Goal: Task Accomplishment & Management: Complete application form

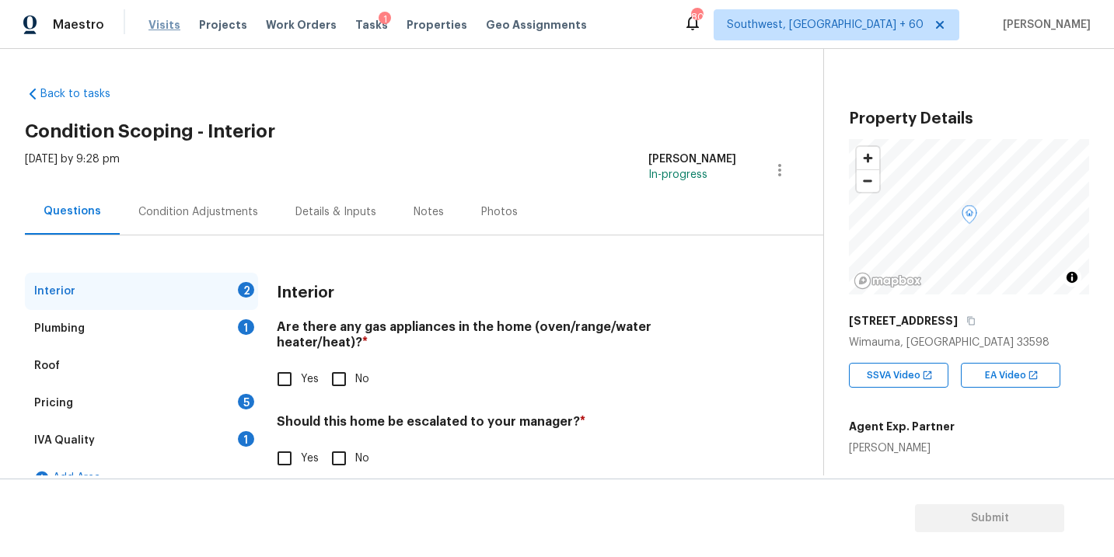
click at [164, 27] on span "Visits" at bounding box center [164, 25] width 32 height 16
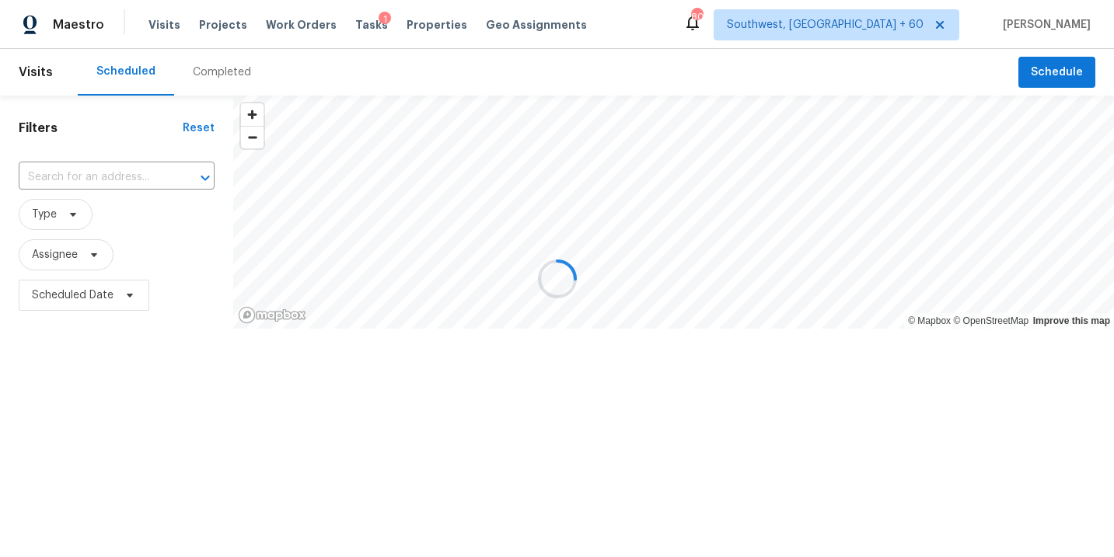
click at [207, 73] on div at bounding box center [557, 278] width 1114 height 557
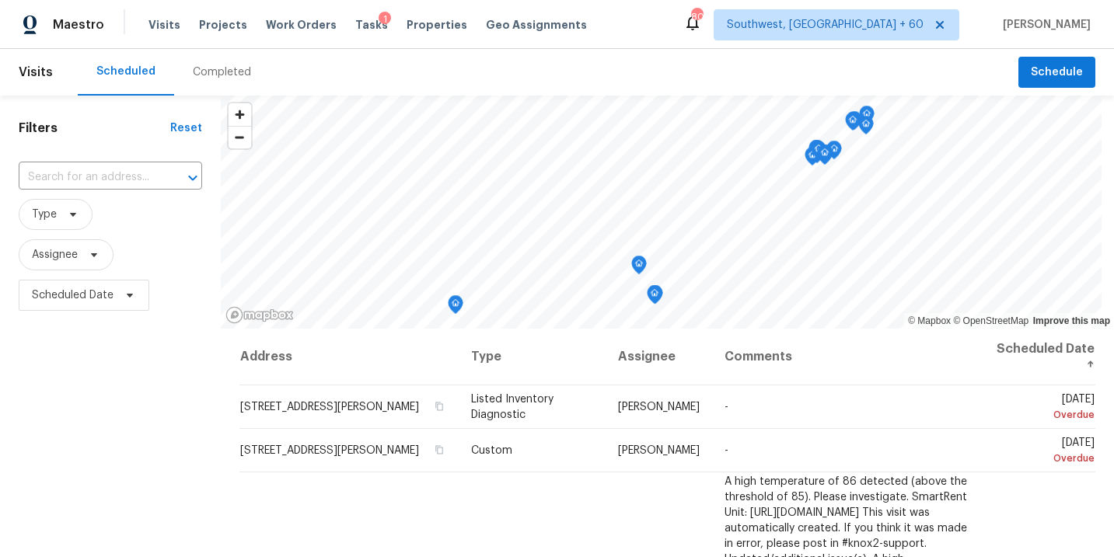
click at [222, 74] on div "Completed" at bounding box center [222, 73] width 58 height 16
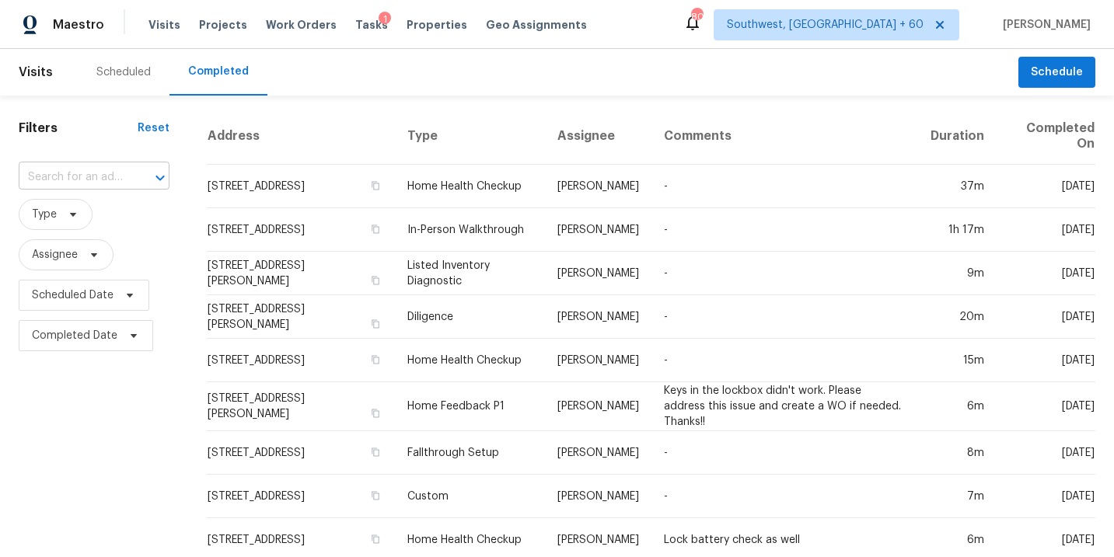
click at [105, 173] on input "text" at bounding box center [72, 178] width 107 height 24
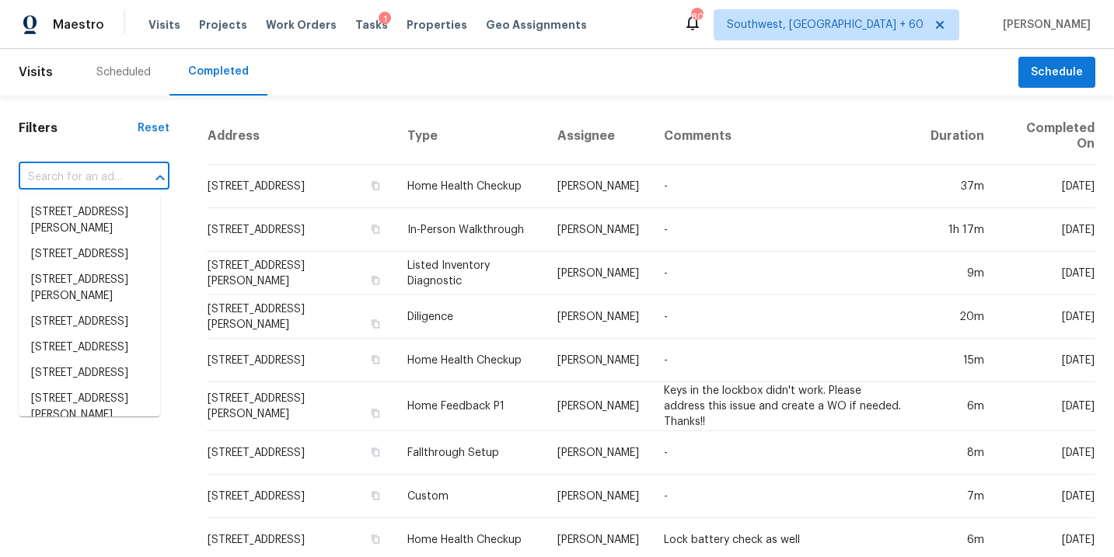
paste input "[STREET_ADDRESS][PERSON_NAME]"
type input "[STREET_ADDRESS][PERSON_NAME]"
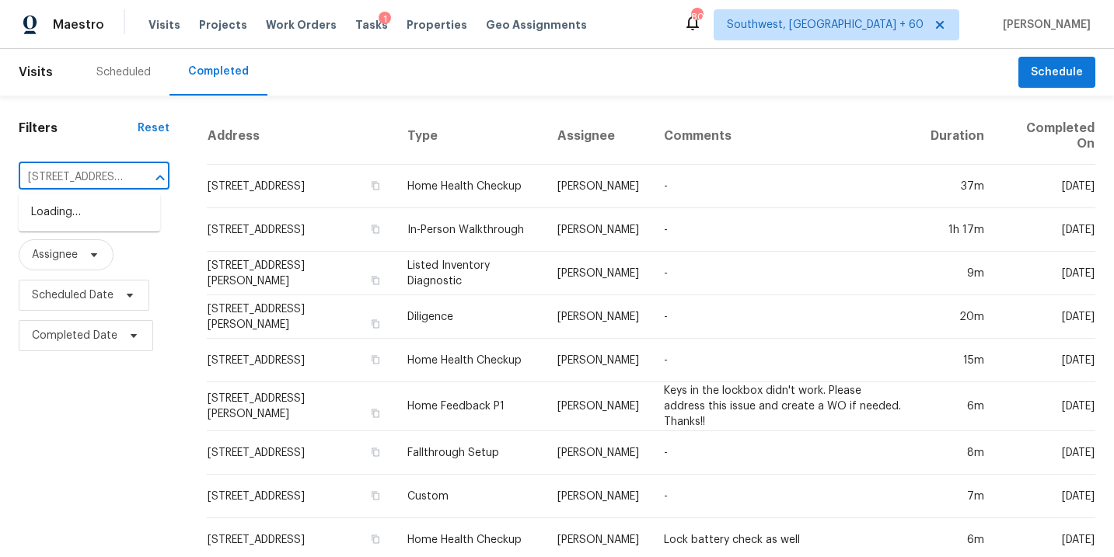
scroll to position [0, 134]
click at [102, 211] on li "[STREET_ADDRESS][PERSON_NAME]" at bounding box center [89, 221] width 141 height 42
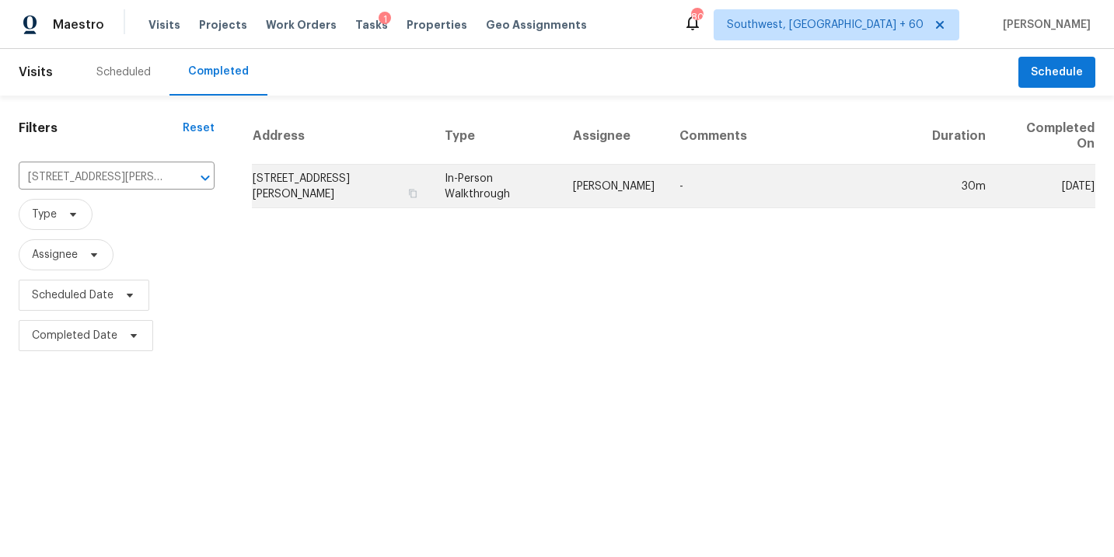
click at [752, 190] on td "-" at bounding box center [793, 187] width 253 height 44
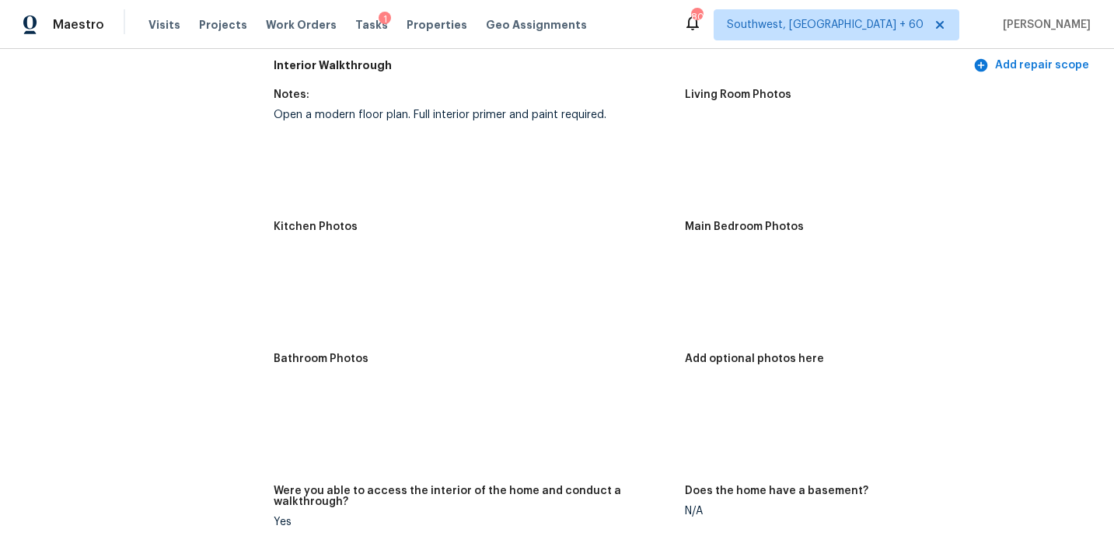
scroll to position [1573, 0]
click at [710, 143] on img at bounding box center [713, 143] width 50 height 50
click at [700, 258] on img at bounding box center [713, 275] width 50 height 50
click at [712, 399] on img at bounding box center [713, 407] width 50 height 50
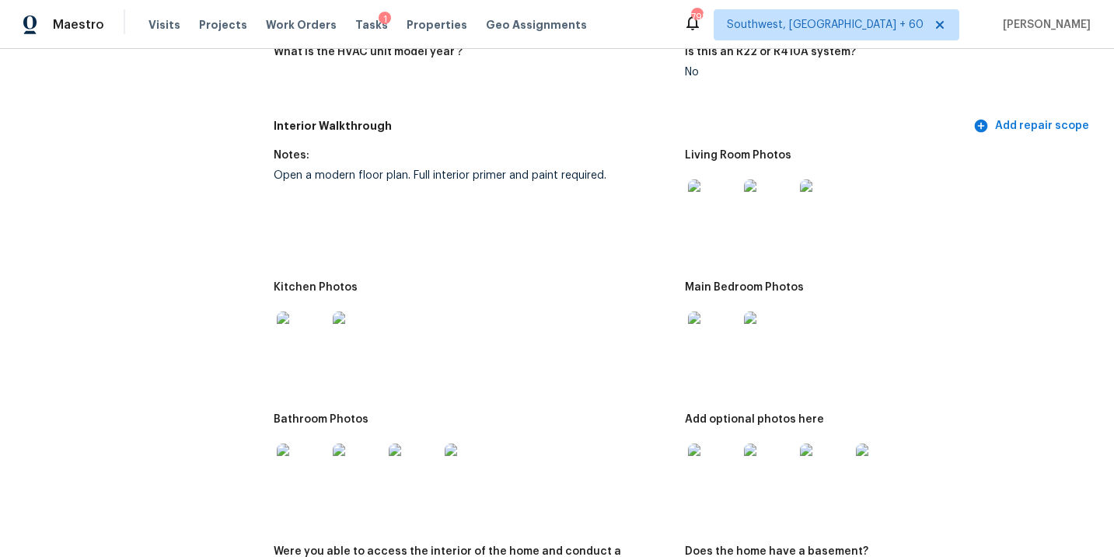
click at [725, 193] on img at bounding box center [713, 205] width 50 height 50
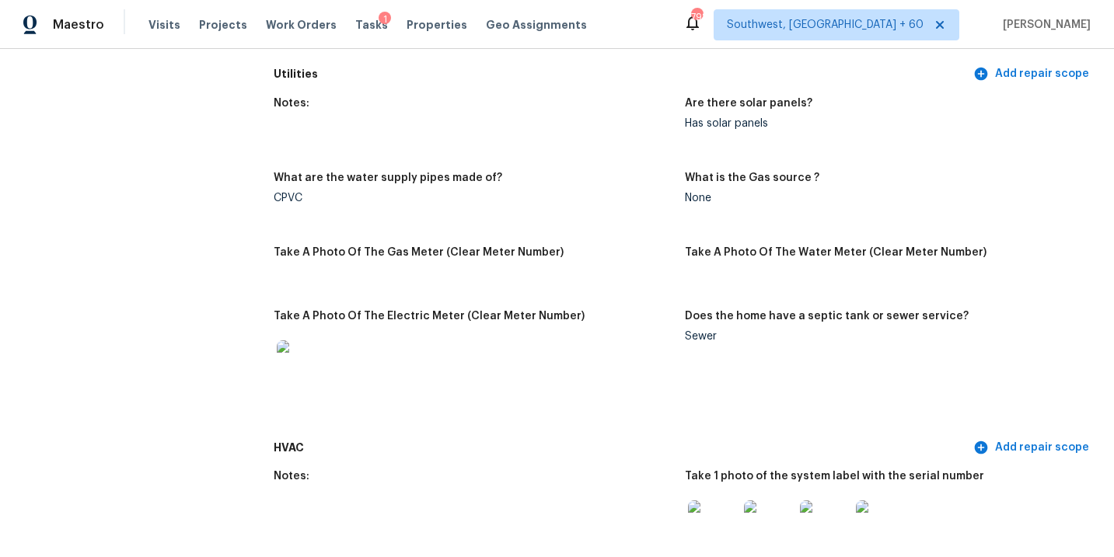
scroll to position [999, 0]
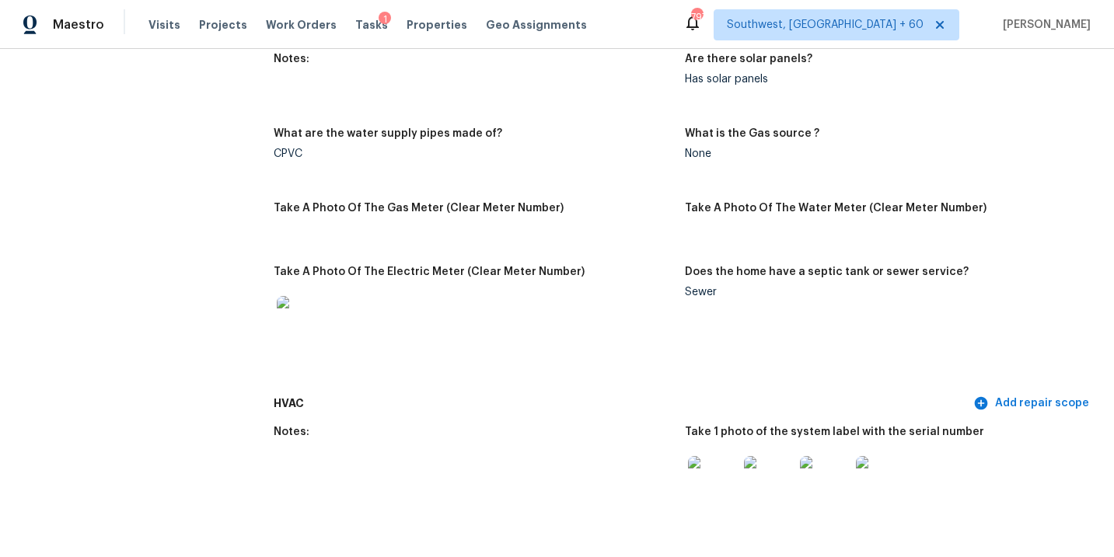
click at [402, 128] on h5 "What are the water supply pipes made of?" at bounding box center [388, 133] width 228 height 11
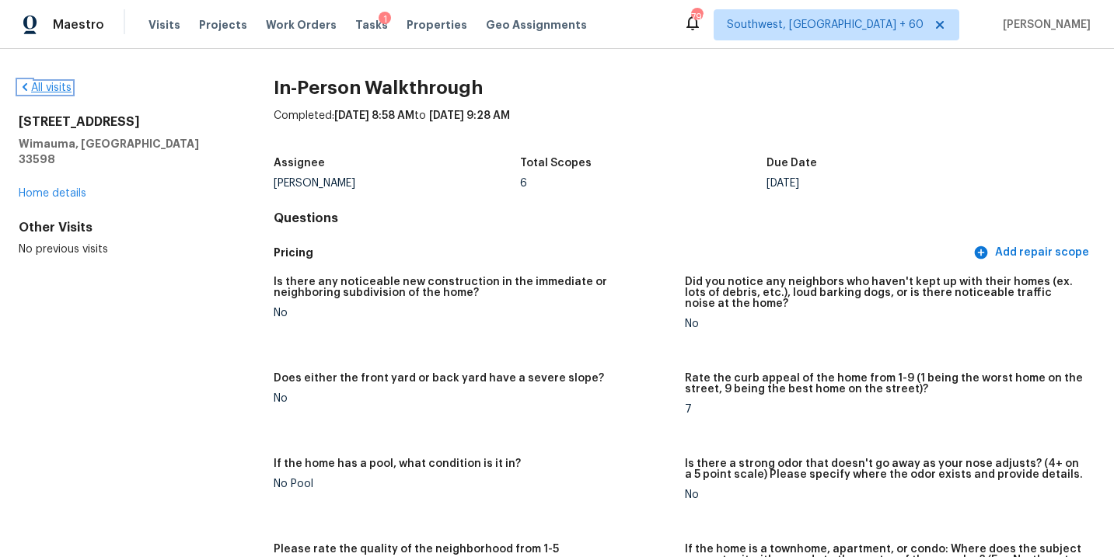
click at [52, 89] on link "All visits" at bounding box center [45, 87] width 53 height 11
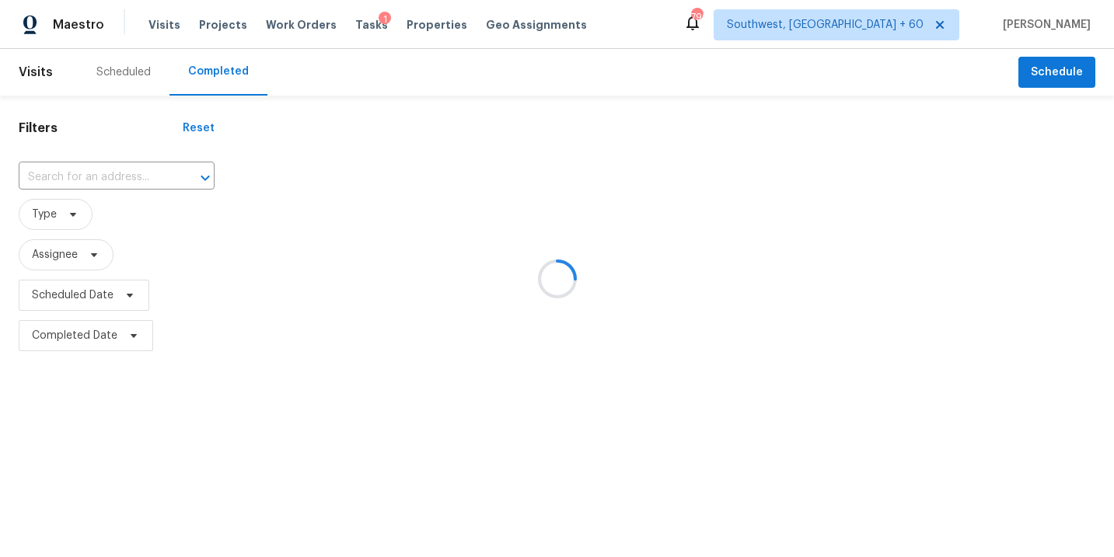
click at [72, 162] on div at bounding box center [557, 278] width 1114 height 557
click at [76, 183] on div at bounding box center [557, 278] width 1114 height 557
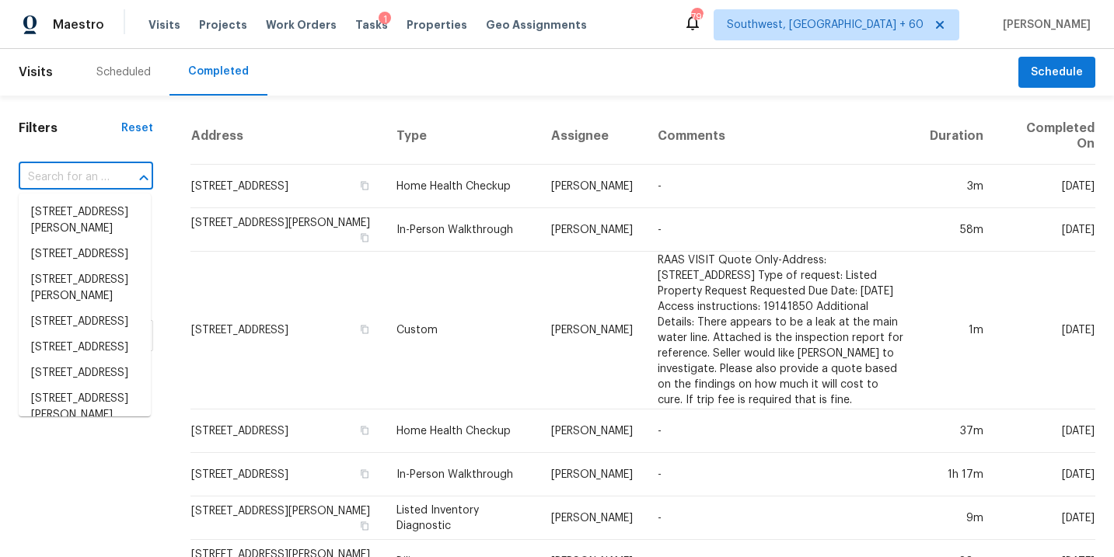
click at [83, 173] on input "text" at bounding box center [64, 178] width 91 height 24
paste input "[STREET_ADDRESS]"
type input "[STREET_ADDRESS]"
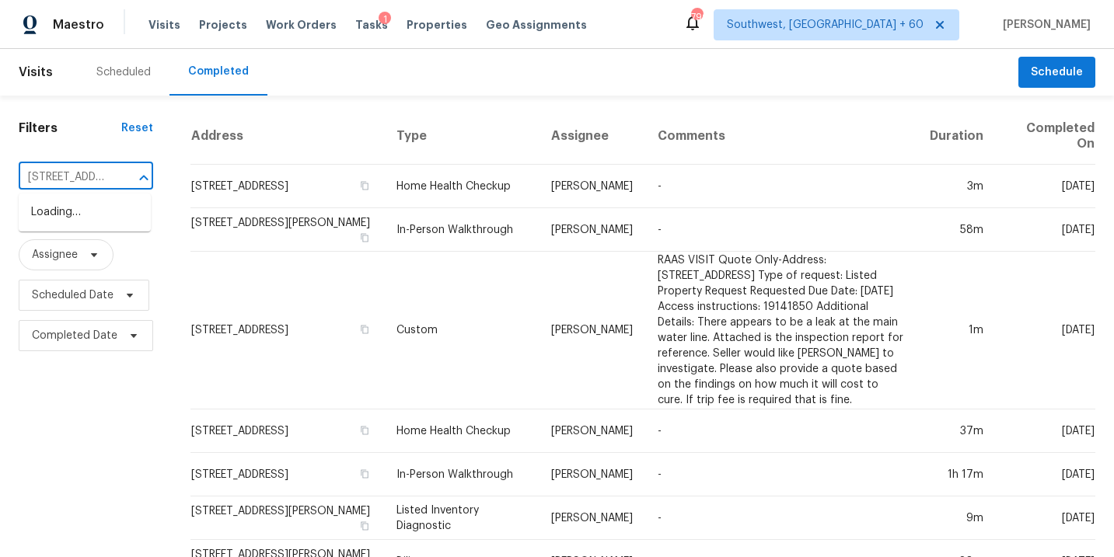
scroll to position [0, 134]
click at [89, 225] on li "[STREET_ADDRESS]" at bounding box center [85, 213] width 132 height 26
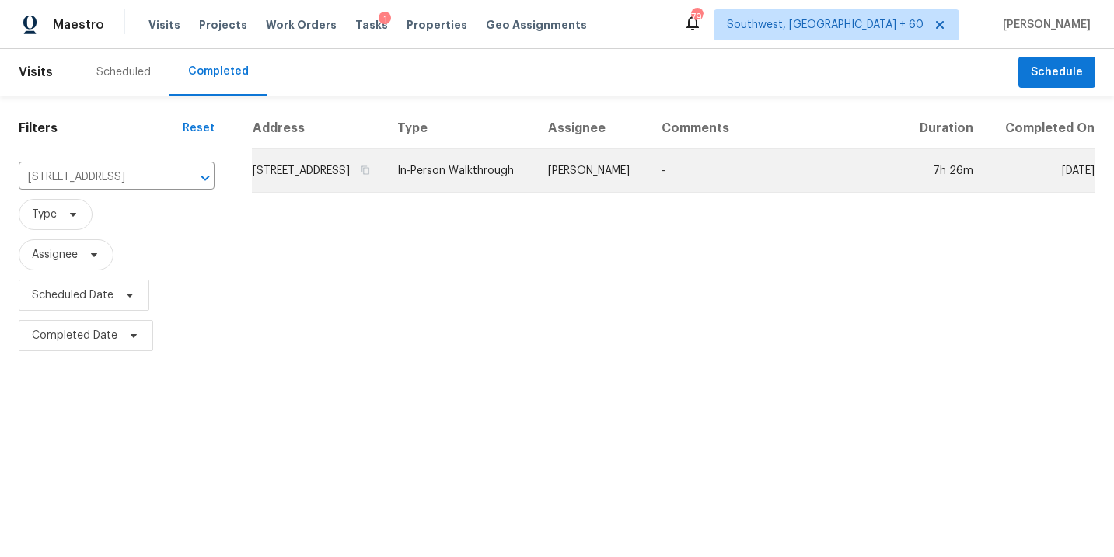
click at [583, 187] on td "[PERSON_NAME]" at bounding box center [591, 171] width 113 height 44
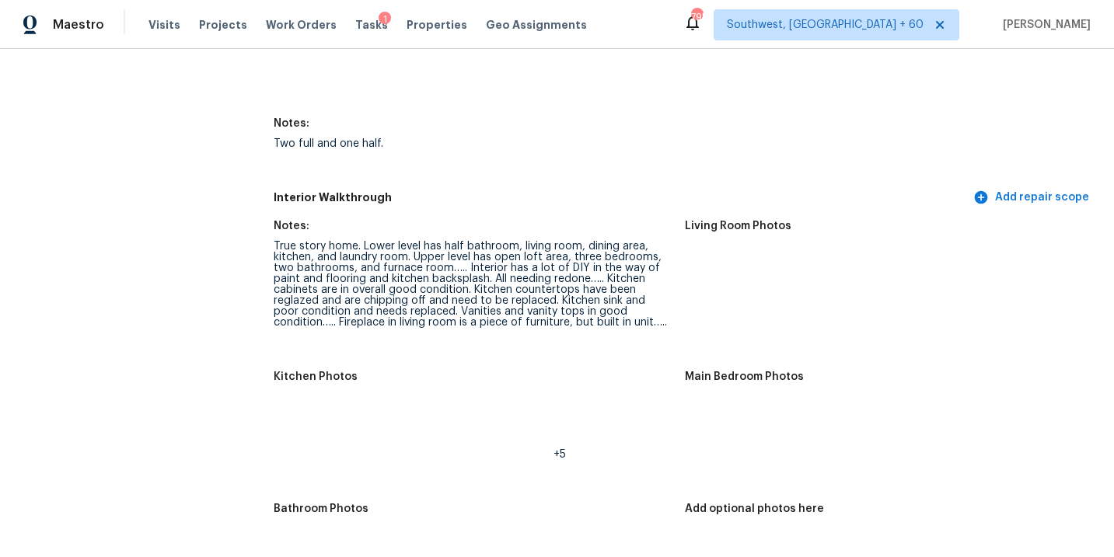
scroll to position [1893, 0]
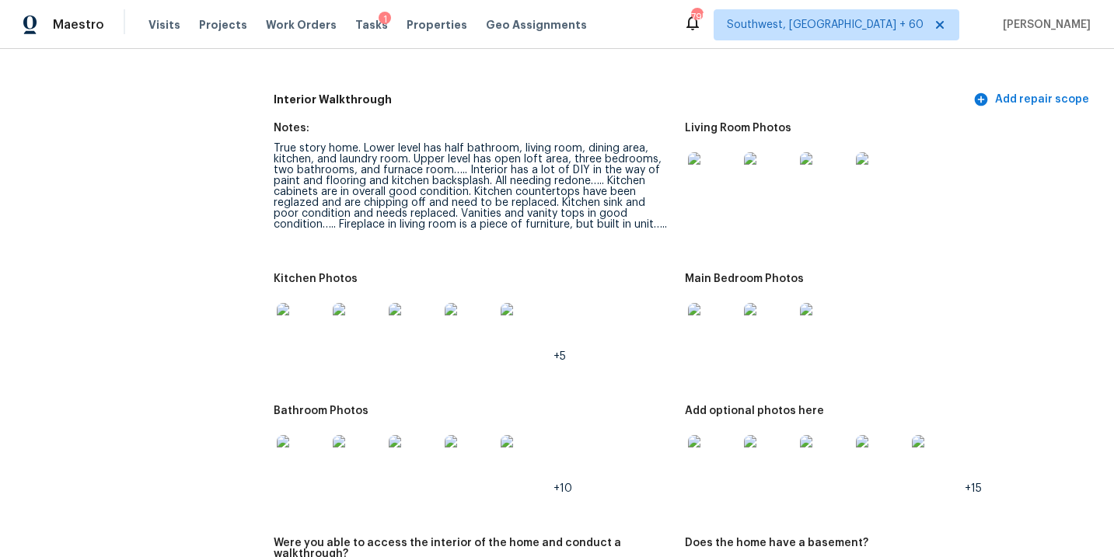
click at [711, 169] on img at bounding box center [713, 177] width 50 height 50
click at [720, 323] on img at bounding box center [713, 328] width 50 height 50
click at [701, 450] on img at bounding box center [713, 460] width 50 height 50
click at [302, 457] on img at bounding box center [302, 460] width 50 height 50
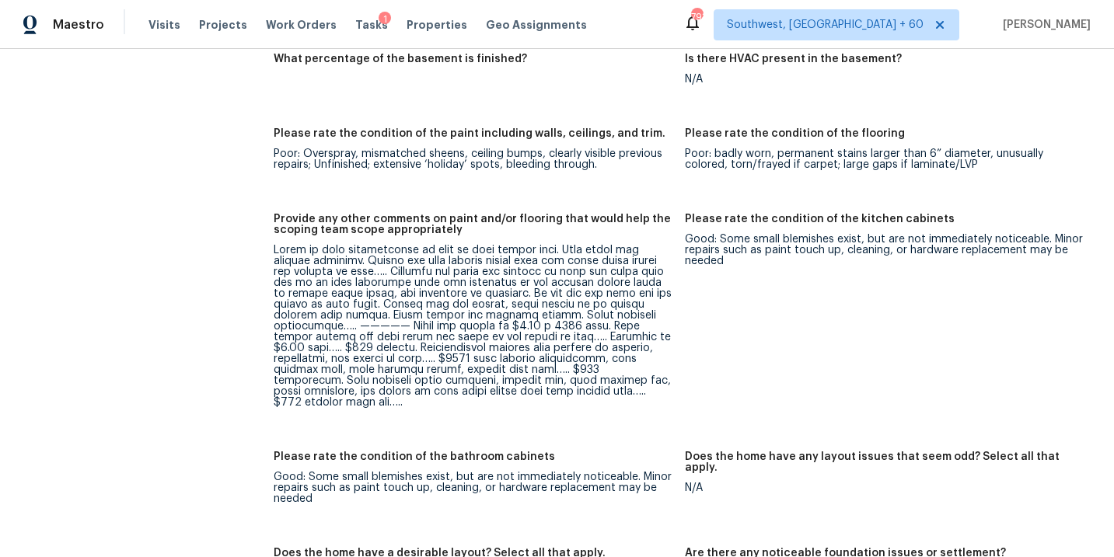
scroll to position [2544, 0]
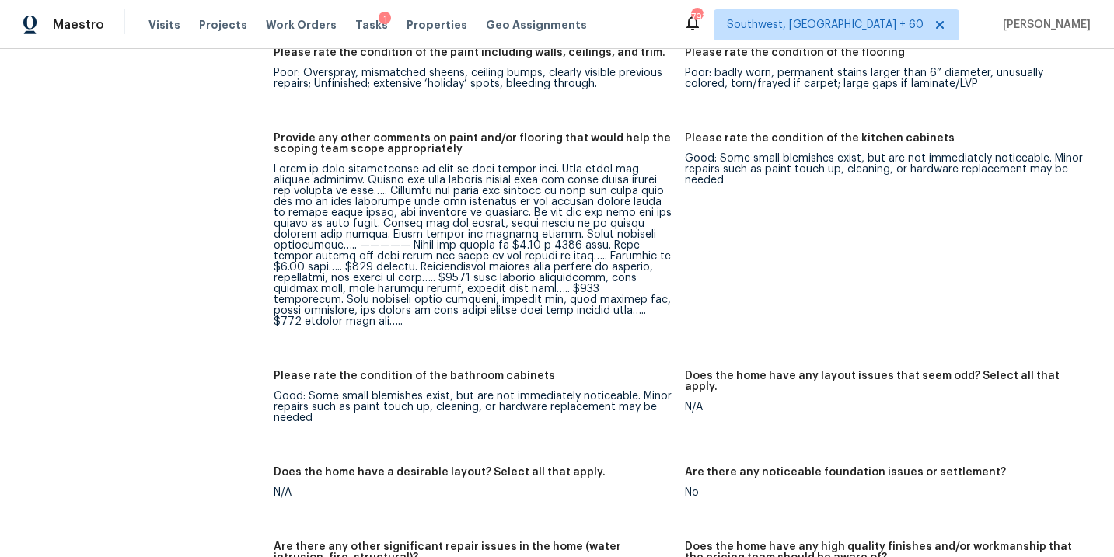
click at [522, 245] on div at bounding box center [473, 245] width 398 height 163
drag, startPoint x: 514, startPoint y: 246, endPoint x: 578, endPoint y: 247, distance: 64.5
click at [578, 247] on div at bounding box center [473, 245] width 398 height 163
copy div "$750 drywall"
click at [627, 249] on div at bounding box center [473, 245] width 398 height 163
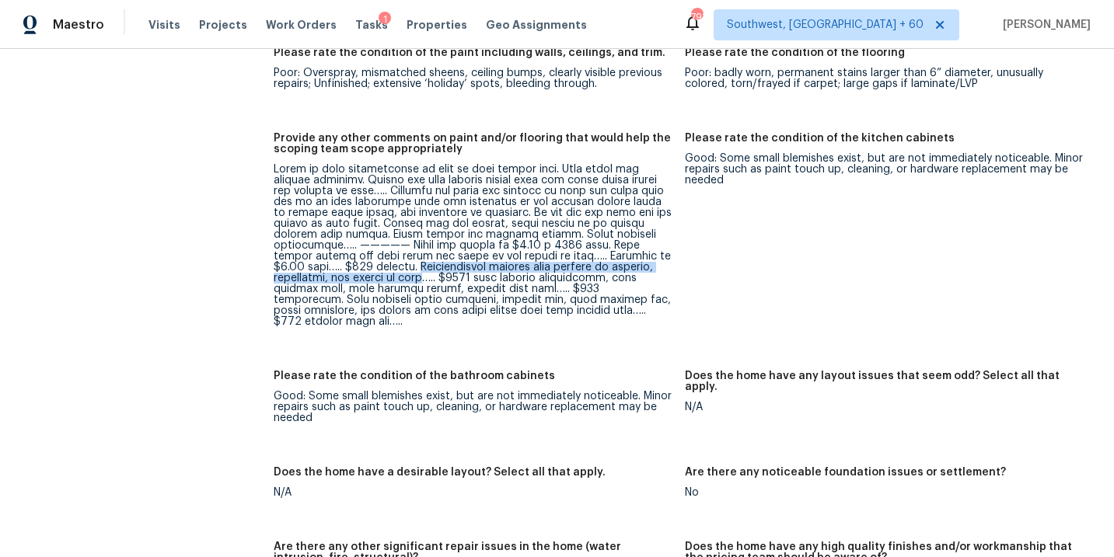
drag, startPoint x: 582, startPoint y: 247, endPoint x: 586, endPoint y: 255, distance: 8.7
click at [586, 255] on div at bounding box center [473, 245] width 398 height 163
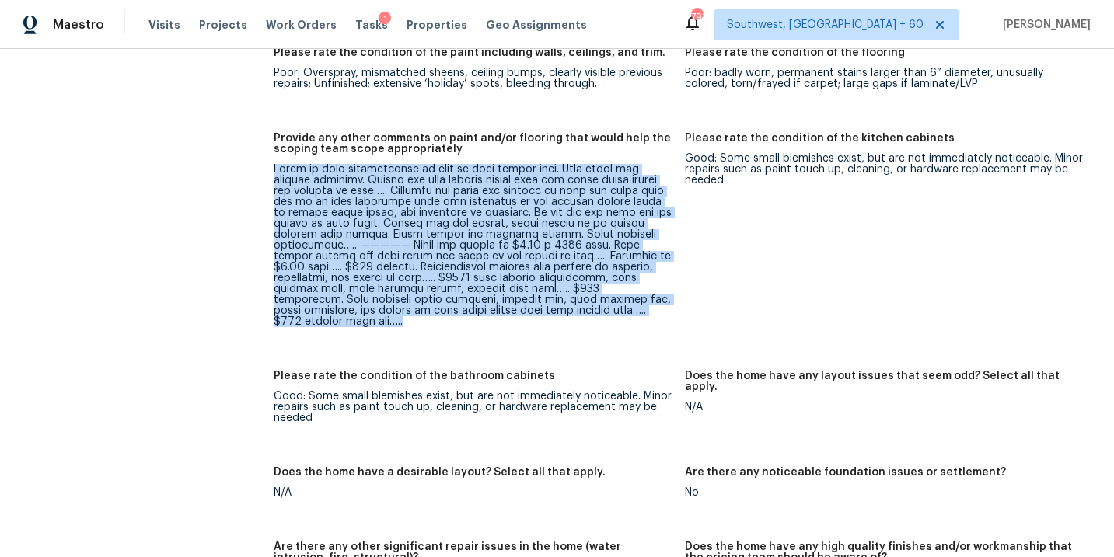
drag, startPoint x: 272, startPoint y: 159, endPoint x: 467, endPoint y: 302, distance: 241.4
click at [467, 302] on div "All visits [STREET_ADDRESS][PERSON_NAME] Home details Other Visits No previous …" at bounding box center [557, 148] width 1076 height 5224
copy div "Lorem ip dolo sitametconse ad elit se doei tempor inci. Utla etdol mag aliquae …"
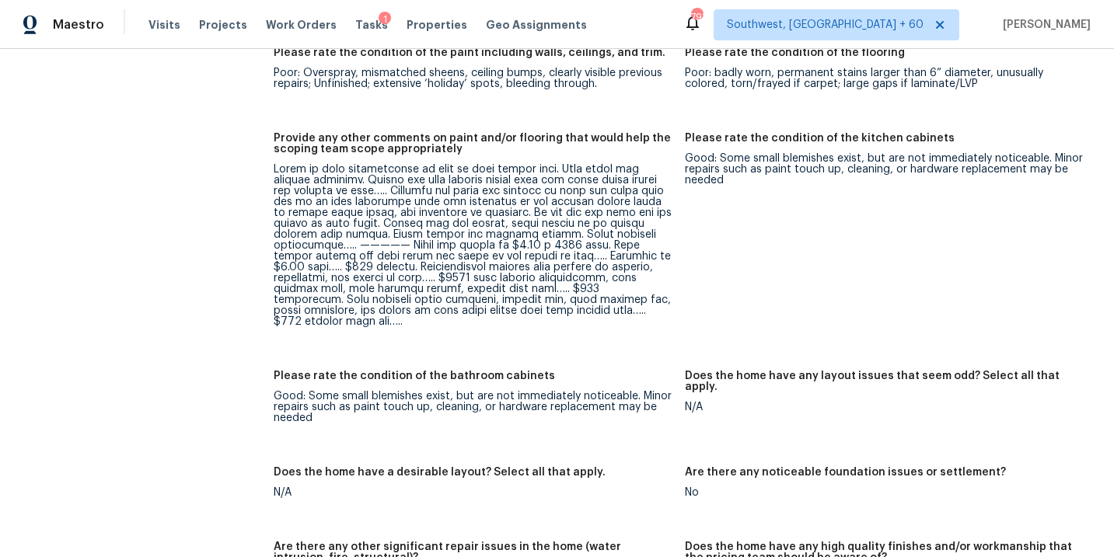
click at [408, 259] on div at bounding box center [473, 245] width 398 height 163
drag, startPoint x: 584, startPoint y: 246, endPoint x: 588, endPoint y: 256, distance: 10.8
click at [588, 256] on div at bounding box center [473, 245] width 398 height 163
copy div "Miscellaneous repairs plus removal of kitchen, backsplash, and repair of wall"
click at [434, 269] on div at bounding box center [473, 245] width 398 height 163
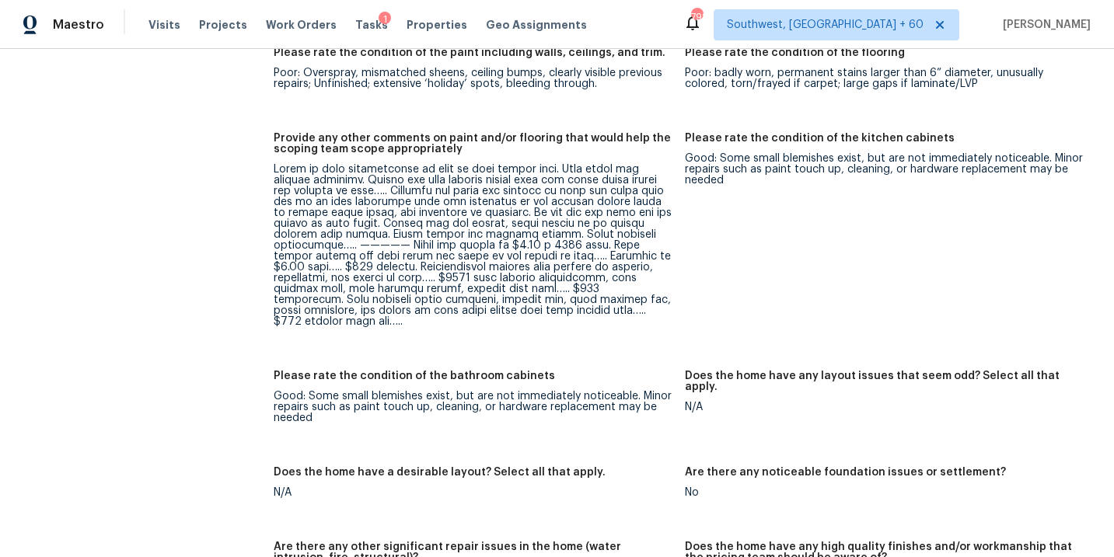
click at [522, 317] on figure "Provide any other comments on paint and/or flooring that would help the scoping…" at bounding box center [479, 242] width 410 height 219
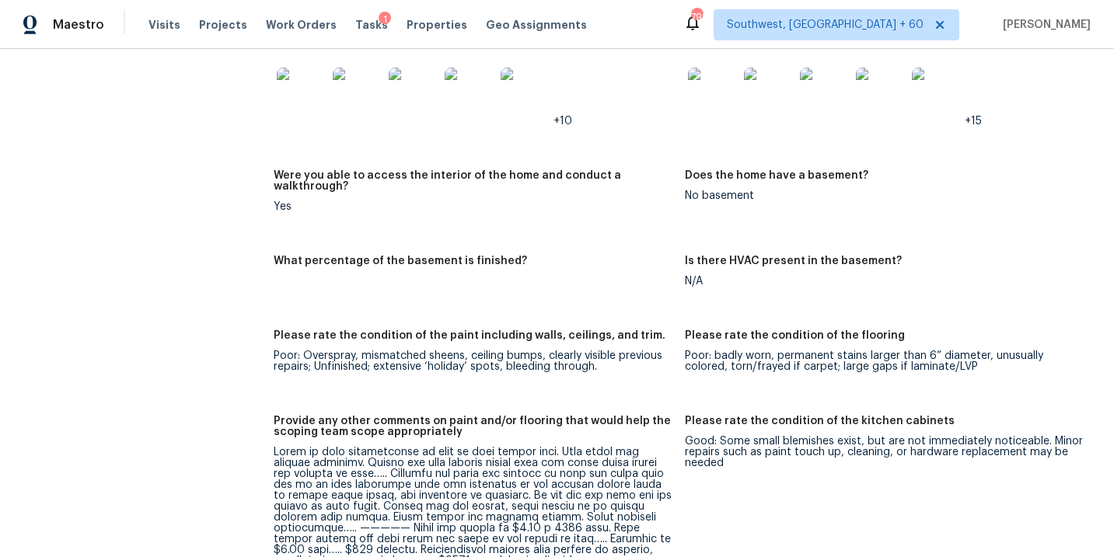
scroll to position [2102, 0]
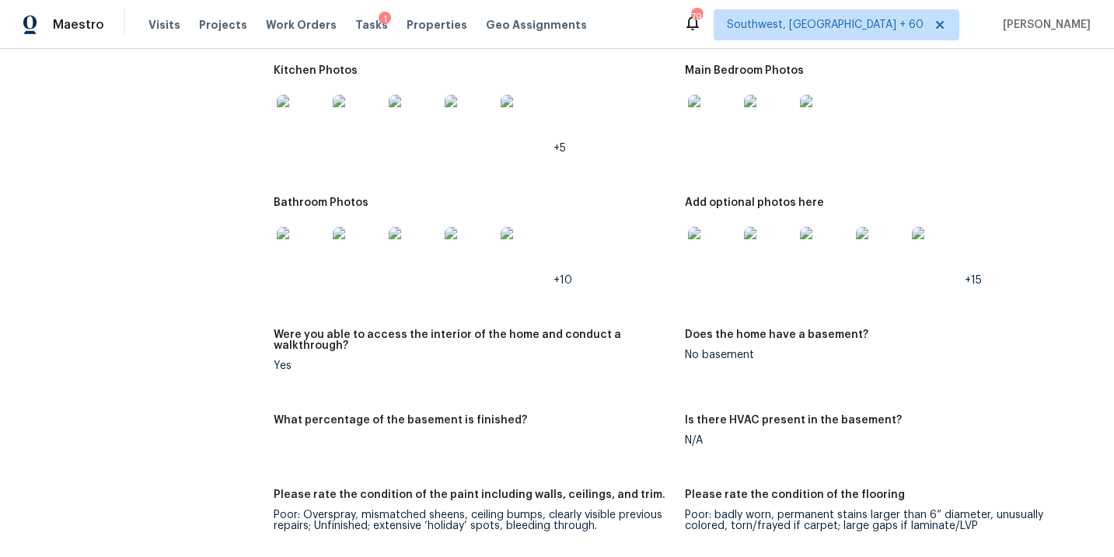
click at [316, 243] on img at bounding box center [302, 252] width 50 height 50
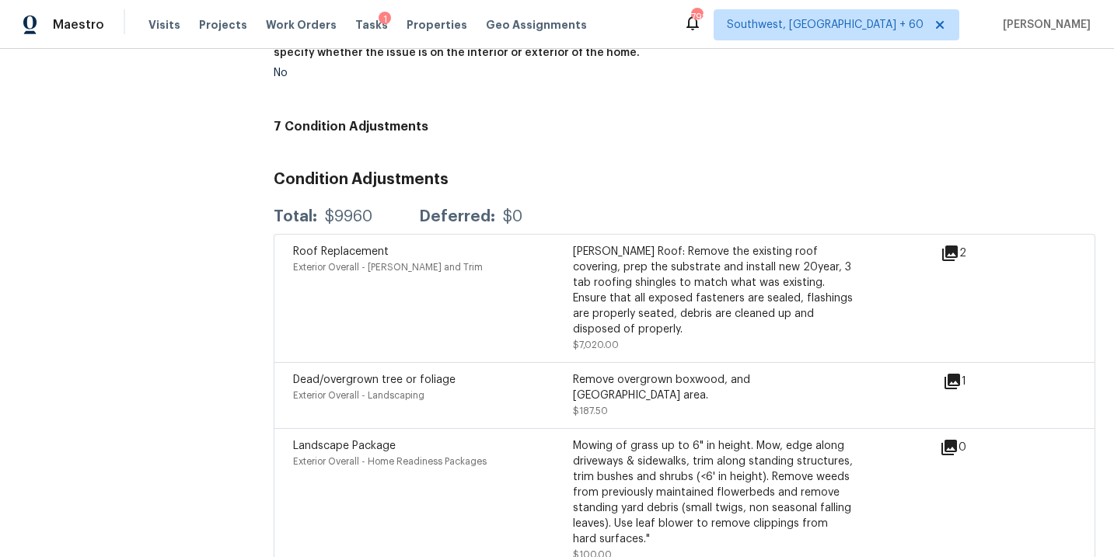
scroll to position [3977, 0]
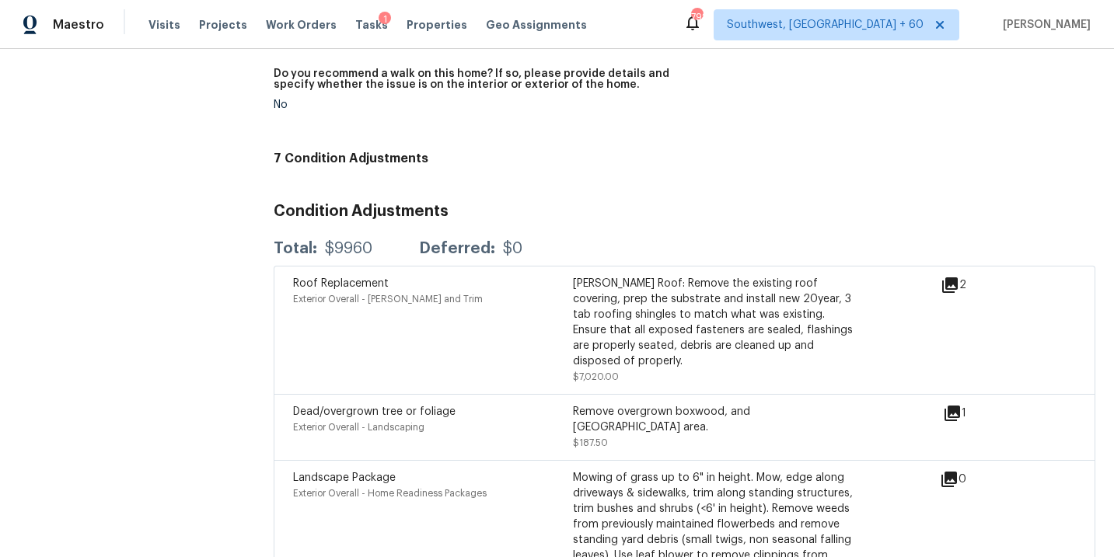
click at [334, 3] on div "Maestro Visits Projects Work Orders Tasks 1 Properties Geo Assignments [GEOGRAP…" at bounding box center [557, 24] width 1114 height 49
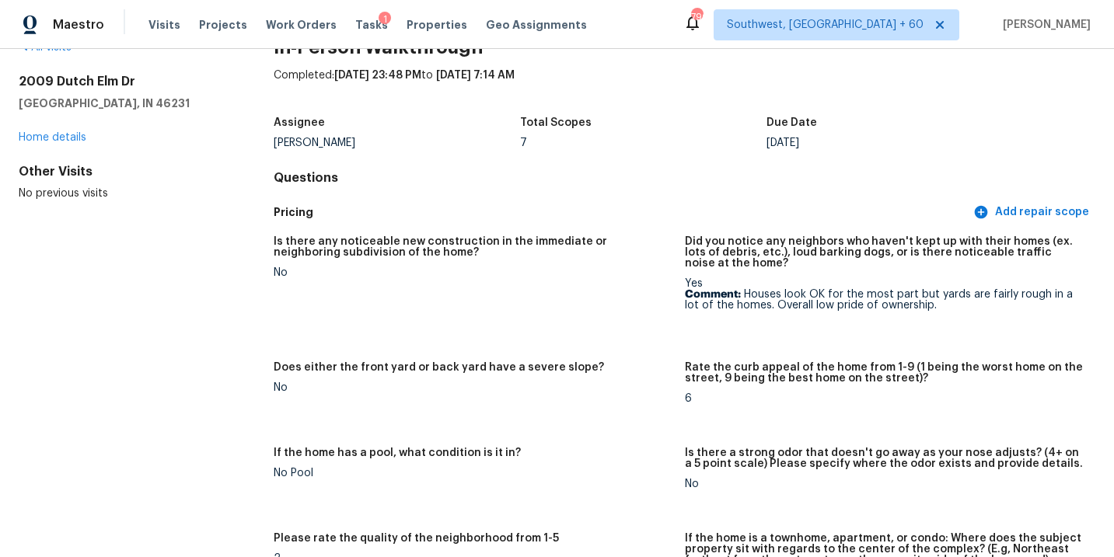
scroll to position [0, 0]
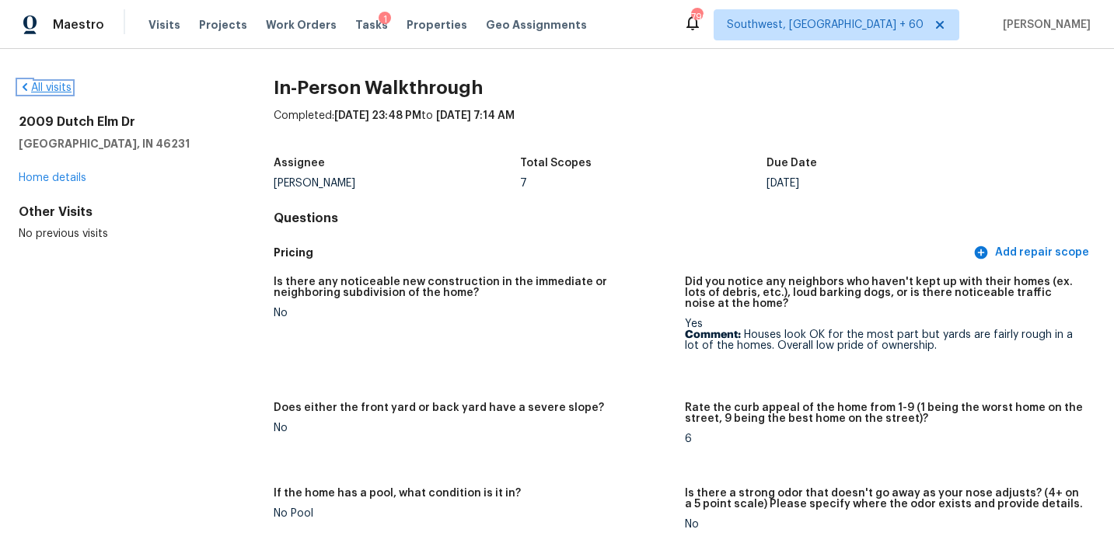
click at [57, 85] on link "All visits" at bounding box center [45, 87] width 53 height 11
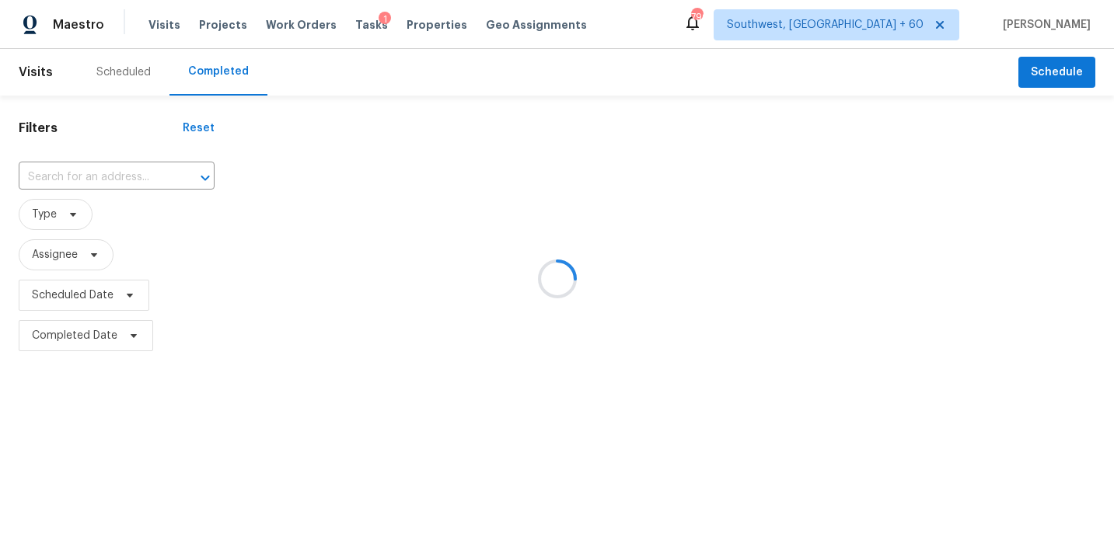
click at [140, 178] on div at bounding box center [557, 278] width 1114 height 557
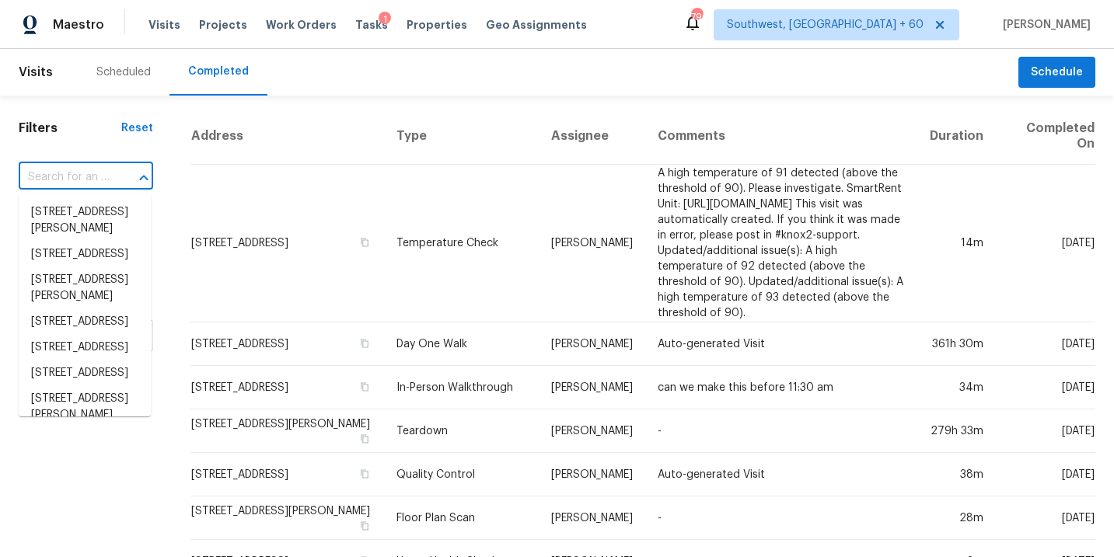
click at [106, 180] on input "text" at bounding box center [64, 178] width 91 height 24
paste input "[STREET_ADDRESS]"
type input "[STREET_ADDRESS]"
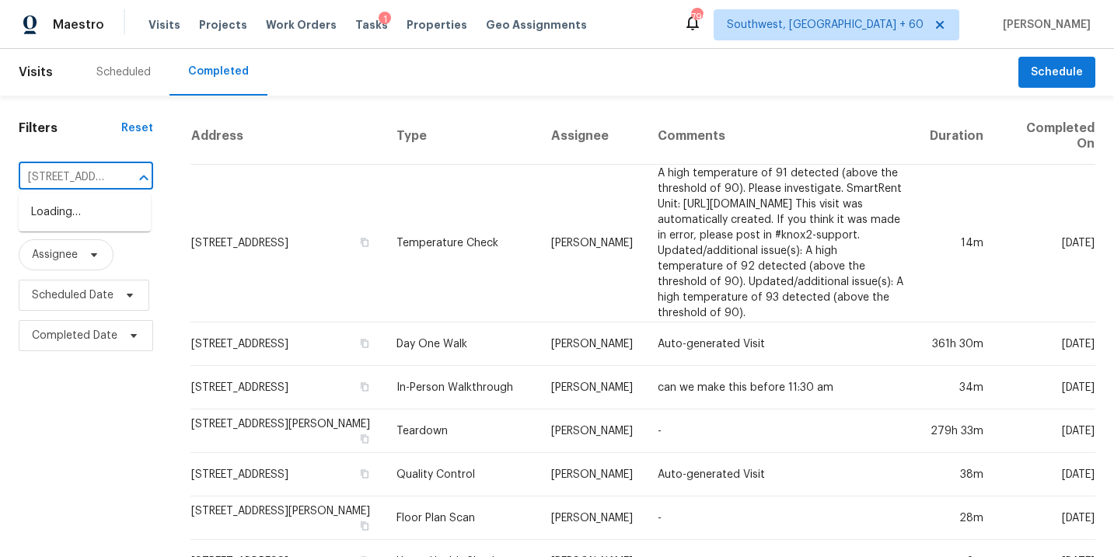
scroll to position [0, 134]
click at [97, 213] on li "[STREET_ADDRESS]" at bounding box center [85, 213] width 132 height 26
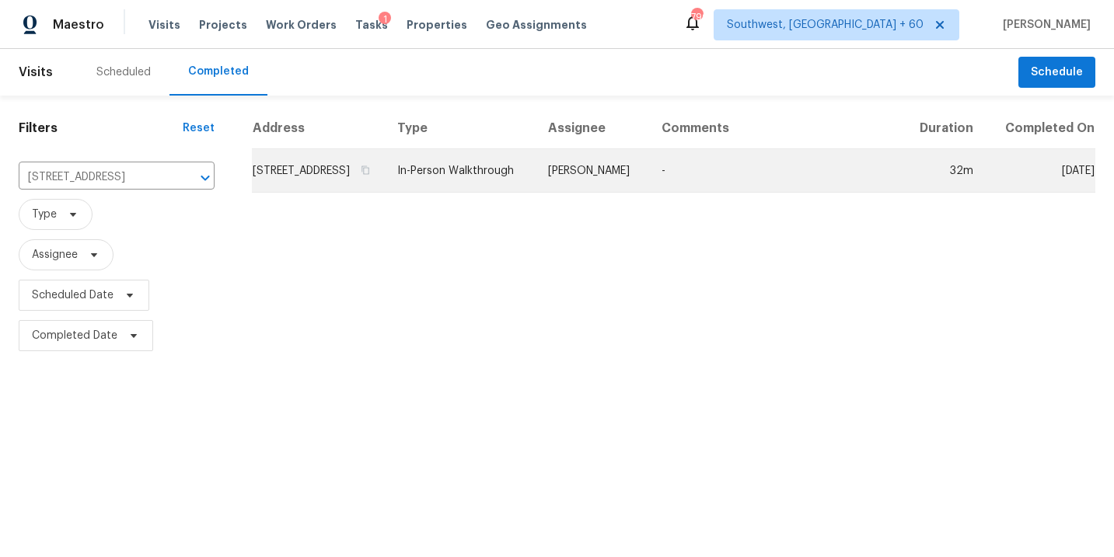
click at [649, 192] on td "[PERSON_NAME]" at bounding box center [591, 171] width 113 height 44
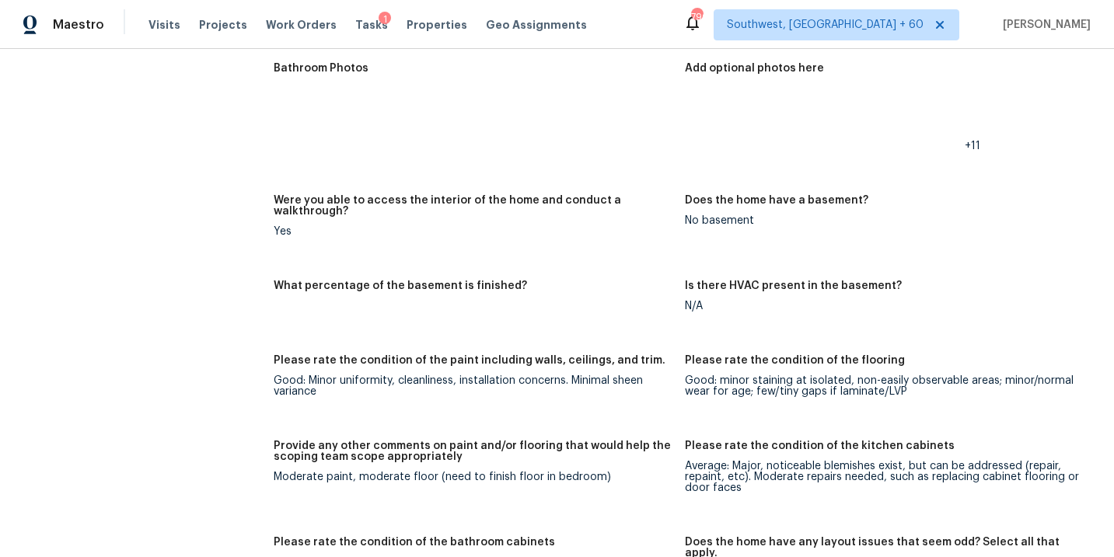
scroll to position [1763, 0]
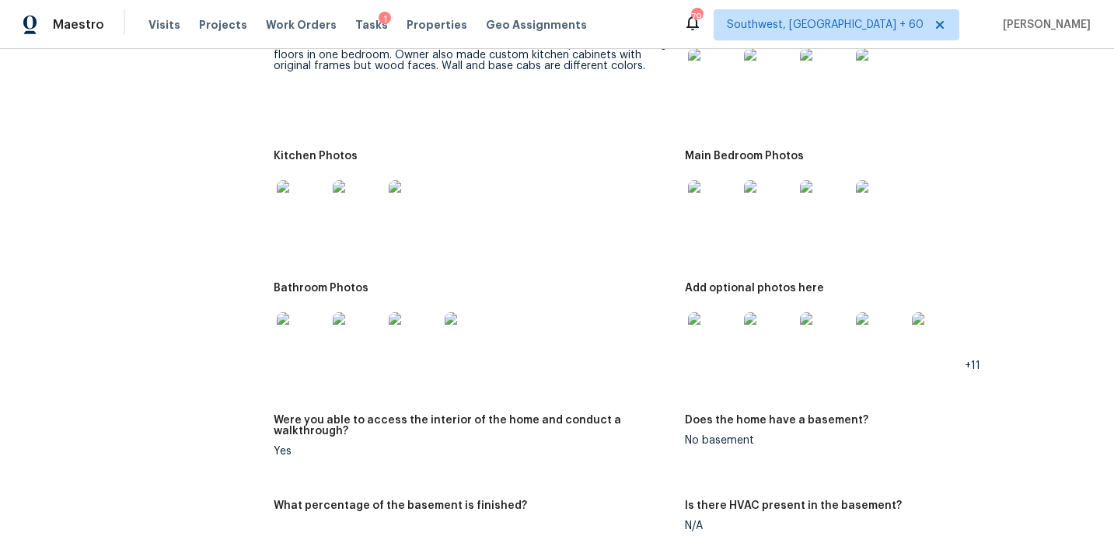
click at [304, 197] on img at bounding box center [302, 205] width 50 height 50
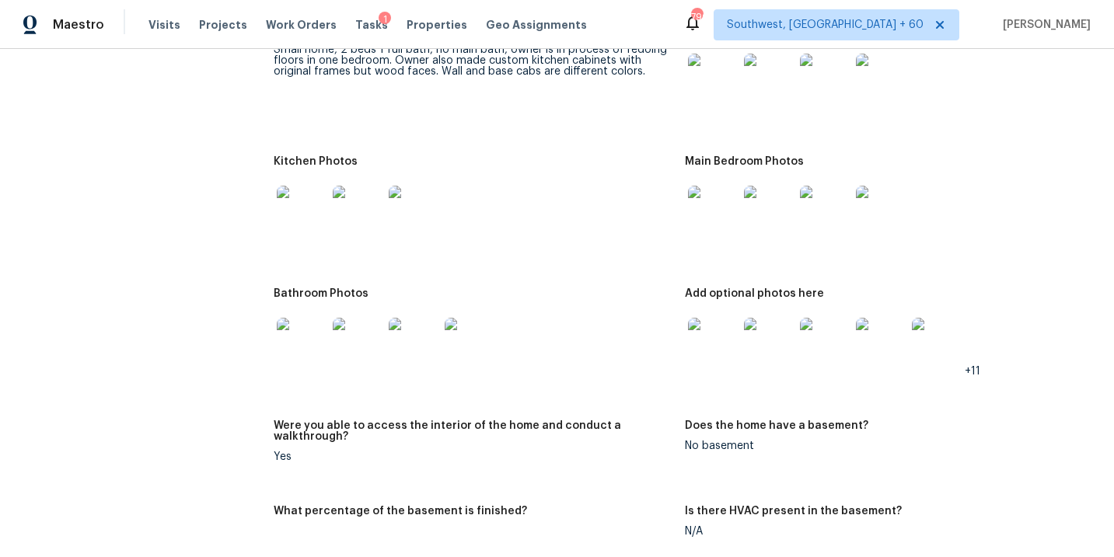
scroll to position [1725, 0]
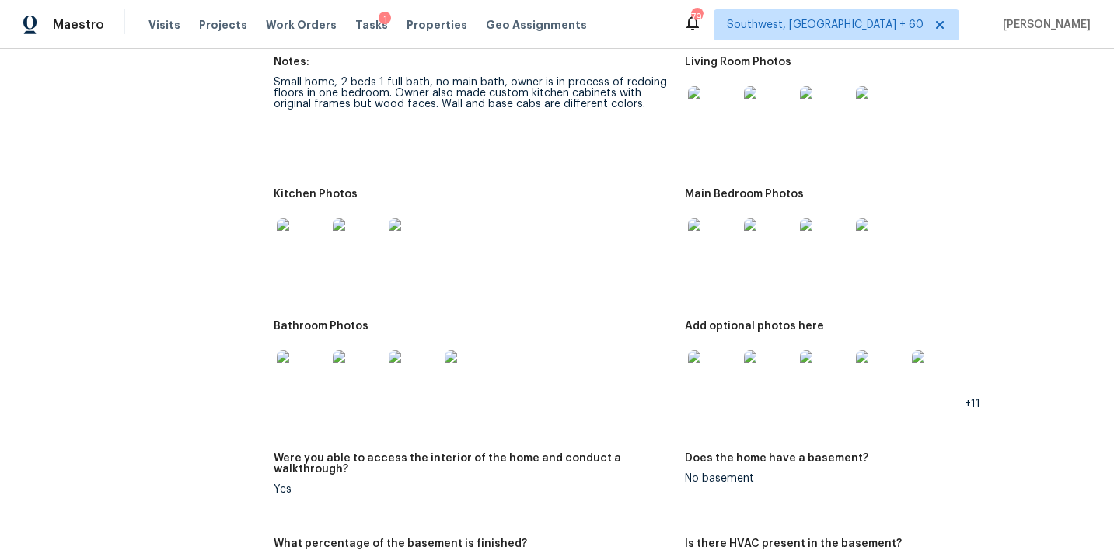
click at [714, 113] on img at bounding box center [713, 111] width 50 height 50
click at [699, 241] on img at bounding box center [713, 243] width 50 height 50
click at [710, 378] on img at bounding box center [713, 376] width 50 height 50
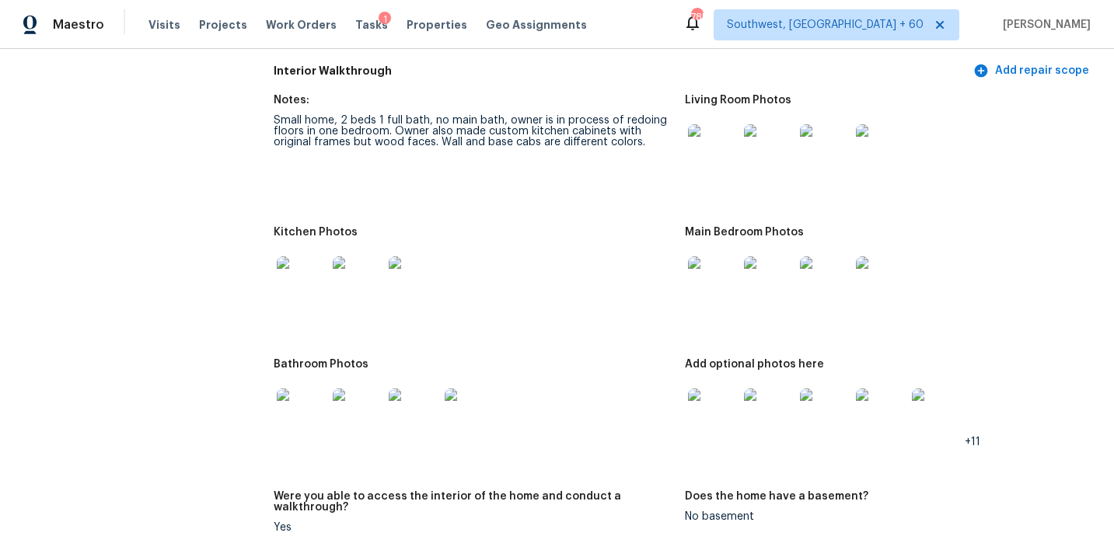
click at [297, 277] on img at bounding box center [302, 281] width 50 height 50
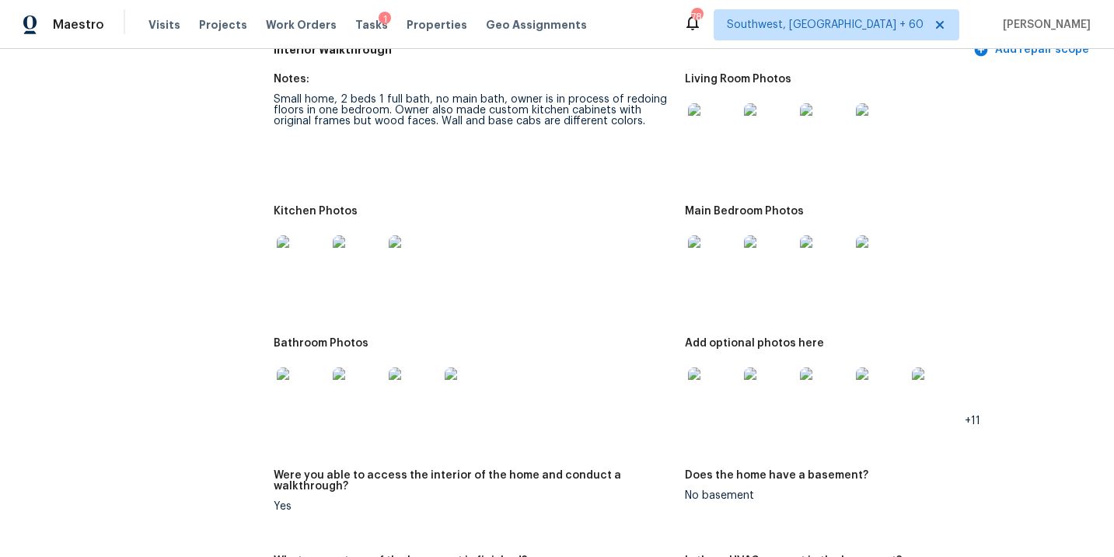
click at [284, 393] on img at bounding box center [302, 393] width 50 height 50
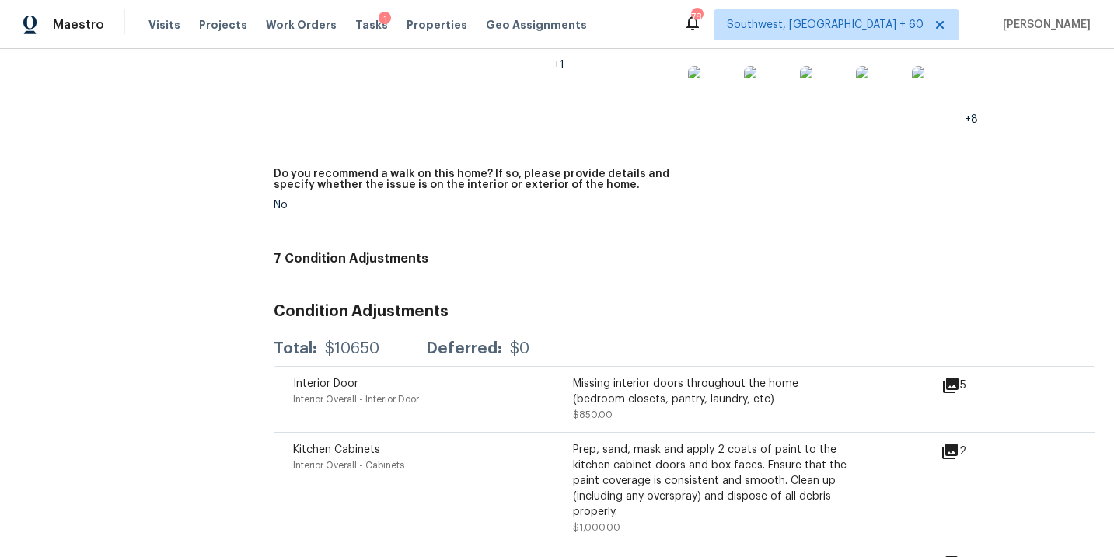
scroll to position [3724, 0]
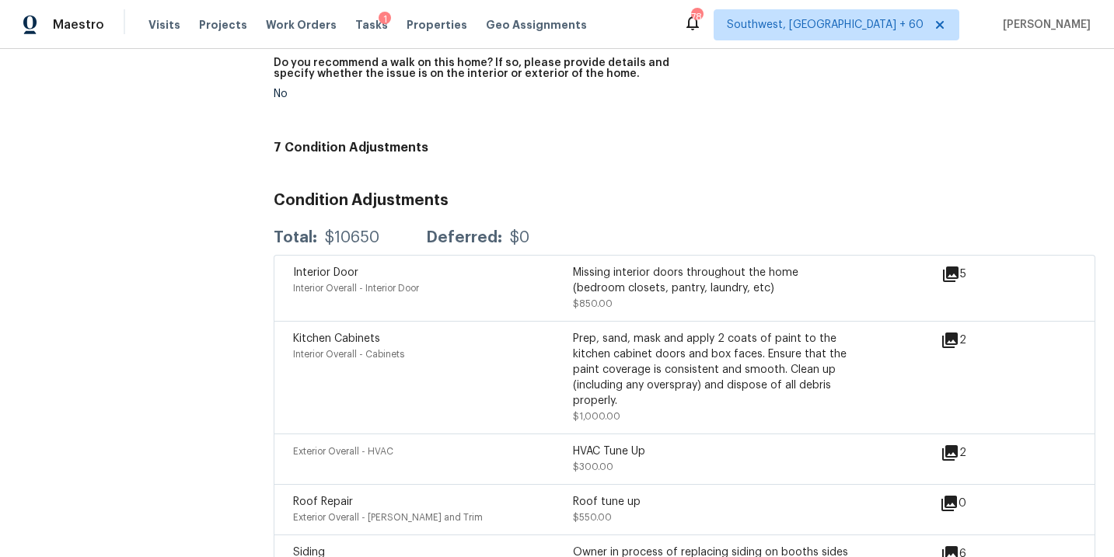
click at [966, 265] on div "5" at bounding box center [978, 274] width 75 height 19
click at [944, 265] on icon at bounding box center [950, 274] width 19 height 19
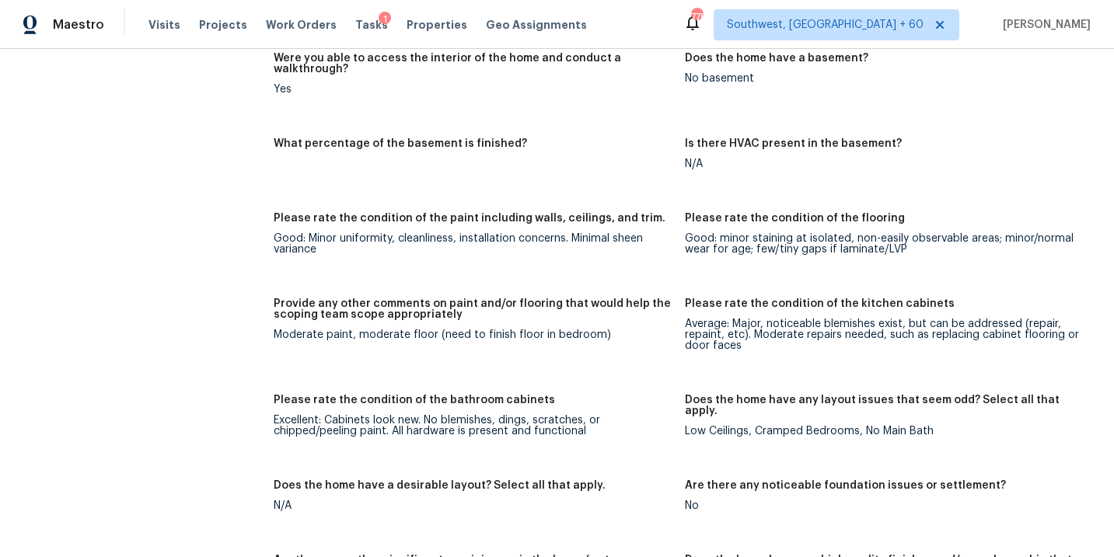
scroll to position [2128, 0]
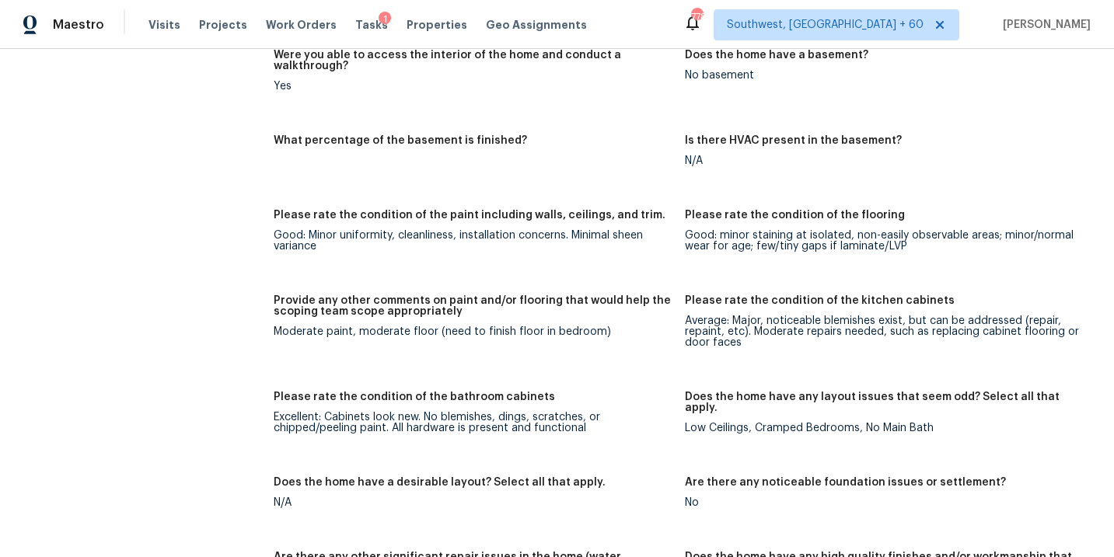
click at [431, 158] on figure "What percentage of the basement is finished?" at bounding box center [479, 163] width 410 height 56
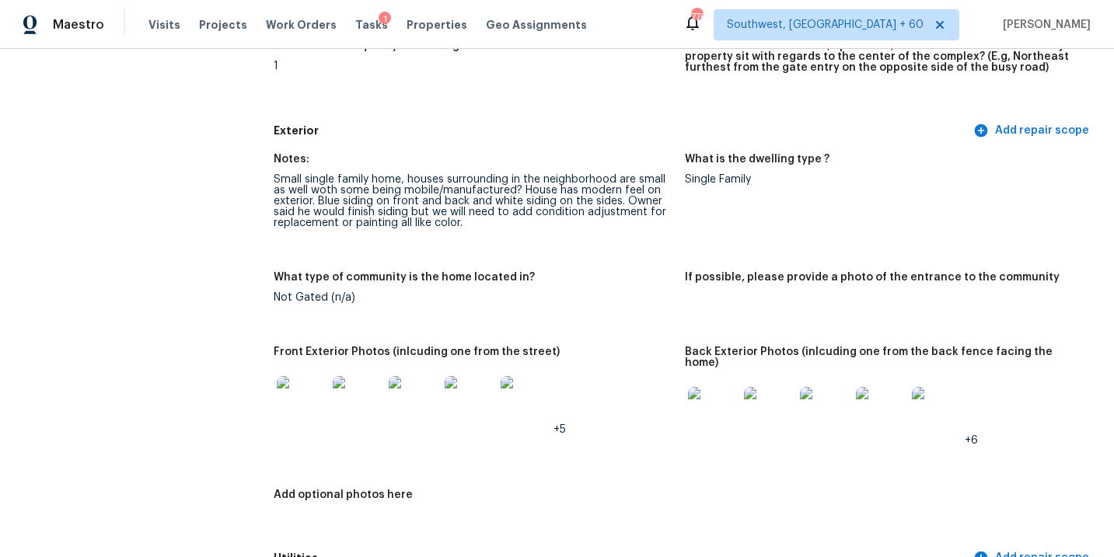
scroll to position [0, 0]
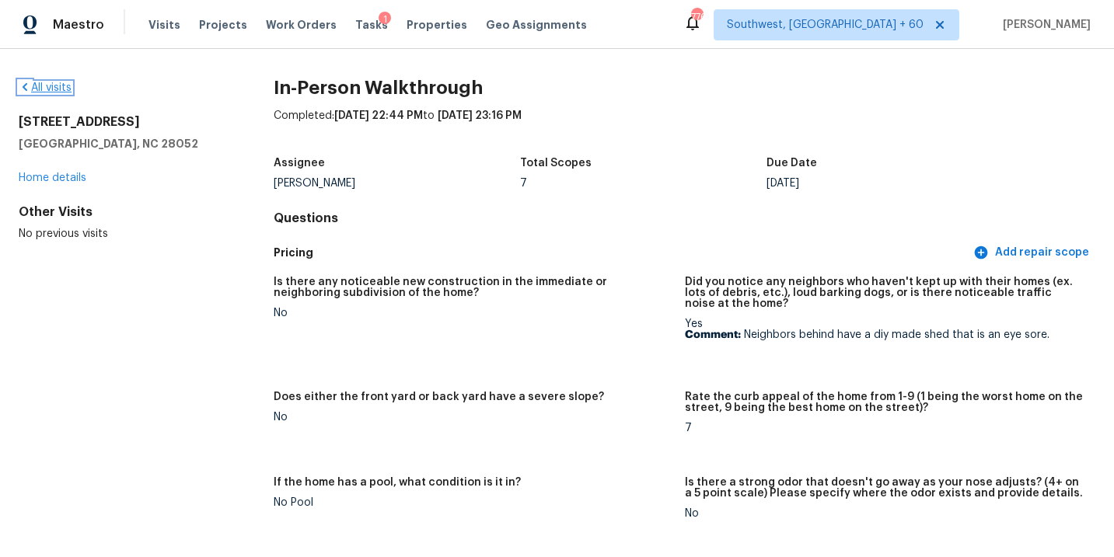
click at [58, 89] on link "All visits" at bounding box center [45, 87] width 53 height 11
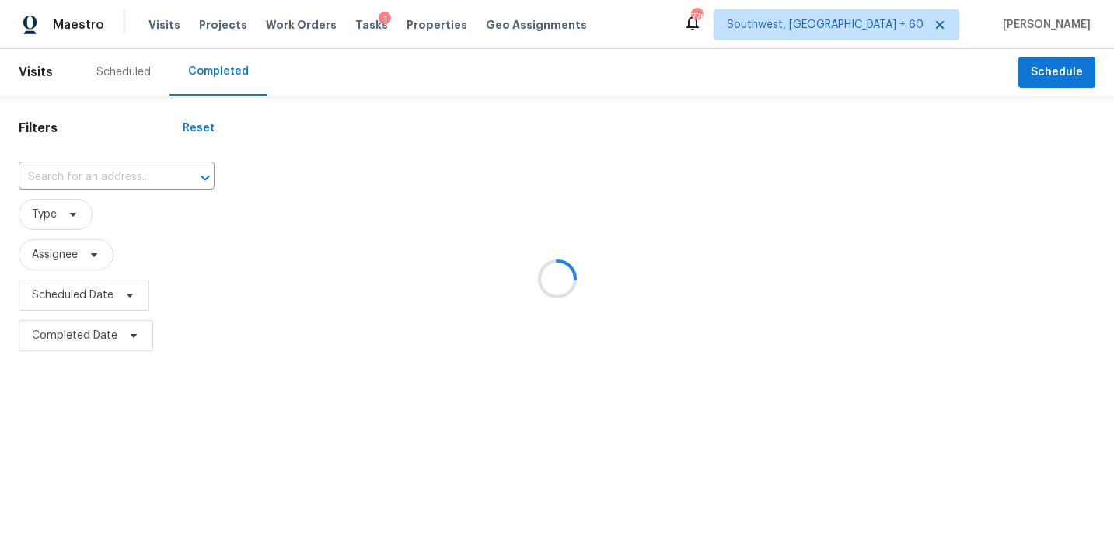
click at [154, 181] on div at bounding box center [557, 278] width 1114 height 557
click at [123, 176] on div at bounding box center [557, 278] width 1114 height 557
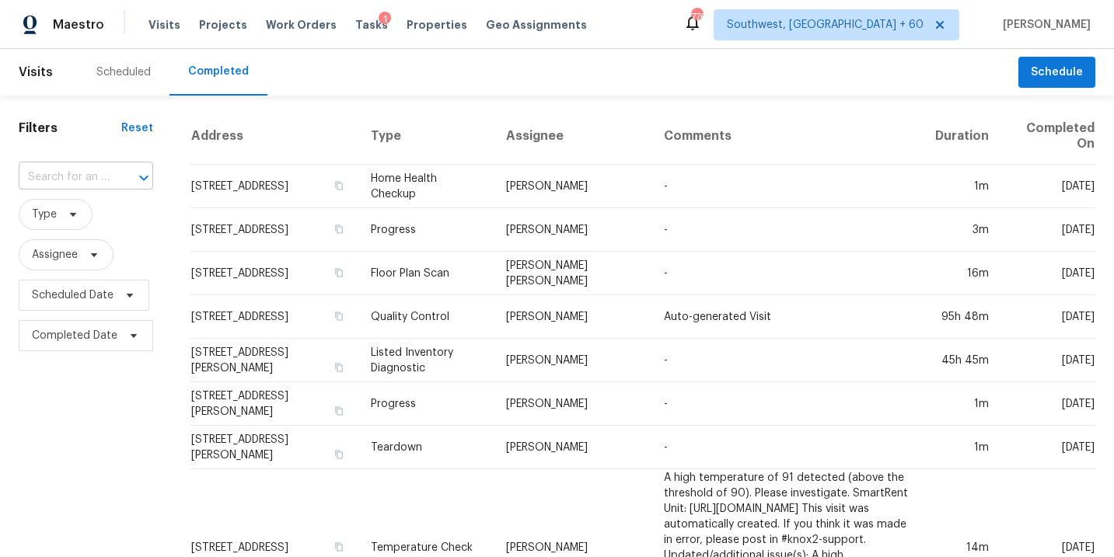
click at [99, 174] on input "text" at bounding box center [64, 178] width 91 height 24
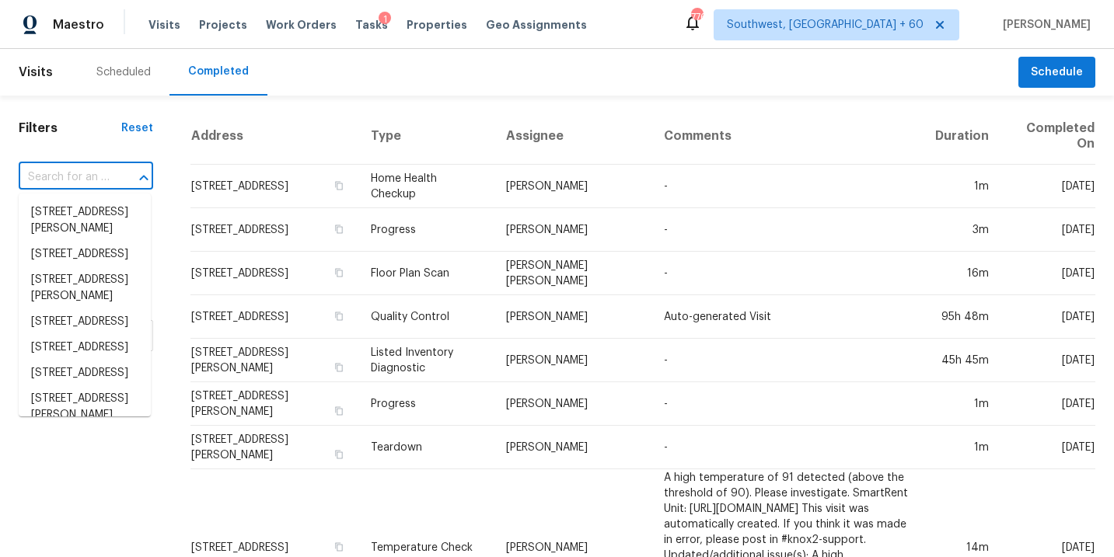
paste input "[STREET_ADDRESS]"
type input "[STREET_ADDRESS]"
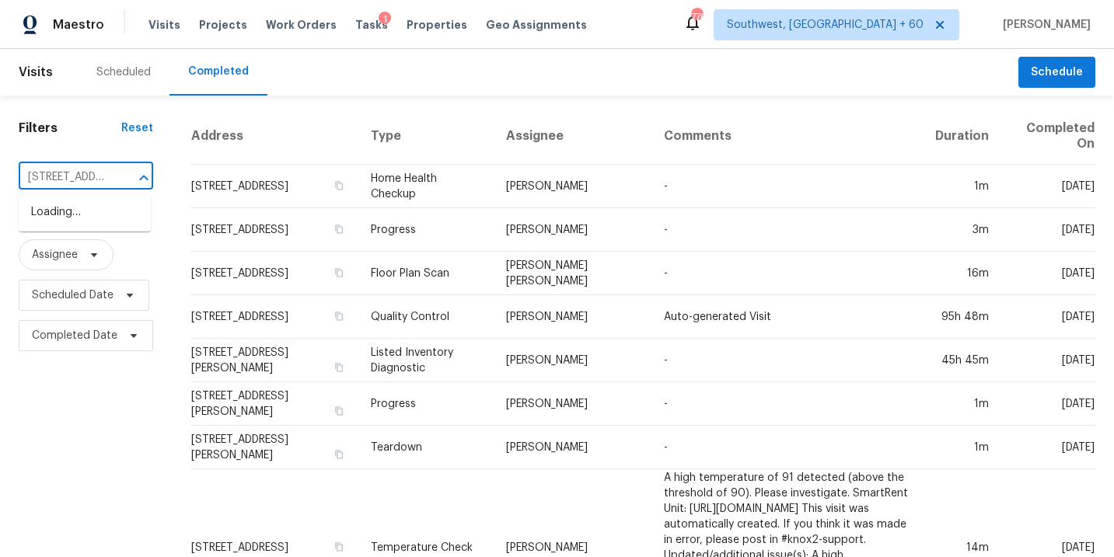
scroll to position [0, 125]
click at [92, 225] on li "[STREET_ADDRESS]" at bounding box center [85, 213] width 132 height 26
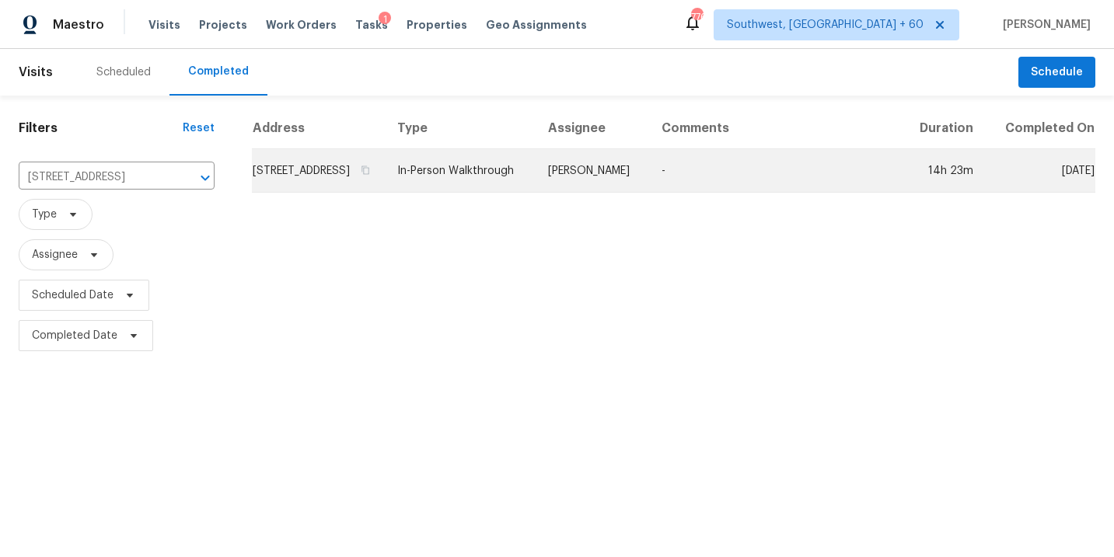
click at [675, 193] on td "-" at bounding box center [775, 171] width 253 height 44
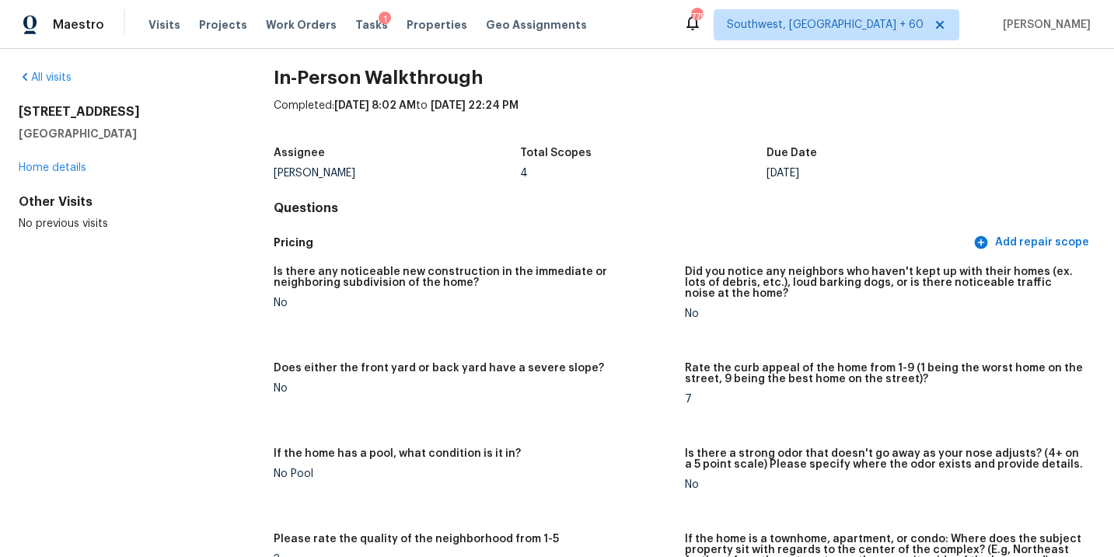
scroll to position [101, 0]
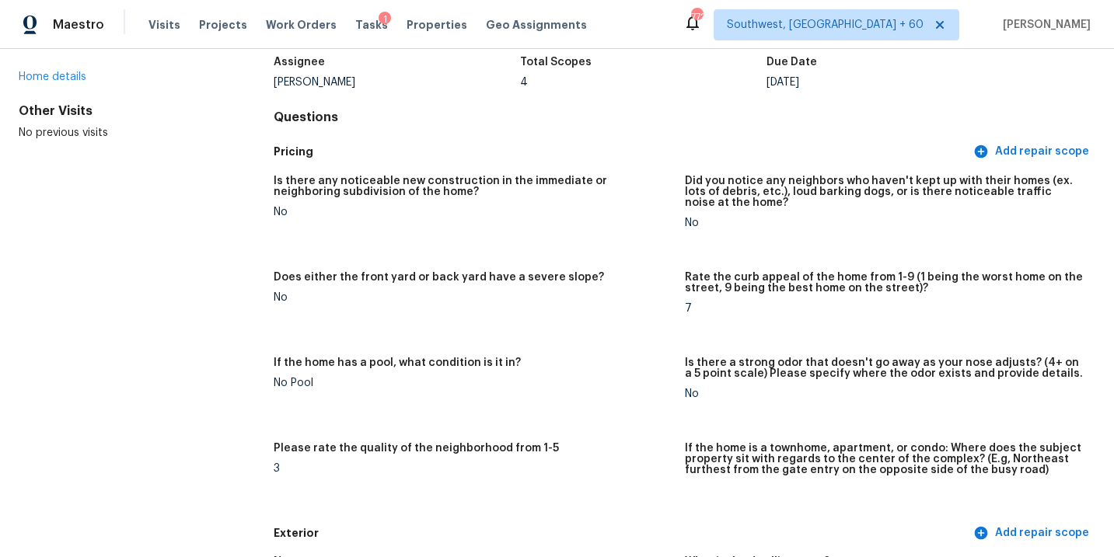
click at [624, 326] on figure "Does either the front yard or back yard have a severe slope? No" at bounding box center [479, 305] width 410 height 67
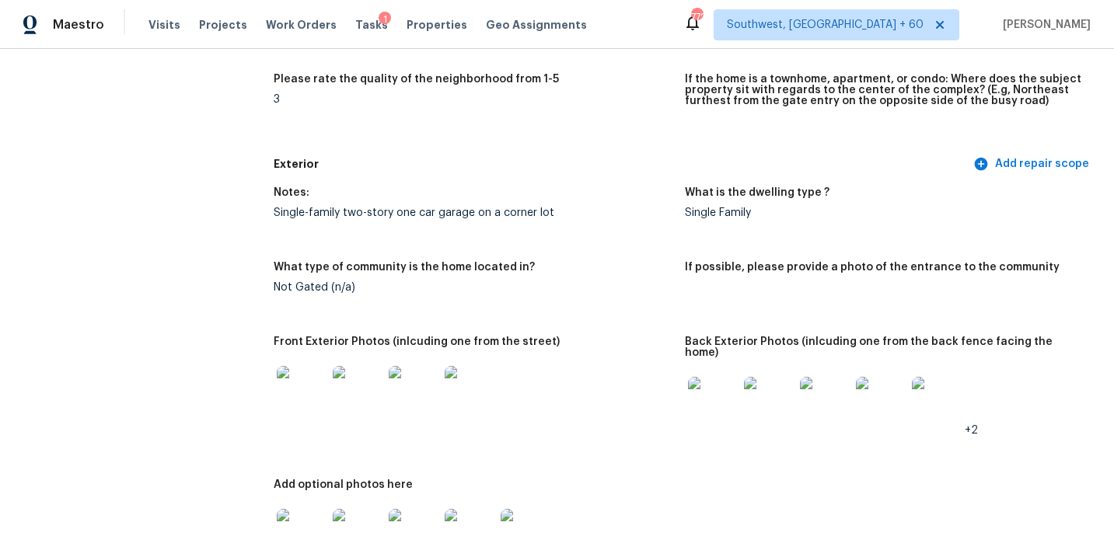
scroll to position [341, 0]
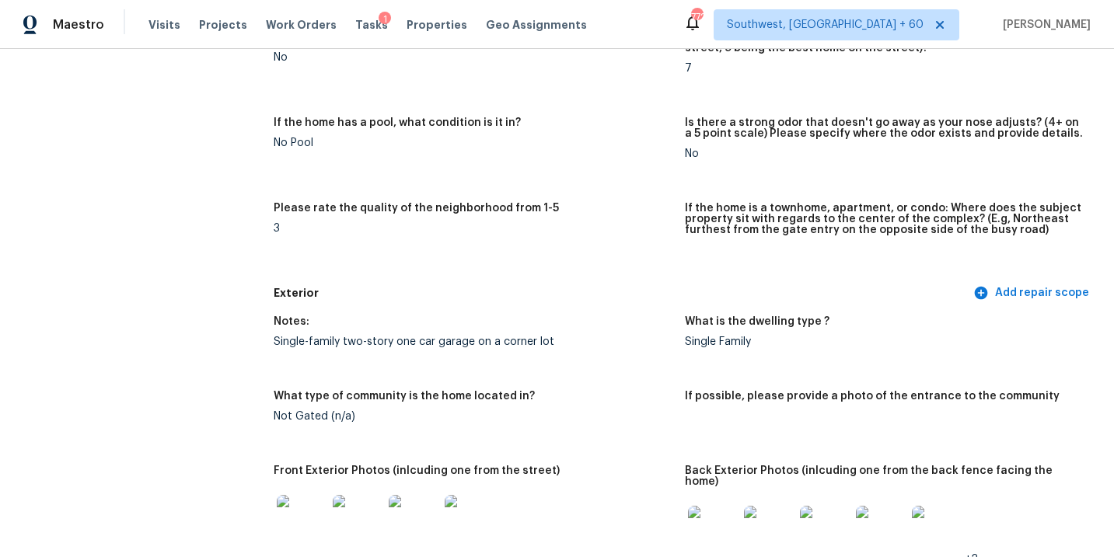
click at [624, 326] on div "Notes:" at bounding box center [473, 326] width 398 height 20
click at [581, 310] on div "Notes: Single-family two-story one car garage on a corner lot What is the dwell…" at bounding box center [685, 519] width 822 height 424
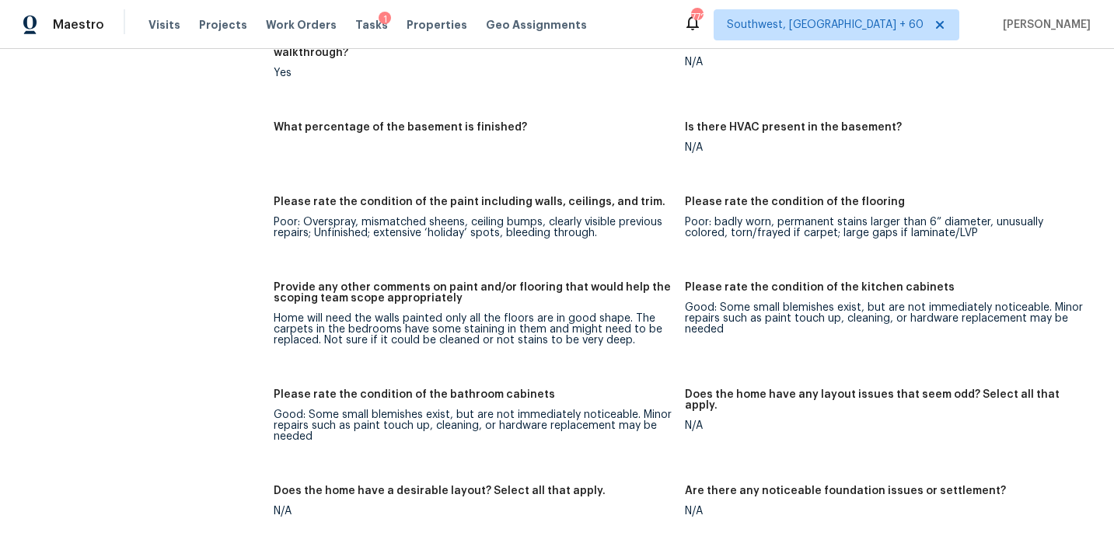
scroll to position [2170, 0]
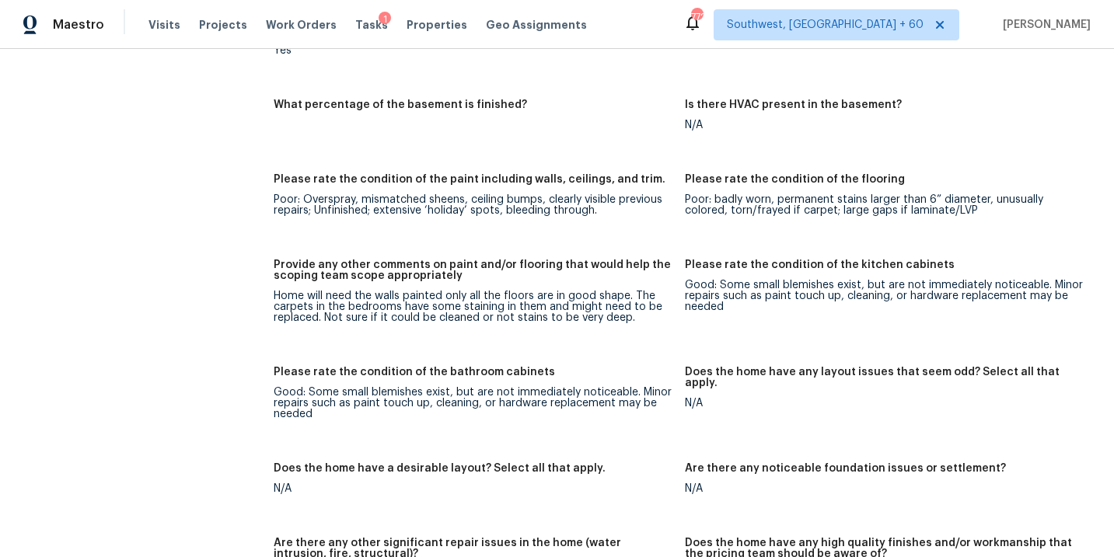
click at [546, 267] on h5 "Provide any other comments on paint and/or flooring that would help the scoping…" at bounding box center [473, 271] width 398 height 22
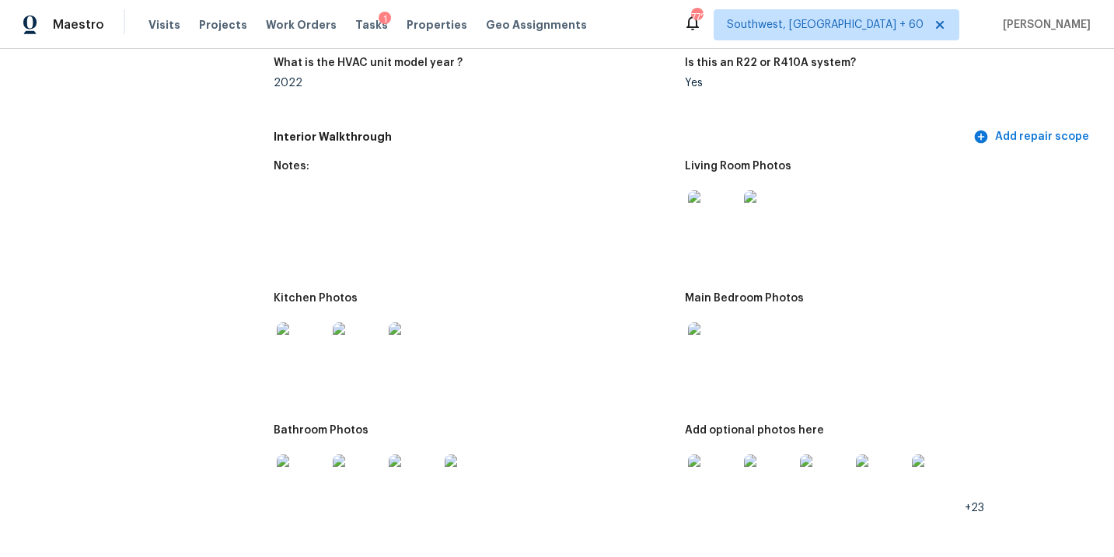
scroll to position [1707, 0]
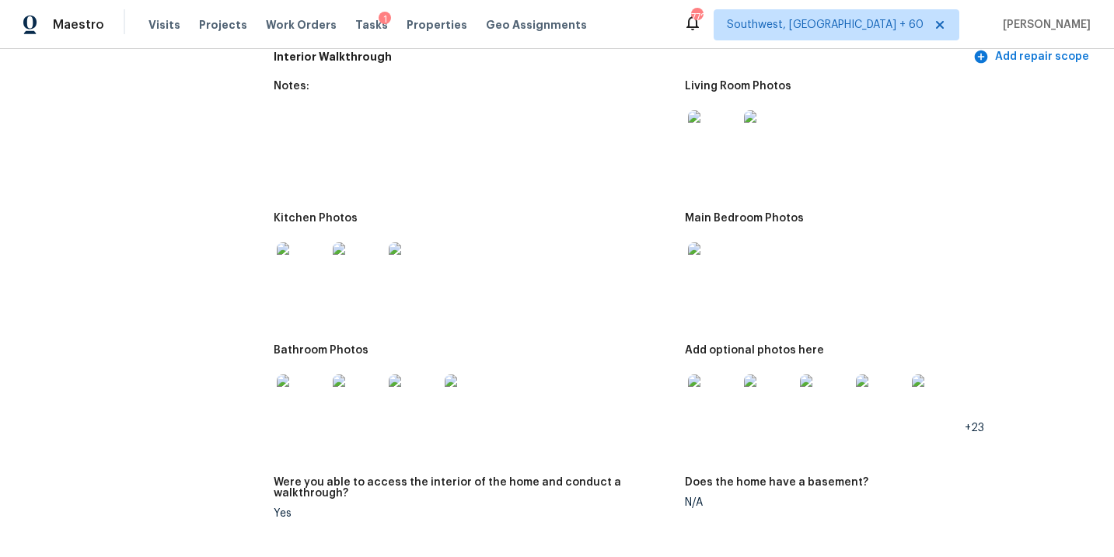
click at [716, 130] on img at bounding box center [713, 135] width 50 height 50
click at [757, 134] on img at bounding box center [769, 135] width 50 height 50
click at [689, 249] on img at bounding box center [713, 267] width 50 height 50
click at [546, 302] on figure "Kitchen Photos" at bounding box center [479, 269] width 410 height 113
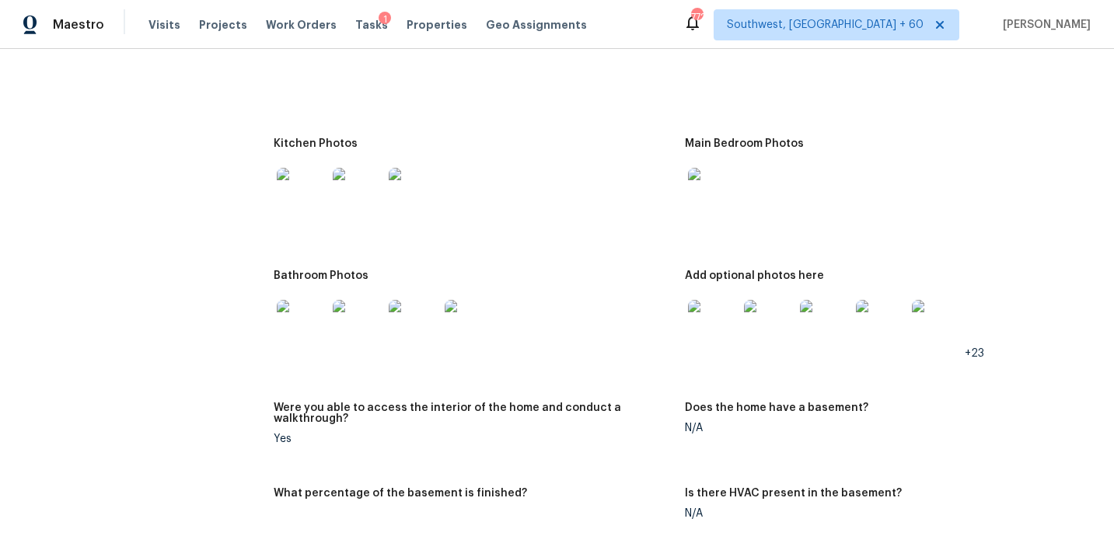
scroll to position [1808, 0]
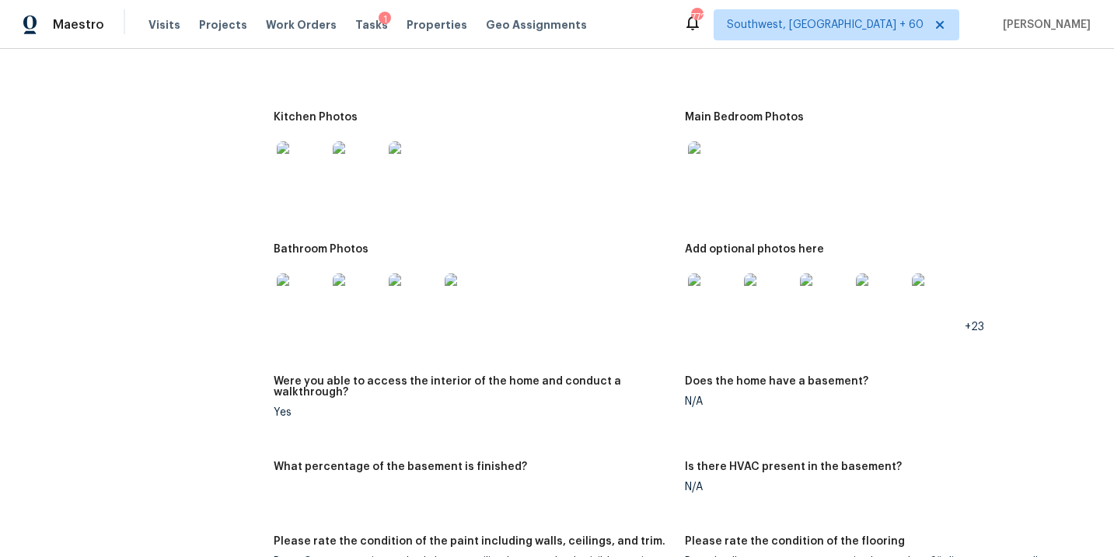
click at [708, 293] on img at bounding box center [713, 299] width 50 height 50
click at [580, 244] on div "Bathroom Photos" at bounding box center [473, 254] width 398 height 20
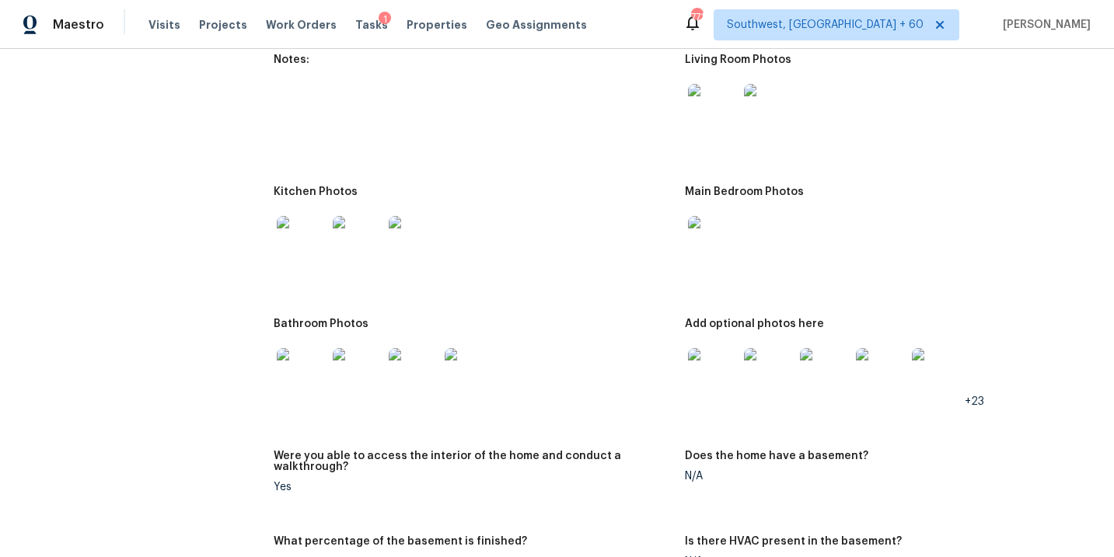
scroll to position [2056, 0]
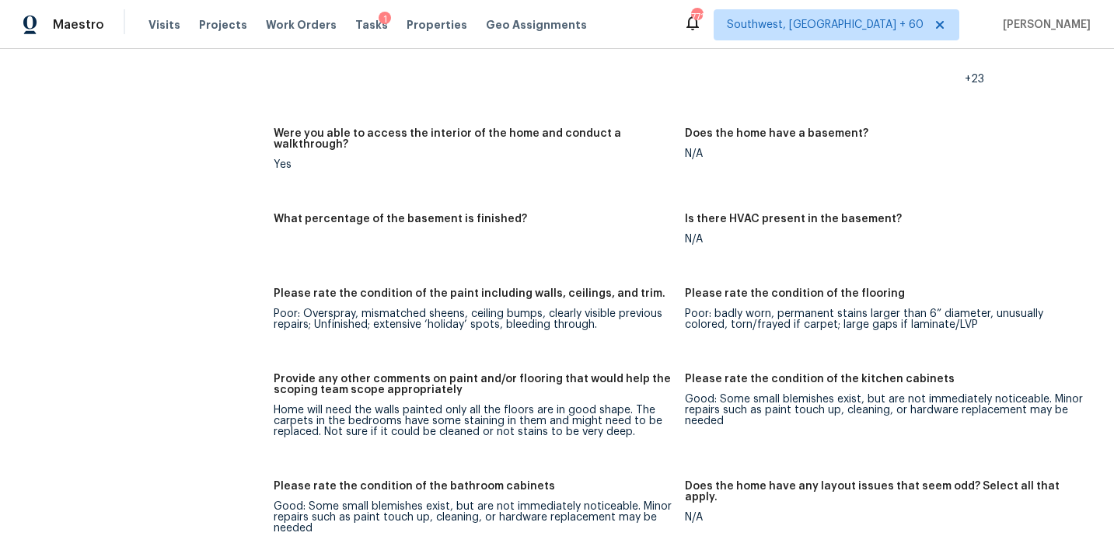
click at [567, 232] on figure "What percentage of the basement is finished?" at bounding box center [479, 242] width 410 height 56
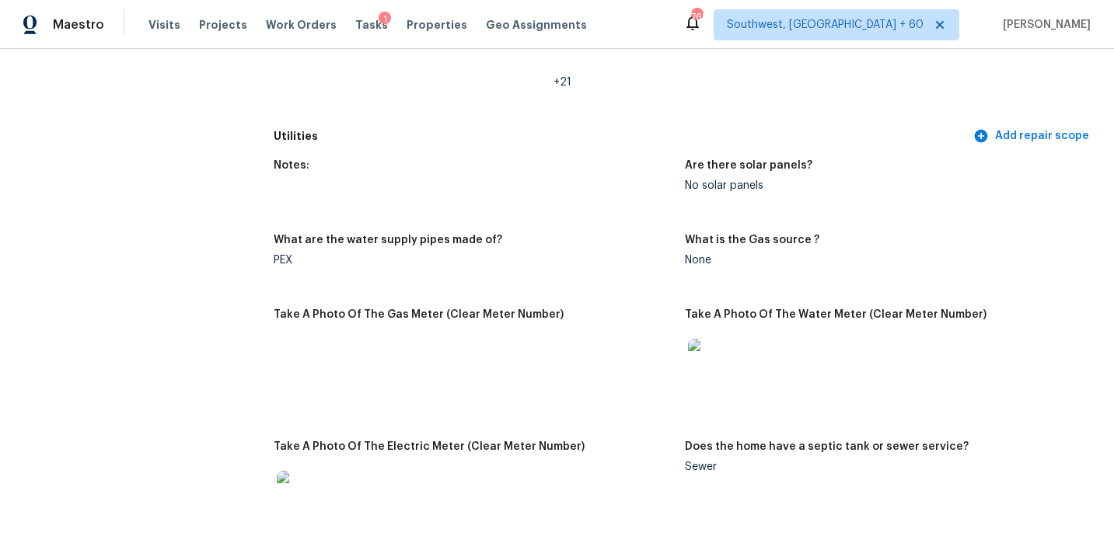
scroll to position [1047, 0]
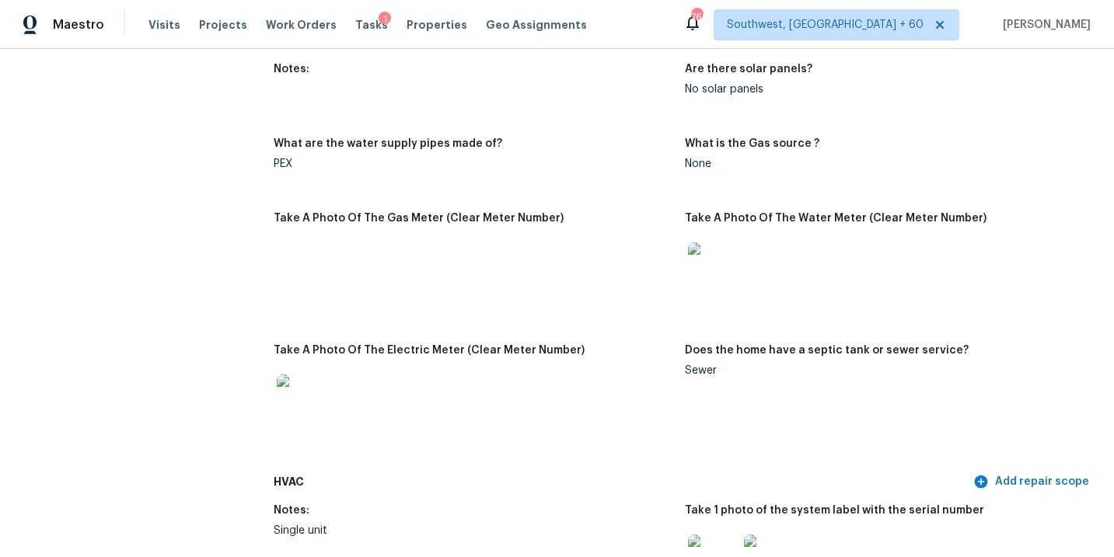
click at [502, 169] on figure "What are the water supply pipes made of? PEX" at bounding box center [479, 166] width 410 height 56
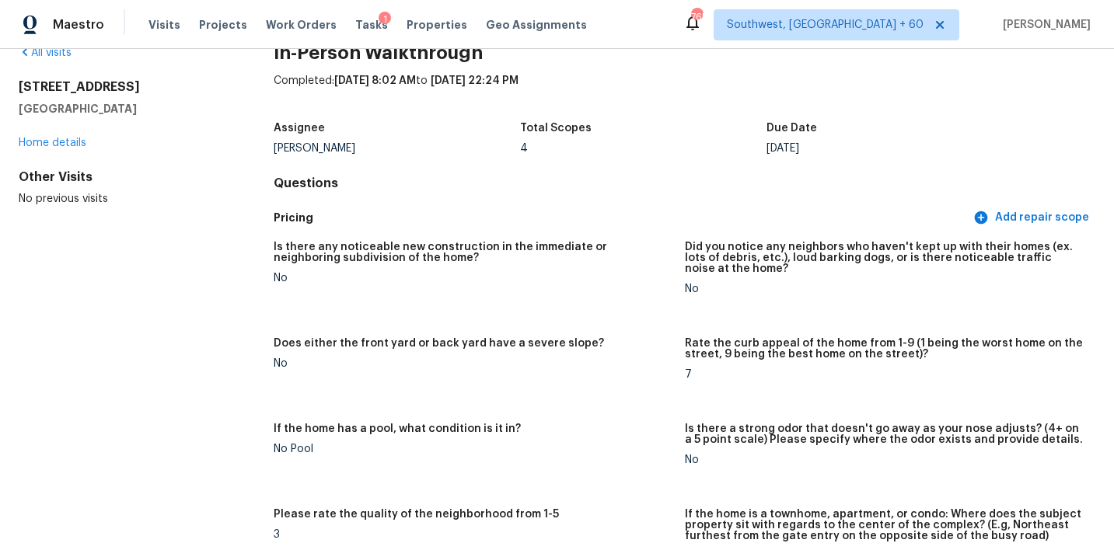
scroll to position [0, 0]
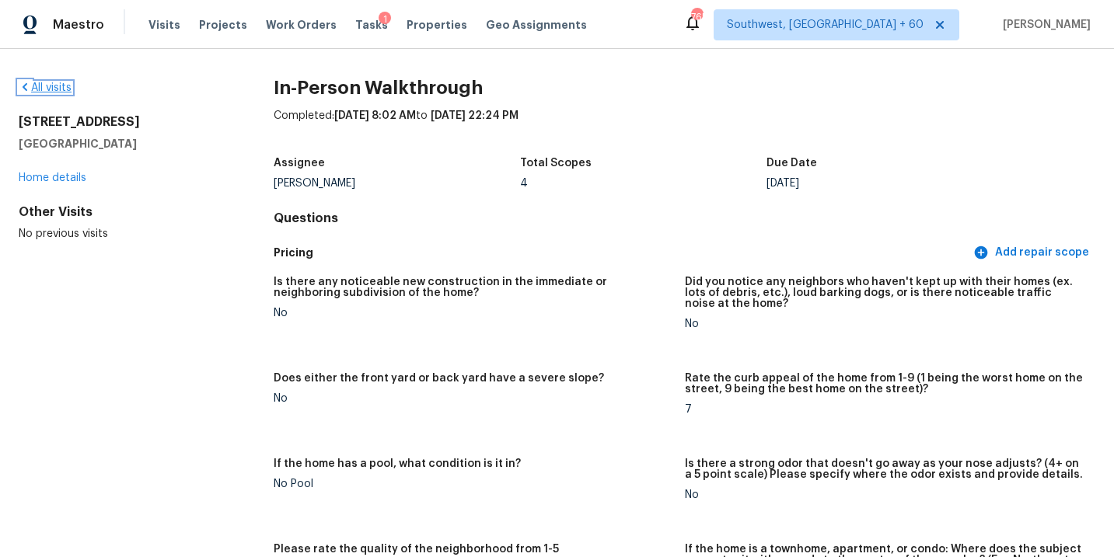
click at [59, 91] on link "All visits" at bounding box center [45, 87] width 53 height 11
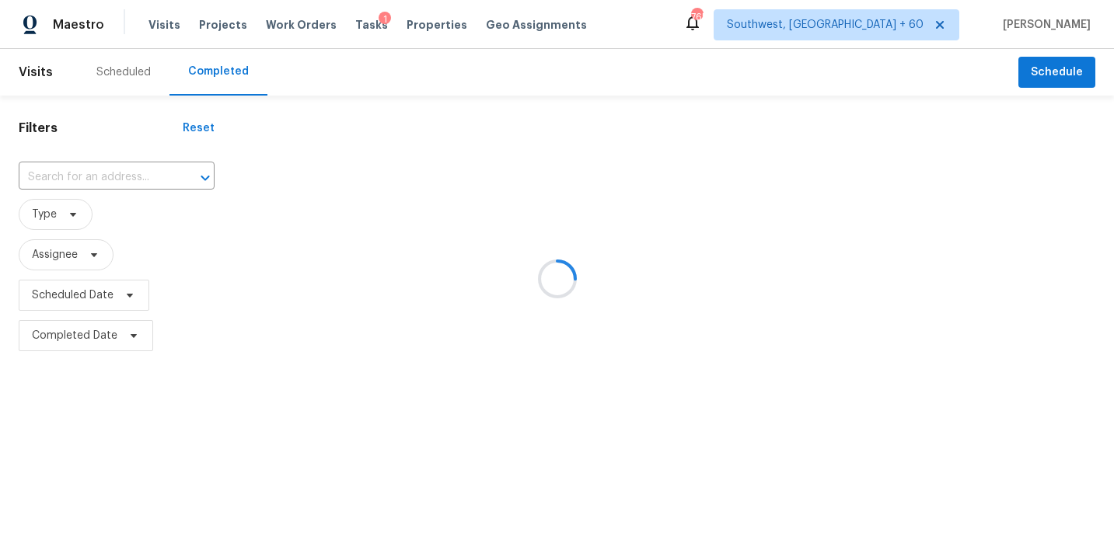
click at [99, 176] on div at bounding box center [557, 278] width 1114 height 557
click at [111, 172] on div at bounding box center [557, 278] width 1114 height 557
click at [105, 174] on div at bounding box center [557, 278] width 1114 height 557
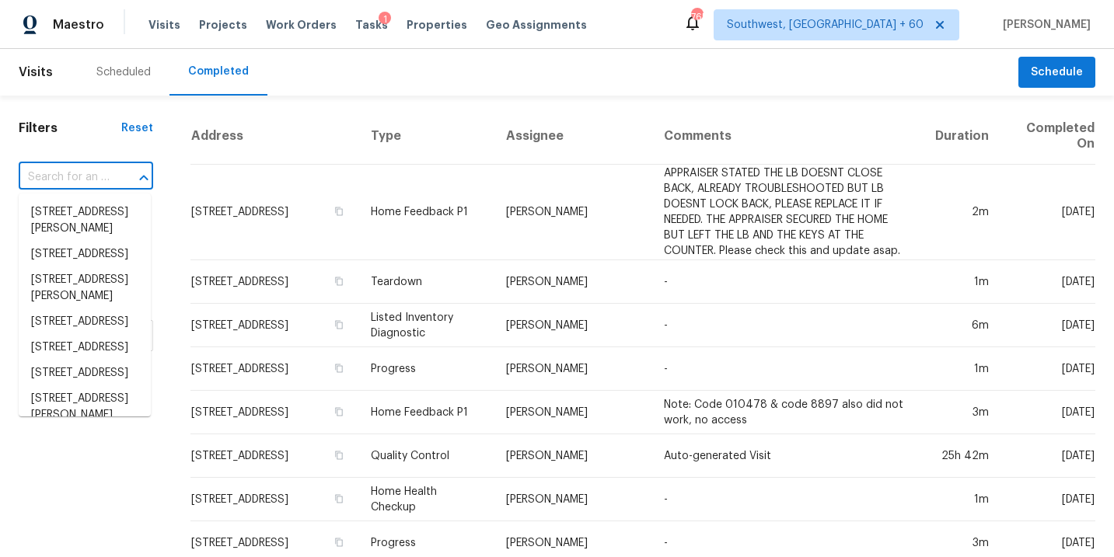
click at [105, 174] on input "text" at bounding box center [64, 178] width 91 height 24
paste input "[STREET_ADDRESS]"
type input "[STREET_ADDRESS]"
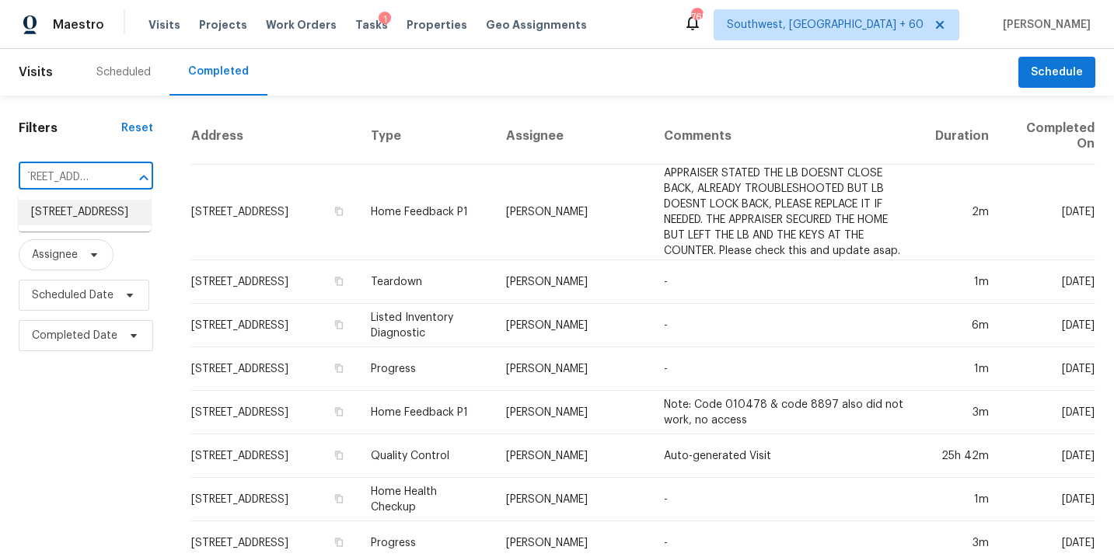
click at [87, 215] on li "[STREET_ADDRESS]" at bounding box center [85, 213] width 132 height 26
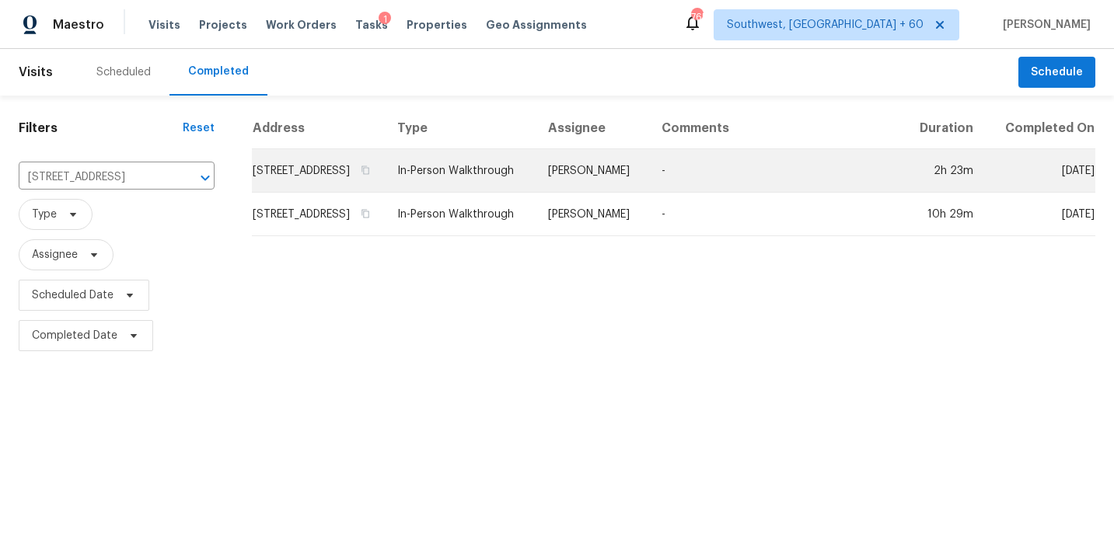
click at [736, 190] on td "-" at bounding box center [775, 171] width 253 height 44
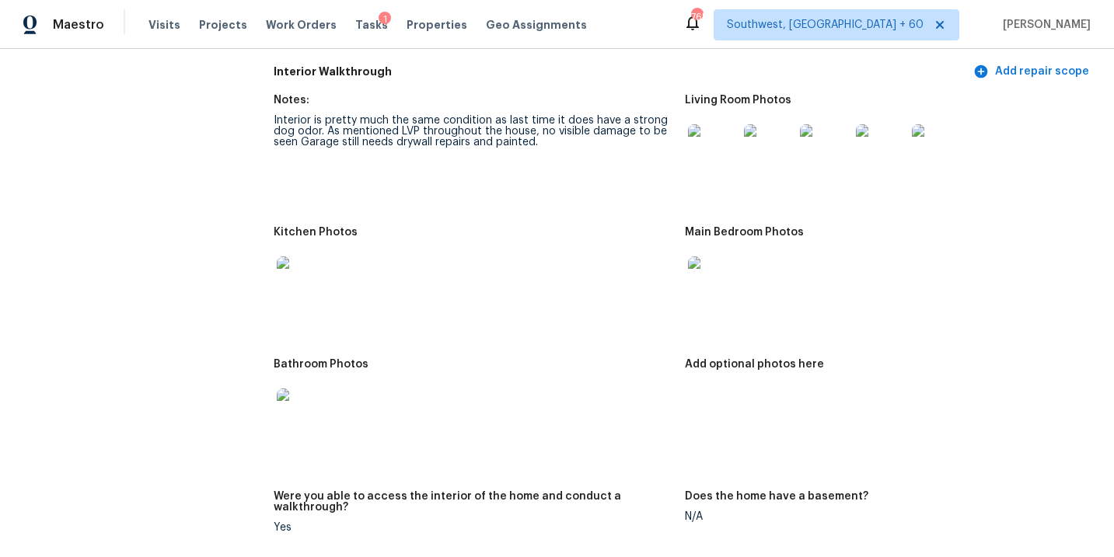
scroll to position [1773, 0]
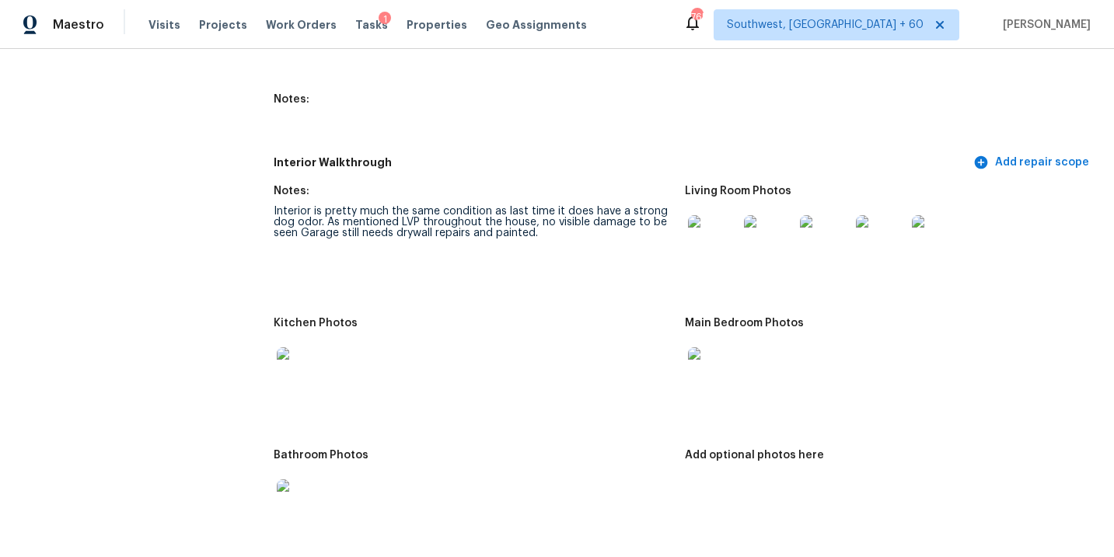
click at [710, 232] on img at bounding box center [713, 240] width 50 height 50
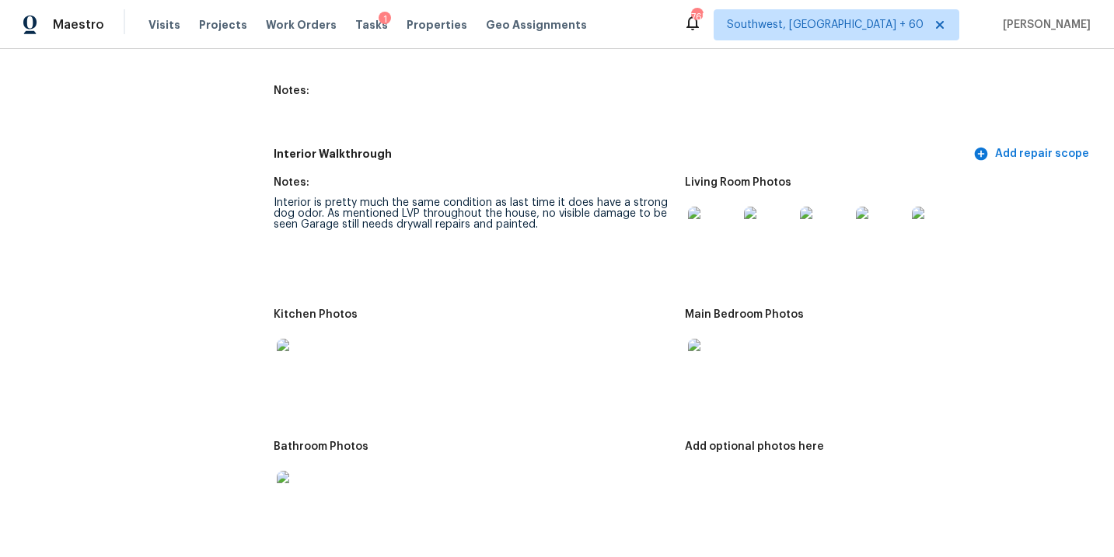
scroll to position [1658, 0]
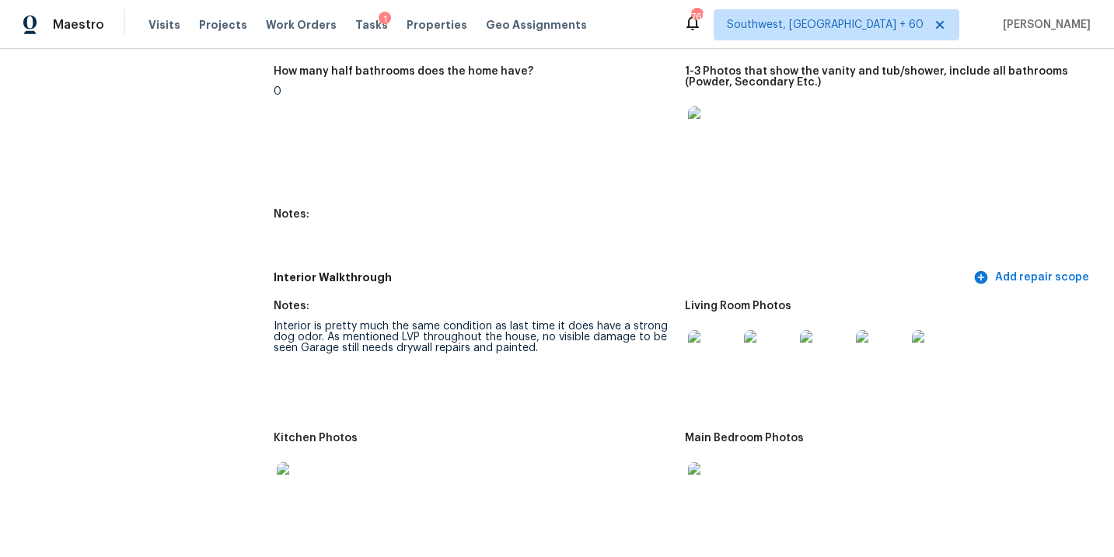
click at [692, 368] on img at bounding box center [713, 355] width 50 height 50
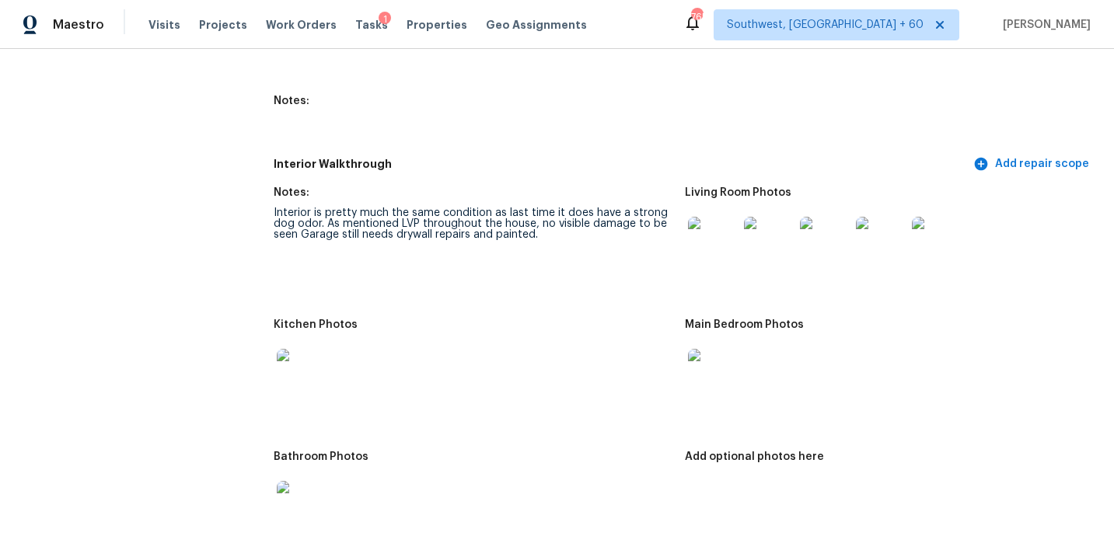
scroll to position [1796, 0]
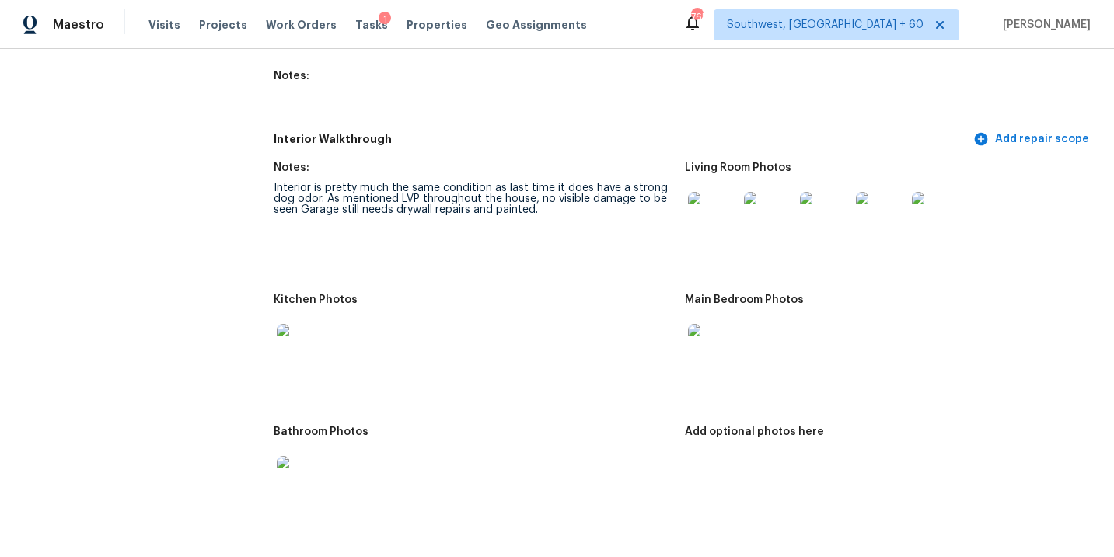
click at [699, 212] on img at bounding box center [713, 217] width 50 height 50
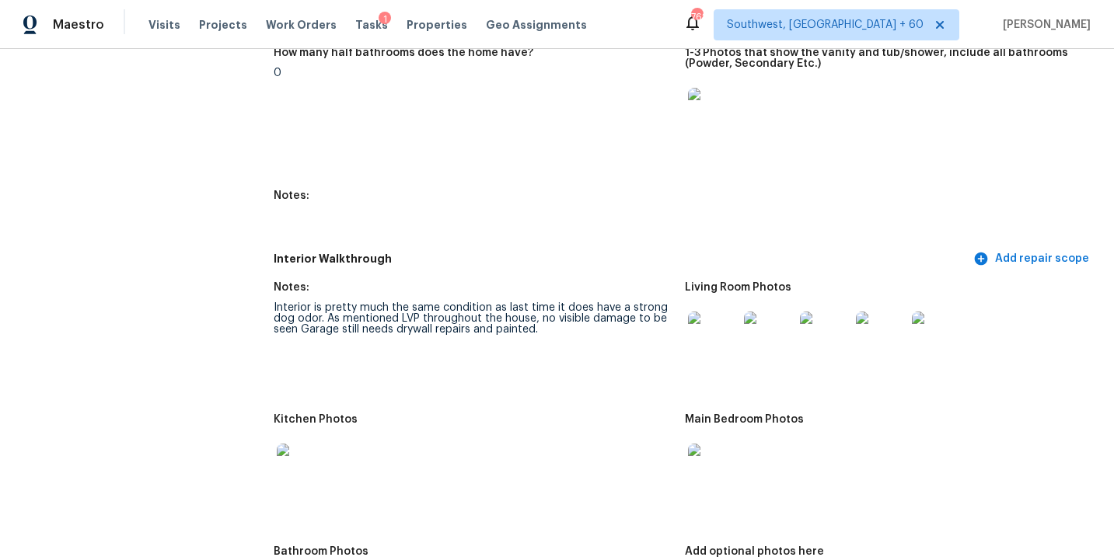
scroll to position [1629, 0]
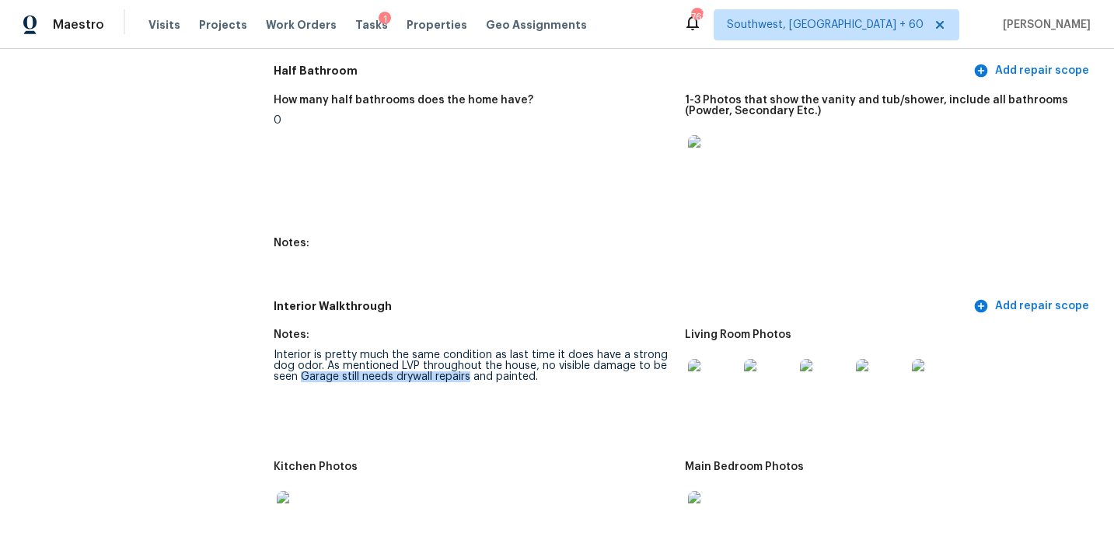
drag, startPoint x: 328, startPoint y: 368, endPoint x: 469, endPoint y: 365, distance: 140.7
click at [469, 365] on div "Interior is pretty much the same condition as last time it does have a strong d…" at bounding box center [473, 366] width 398 height 33
copy div "Garage still needs drywall repairs"
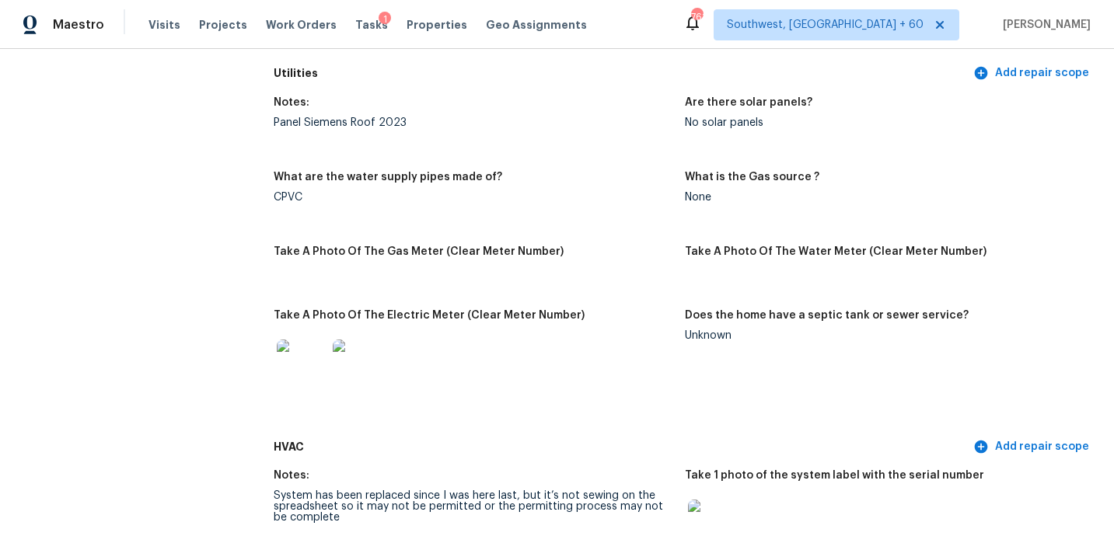
scroll to position [1045, 0]
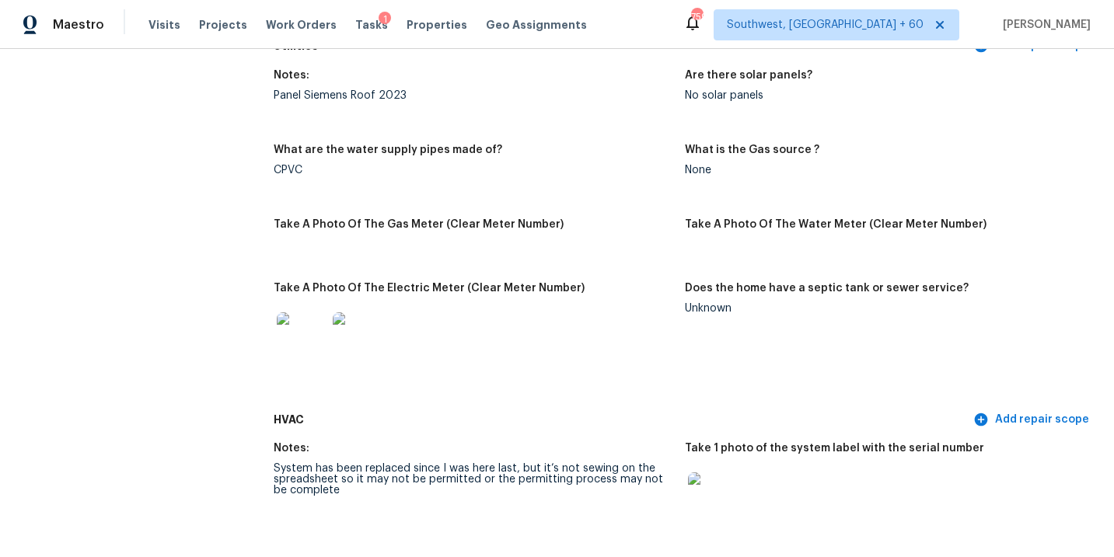
click at [429, 169] on figure "What are the water supply pipes made of? CPVC" at bounding box center [479, 173] width 410 height 56
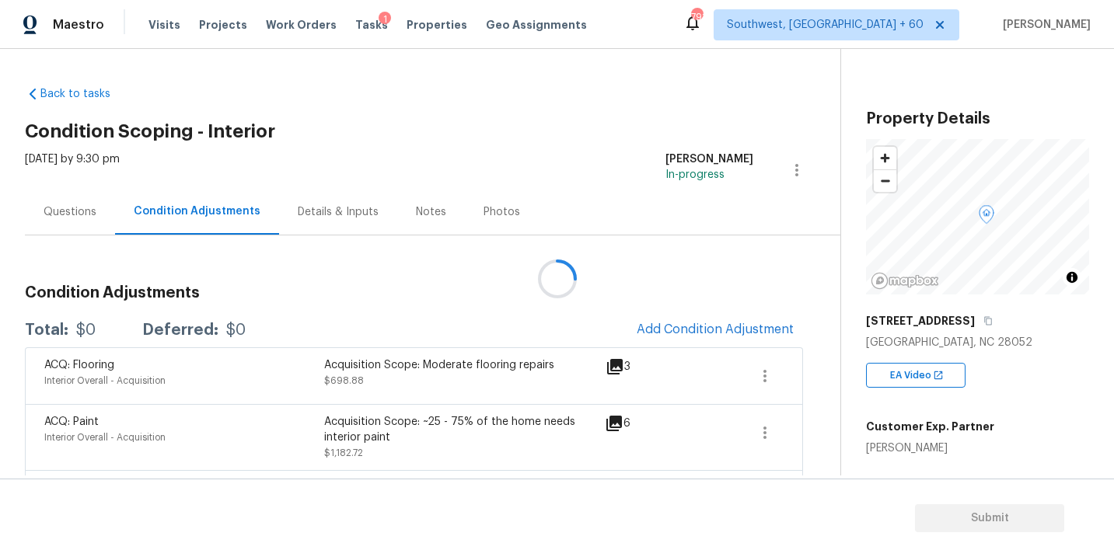
click at [728, 322] on div at bounding box center [557, 278] width 1114 height 557
click at [719, 325] on span "Add Condition Adjustment" at bounding box center [715, 330] width 157 height 14
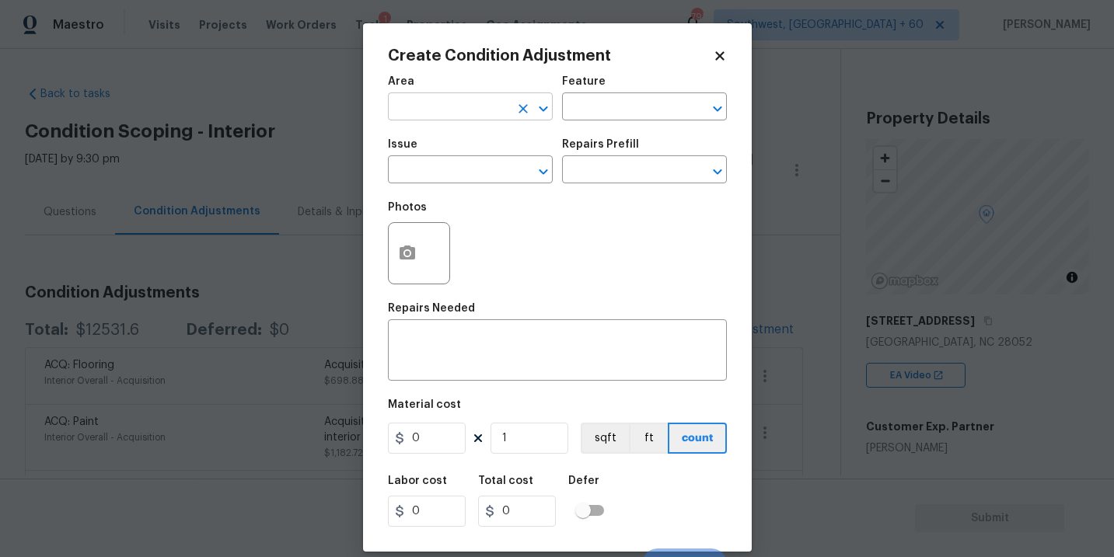
click at [465, 113] on input "text" at bounding box center [448, 108] width 121 height 24
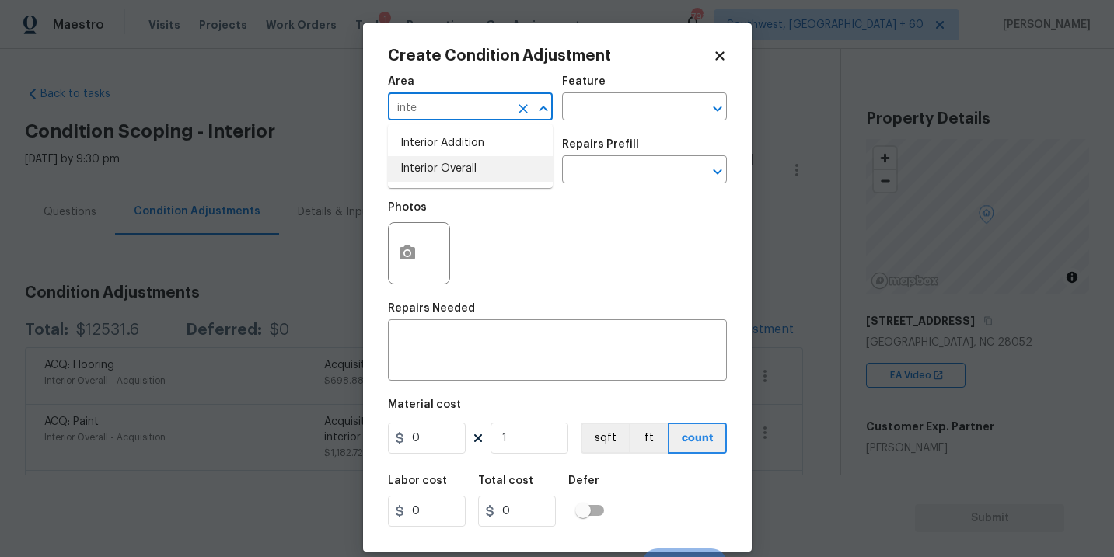
click at [474, 176] on li "Interior Overall" at bounding box center [470, 169] width 165 height 26
type input "Interior Overall"
click at [603, 124] on div "Area Interior Overall ​ Feature ​" at bounding box center [557, 98] width 339 height 63
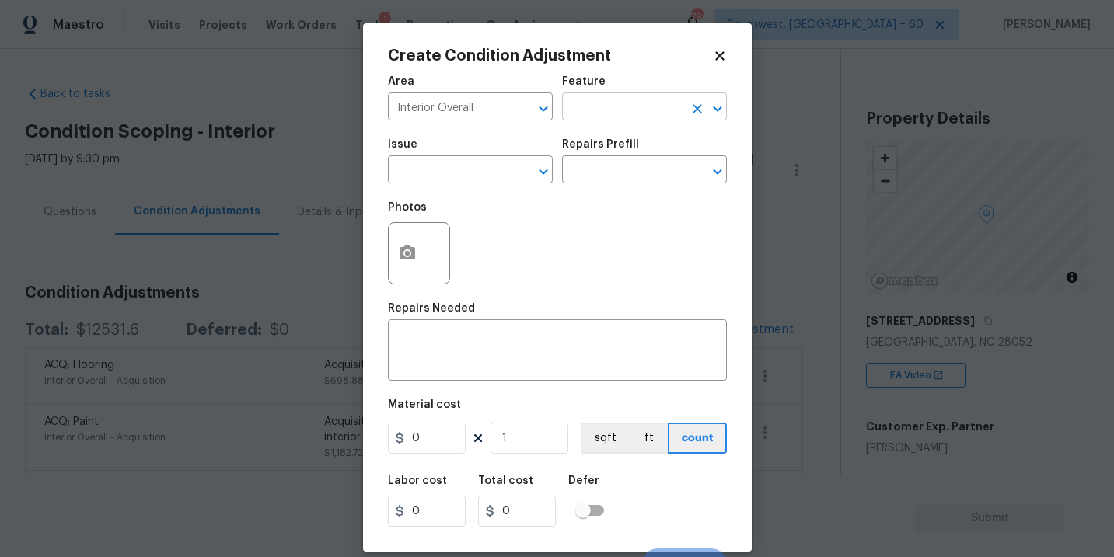
click at [639, 107] on input "text" at bounding box center [622, 108] width 121 height 24
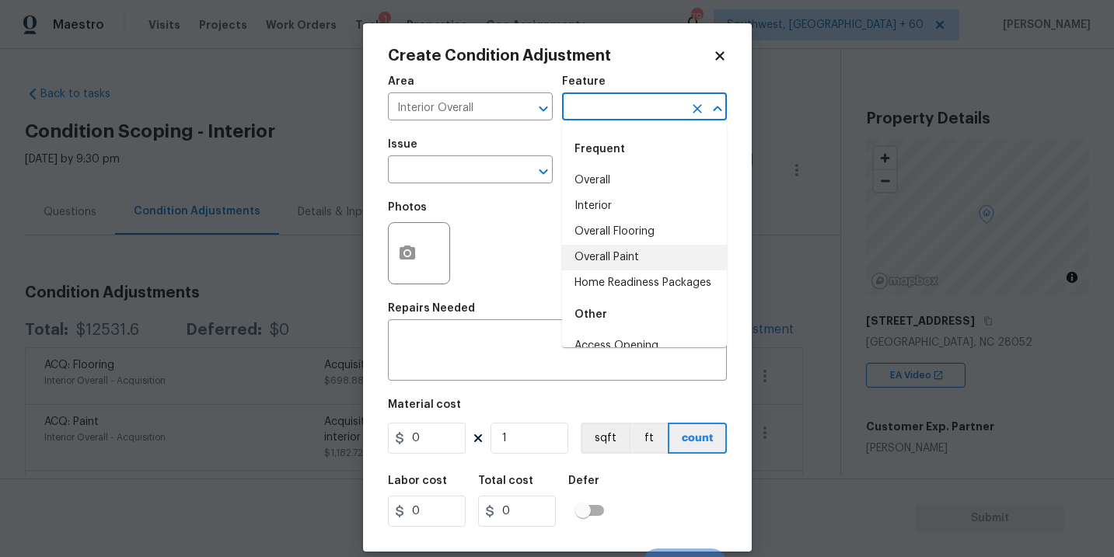
click at [620, 251] on li "Overall Paint" at bounding box center [644, 258] width 165 height 26
type input "Overall Paint"
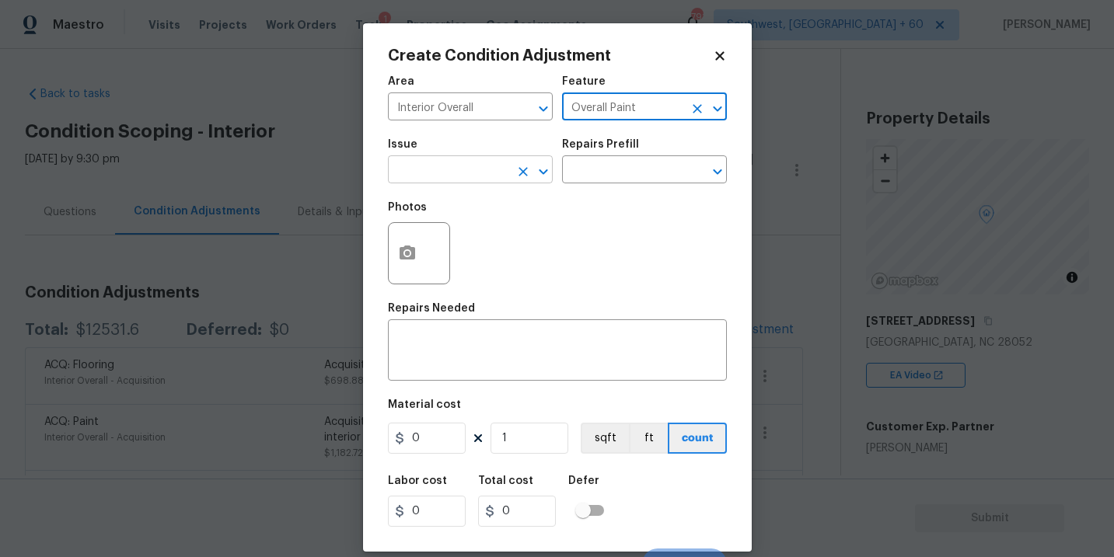
click at [484, 183] on input "text" at bounding box center [448, 171] width 121 height 24
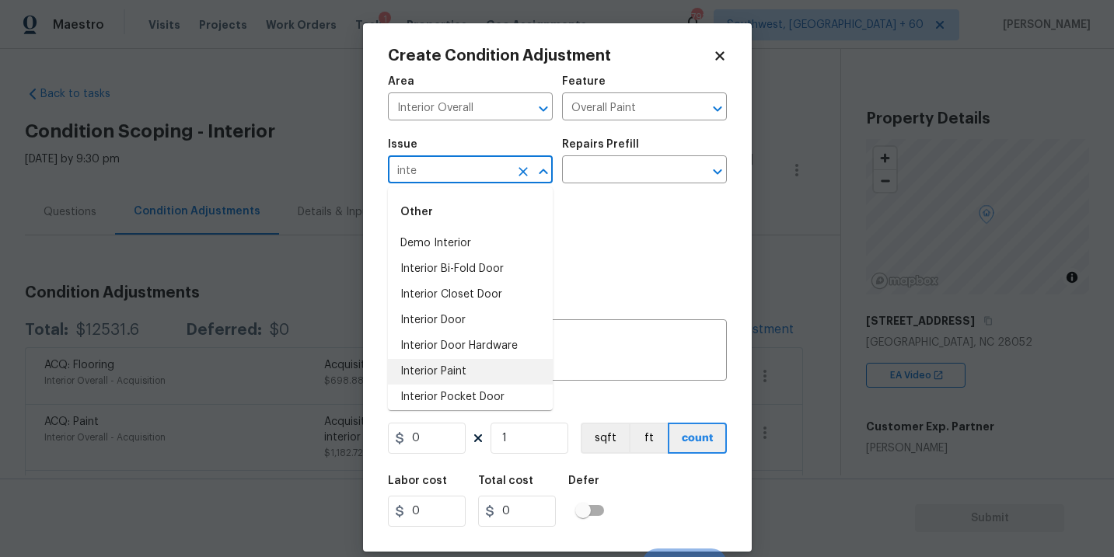
click at [475, 375] on li "Interior Paint" at bounding box center [470, 372] width 165 height 26
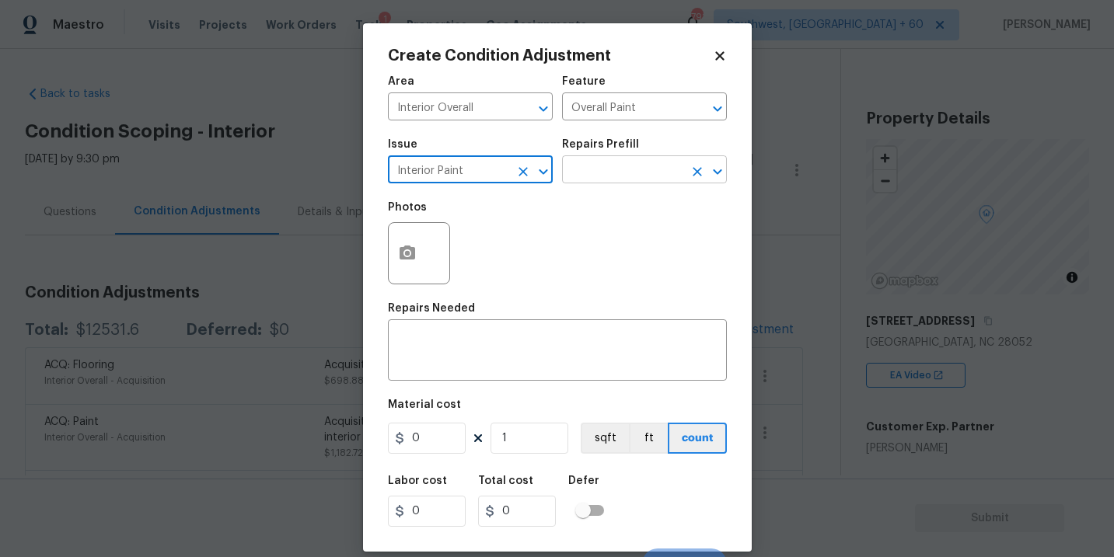
type input "Interior Paint"
click at [613, 180] on input "text" at bounding box center [622, 171] width 121 height 24
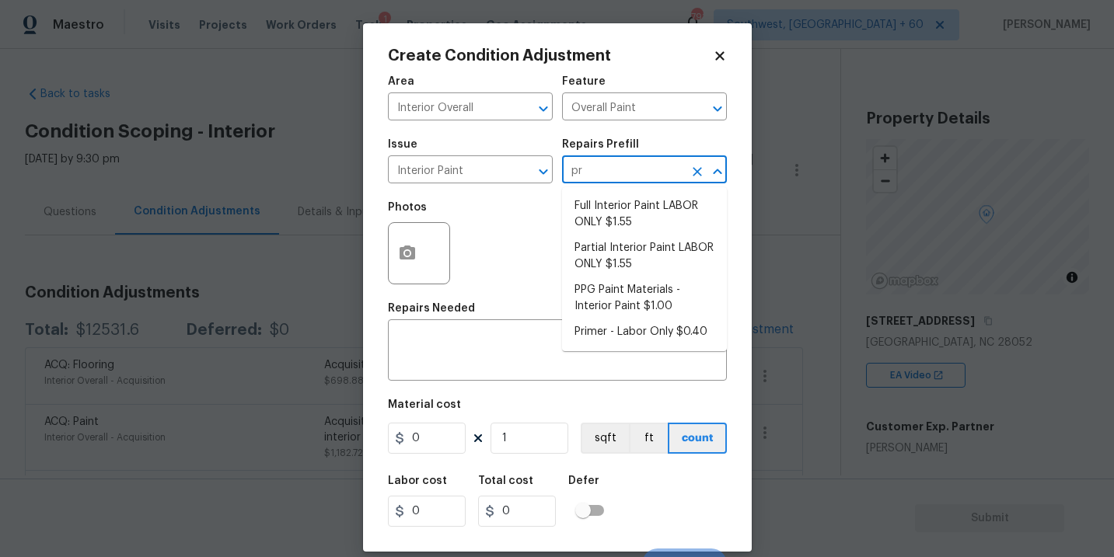
type input "pri"
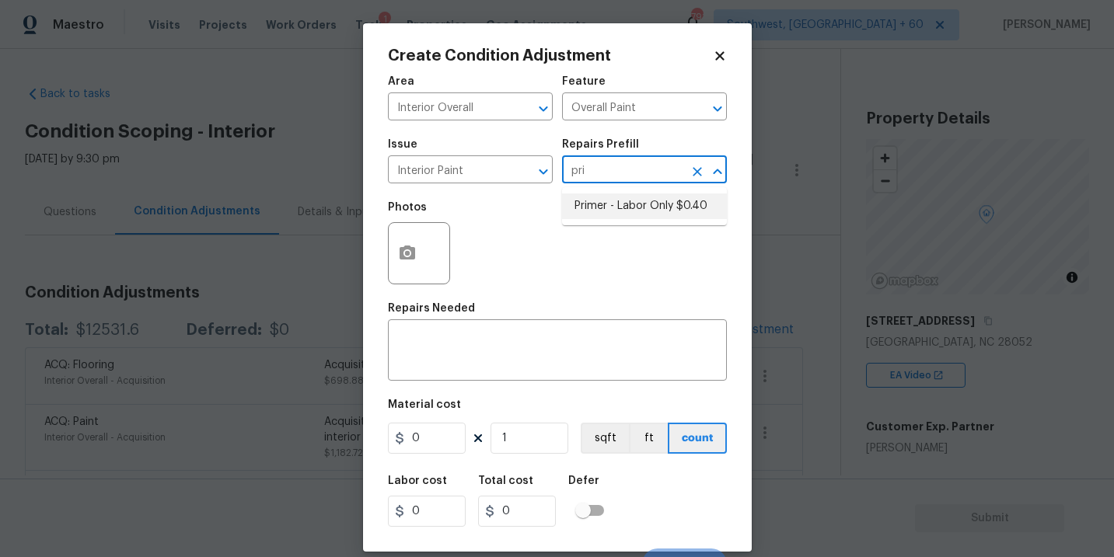
click at [622, 205] on li "Primer - Labor Only $0.40" at bounding box center [644, 207] width 165 height 26
type textarea "Interior primer - PRIMER PROVIDED BY OPENDOOR - All nails, screws, drywall anch…"
type input "0.4"
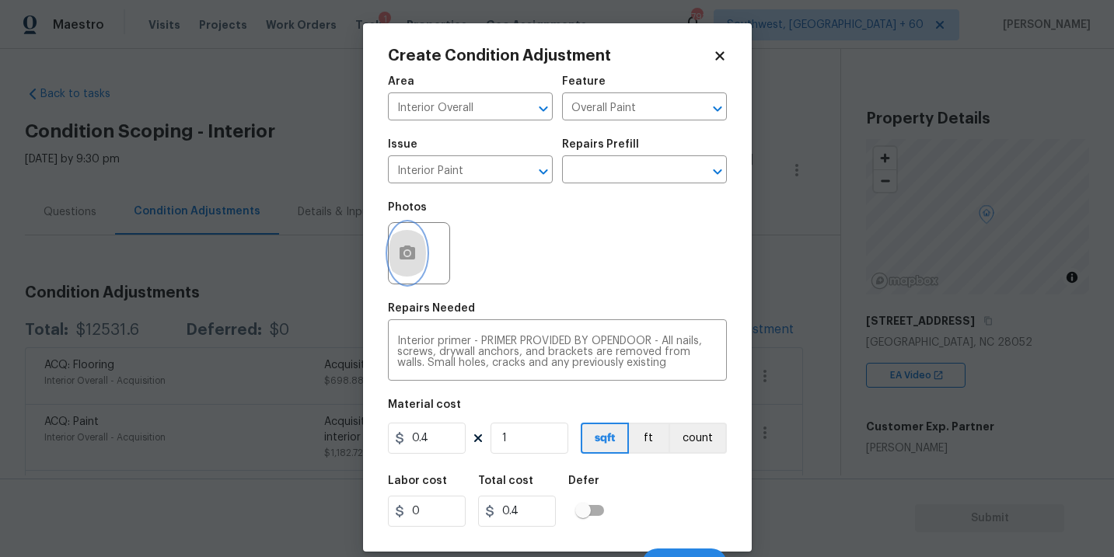
click at [402, 263] on button "button" at bounding box center [407, 253] width 37 height 61
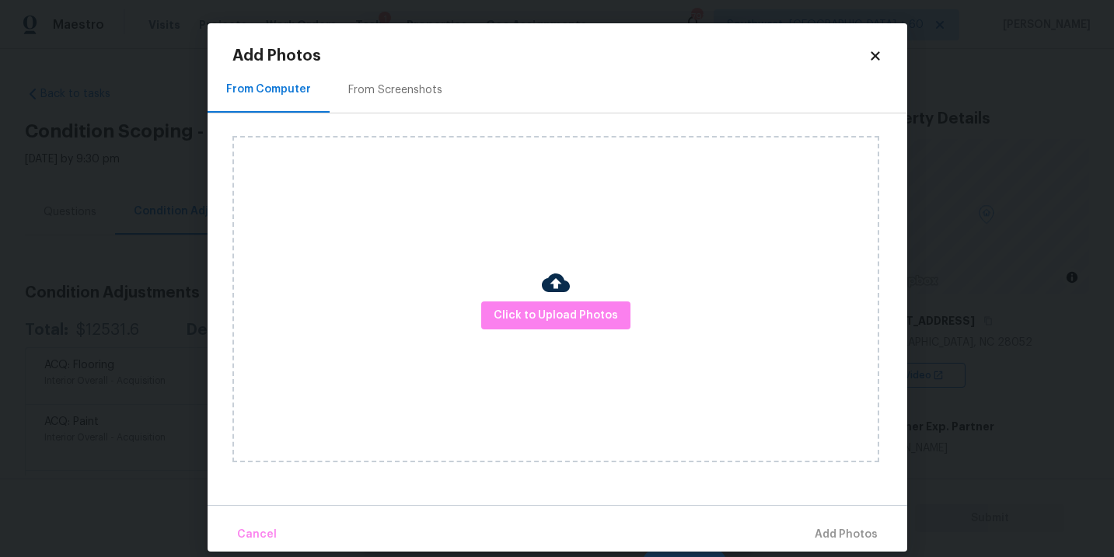
click at [536, 298] on div "Click to Upload Photos" at bounding box center [555, 299] width 647 height 326
click at [562, 262] on div "Click to Upload Photos" at bounding box center [555, 299] width 647 height 326
click at [561, 302] on button "Click to Upload Photos" at bounding box center [555, 316] width 149 height 29
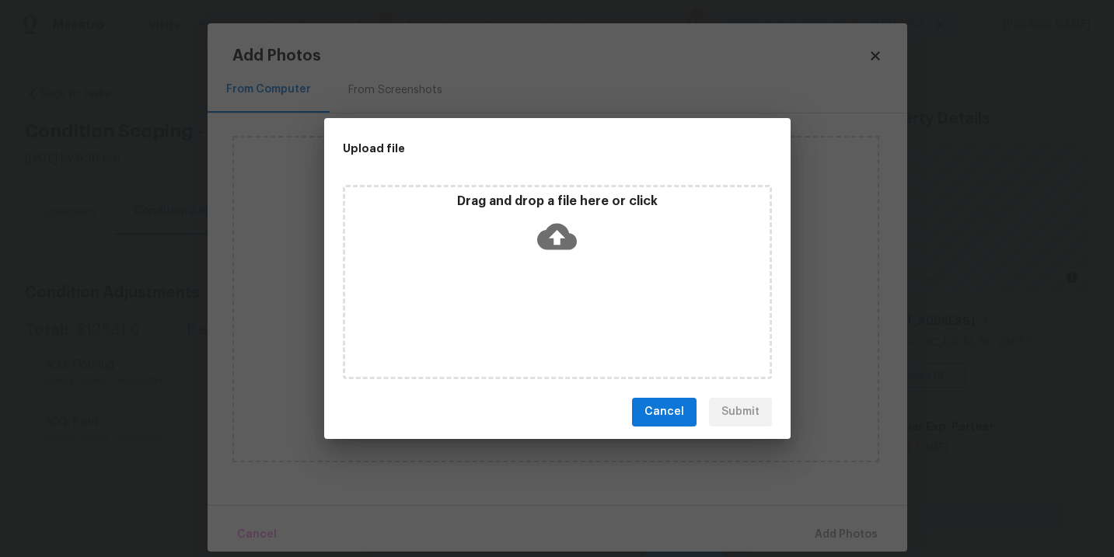
click at [561, 267] on div "Drag and drop a file here or click" at bounding box center [557, 282] width 429 height 194
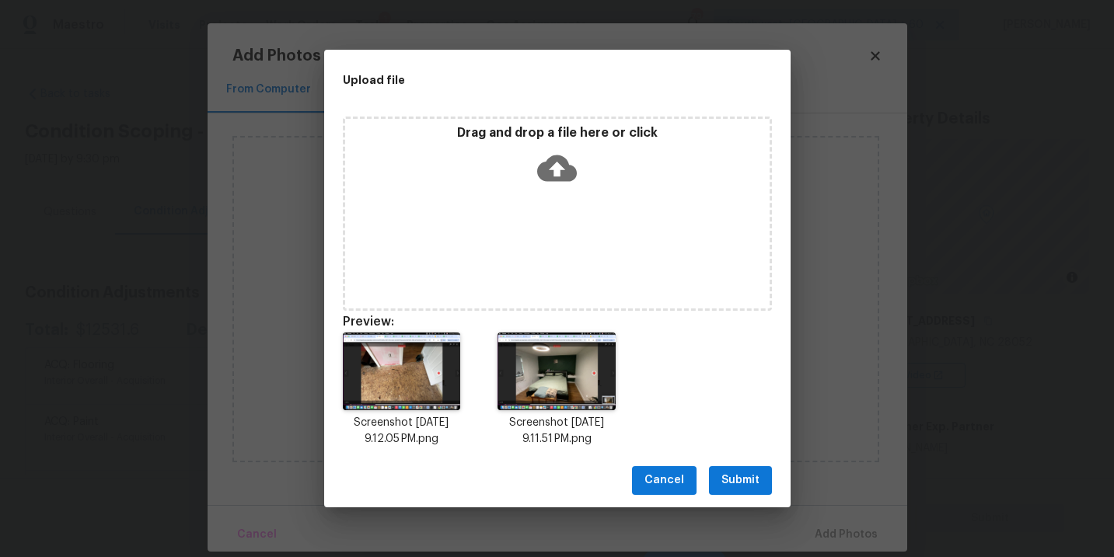
click at [734, 479] on span "Submit" at bounding box center [740, 480] width 38 height 19
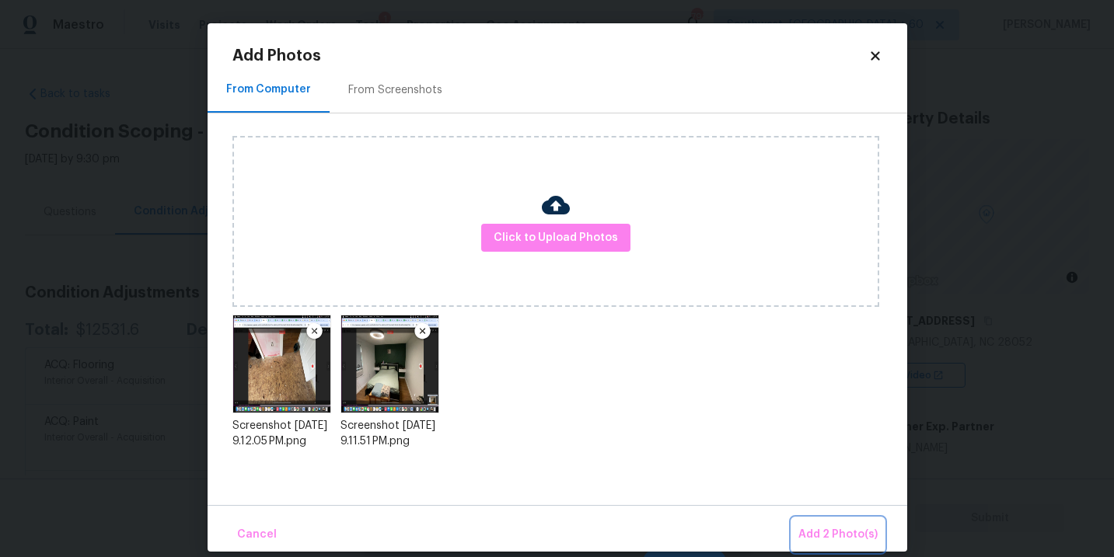
click at [825, 539] on span "Add 2 Photo(s)" at bounding box center [837, 534] width 79 height 19
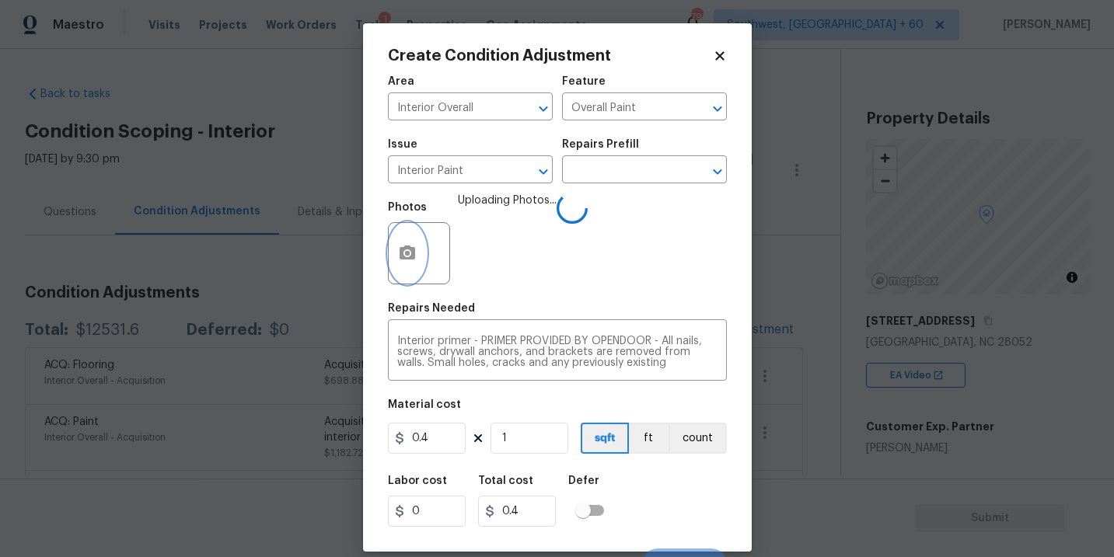
scroll to position [23, 0]
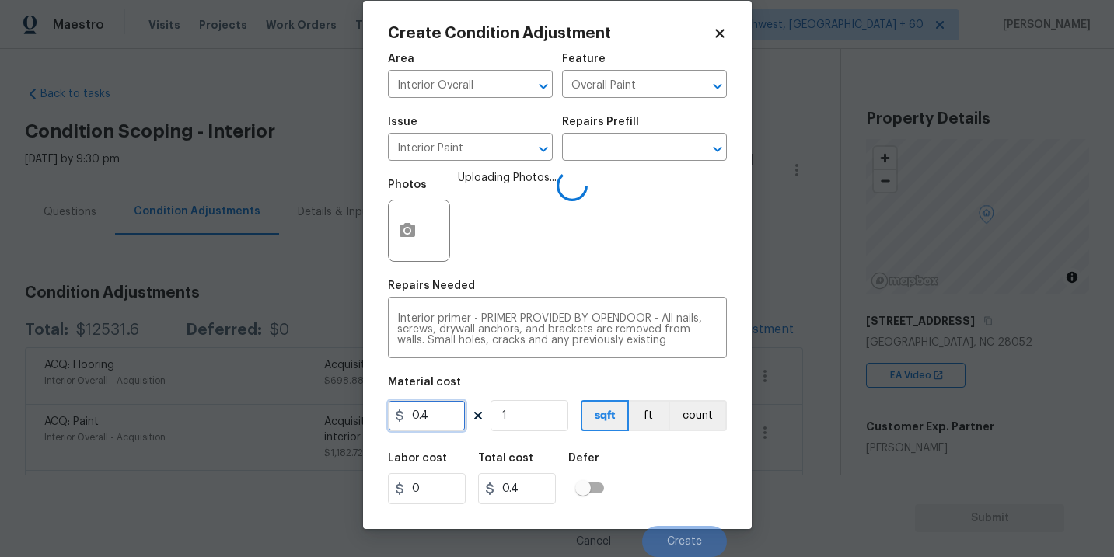
drag, startPoint x: 425, startPoint y: 417, endPoint x: 300, endPoint y: 417, distance: 125.1
click at [300, 417] on div "Create Condition Adjustment Area Interior Overall ​ Feature Overall Paint ​ Iss…" at bounding box center [557, 278] width 1114 height 557
type input "200"
click at [702, 425] on button "count" at bounding box center [697, 415] width 58 height 31
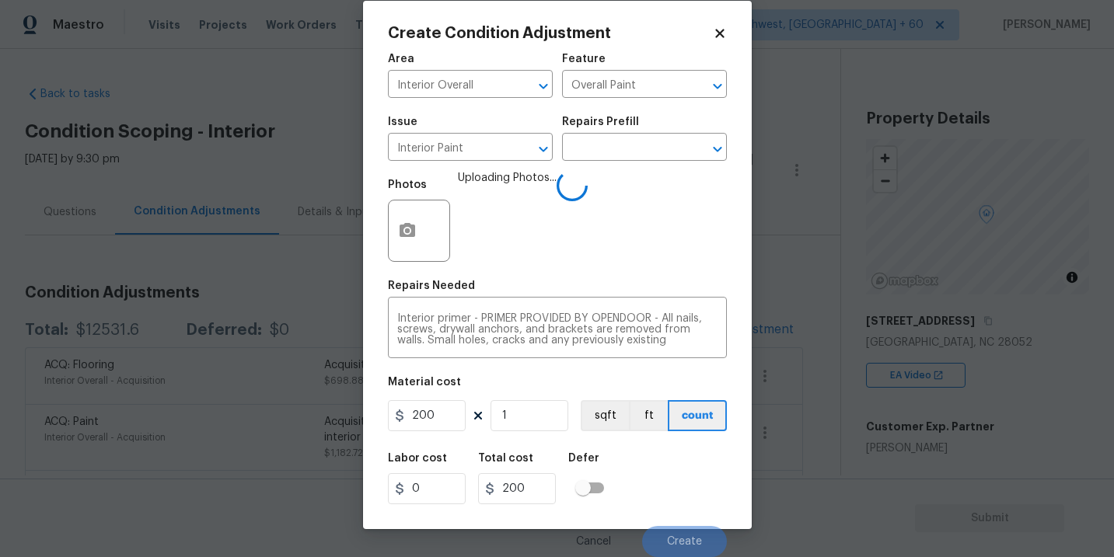
click at [696, 472] on div "Labor cost 0 Total cost 200 Defer" at bounding box center [557, 479] width 339 height 70
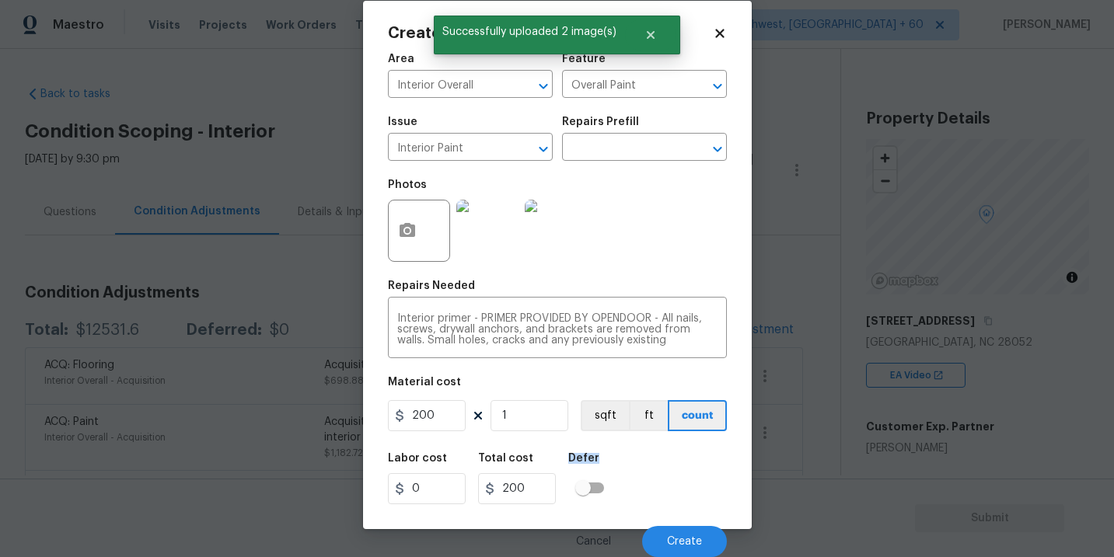
click at [696, 472] on div "Labor cost 0 Total cost 200 Defer" at bounding box center [557, 479] width 339 height 70
click at [696, 527] on button "Create" at bounding box center [684, 541] width 85 height 31
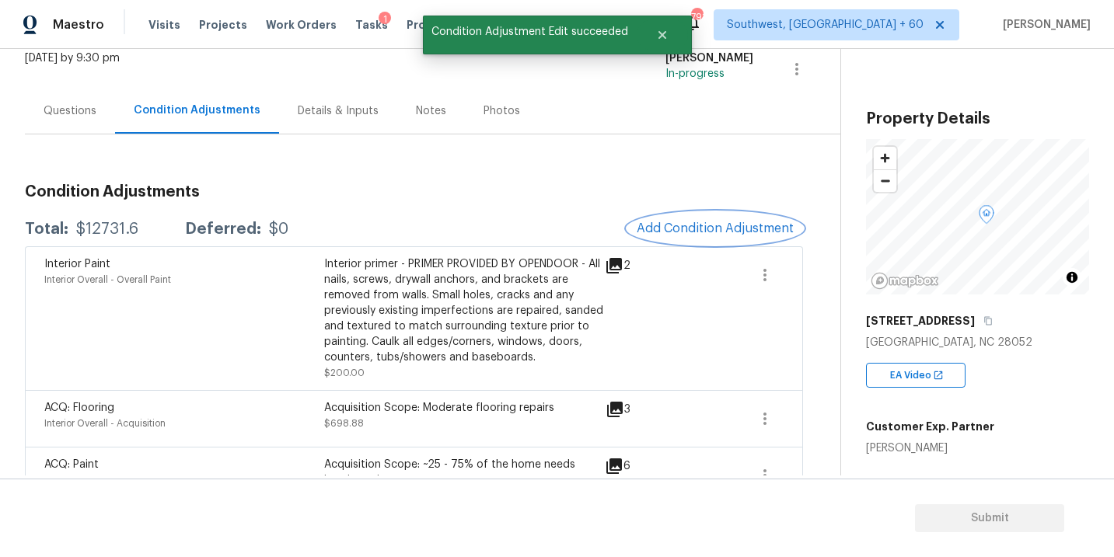
scroll to position [68, 0]
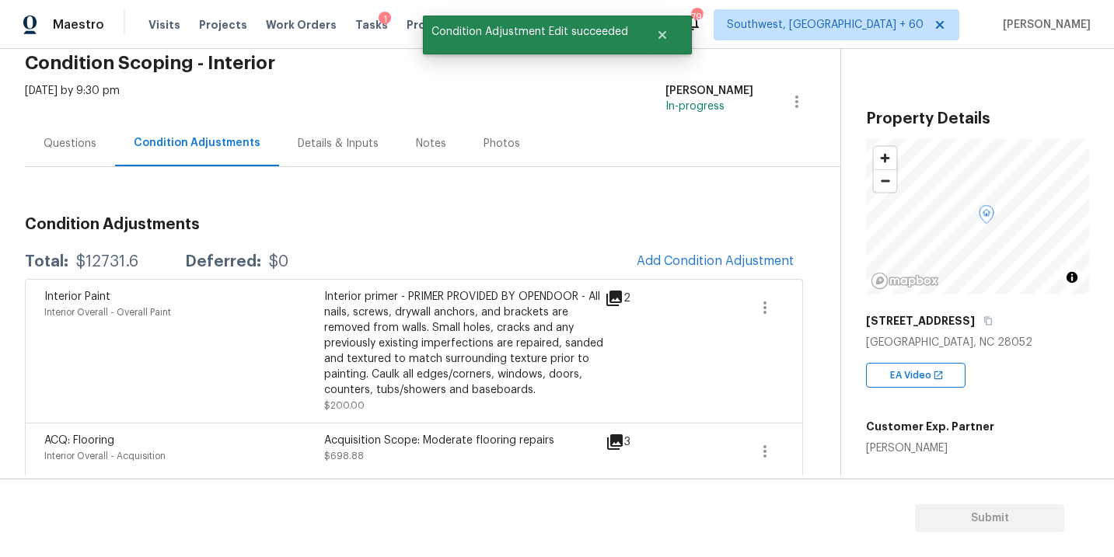
click at [78, 149] on div "Questions" at bounding box center [70, 144] width 53 height 16
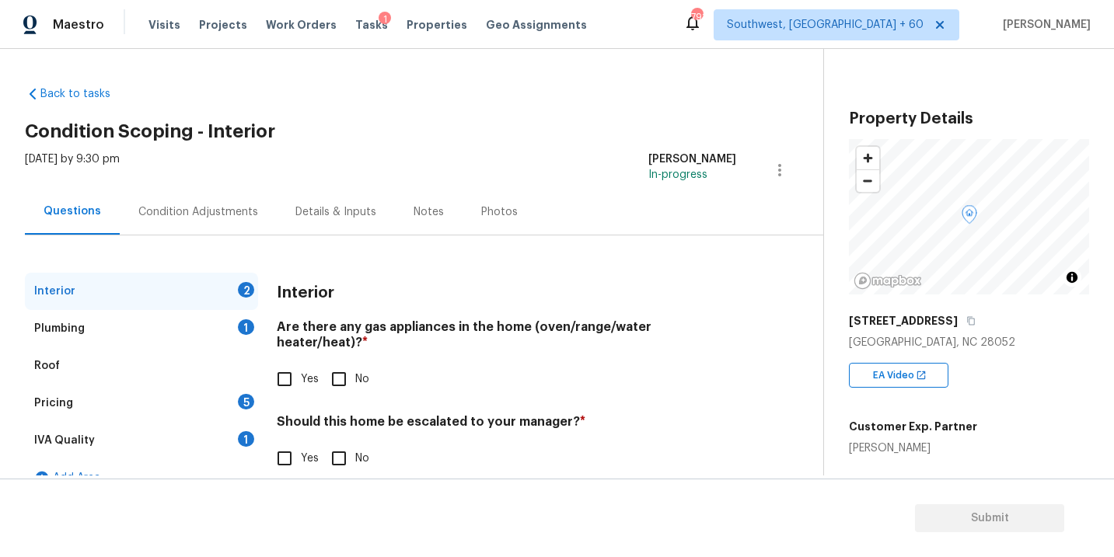
scroll to position [26, 0]
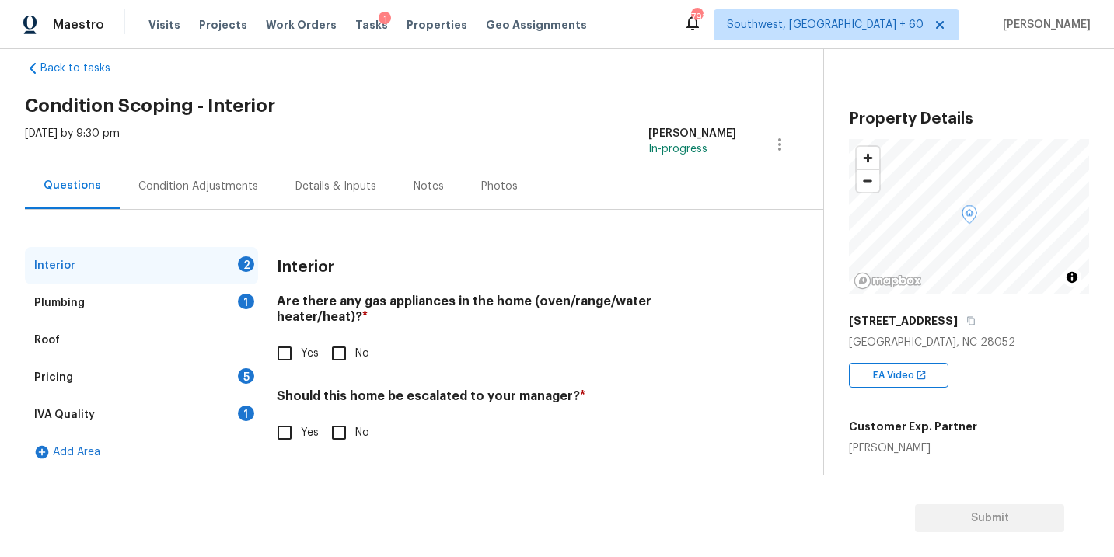
click at [350, 337] on input "No" at bounding box center [339, 353] width 33 height 33
checkbox input "true"
click at [349, 435] on input "No" at bounding box center [339, 434] width 33 height 33
checkbox input "true"
click at [229, 309] on div "Plumbing 1" at bounding box center [141, 302] width 233 height 37
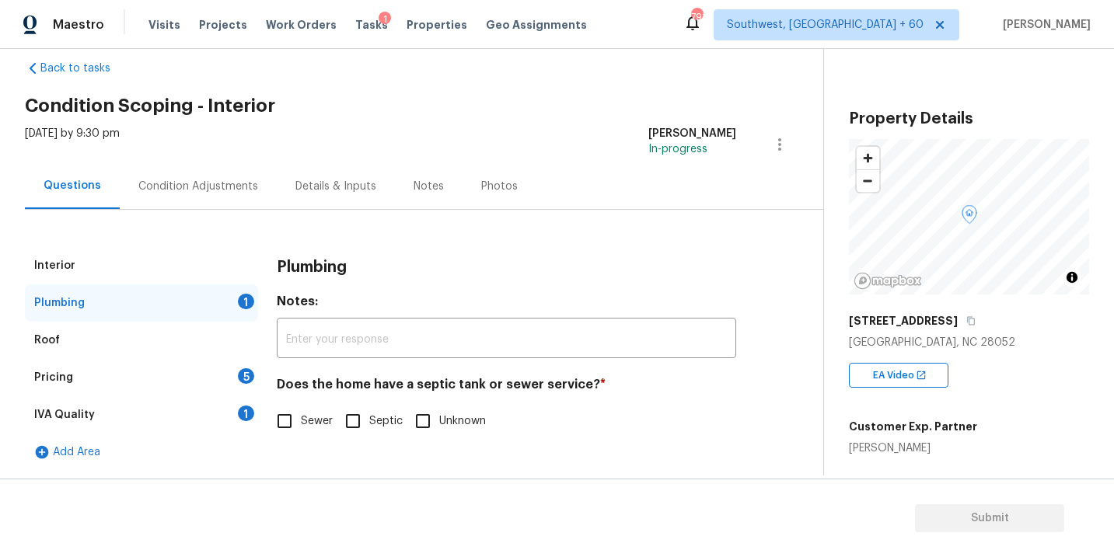
click at [307, 423] on span "Sewer" at bounding box center [317, 421] width 32 height 16
click at [301, 423] on input "Sewer" at bounding box center [284, 421] width 33 height 33
checkbox input "true"
click at [208, 377] on div "Pricing 5" at bounding box center [141, 377] width 233 height 37
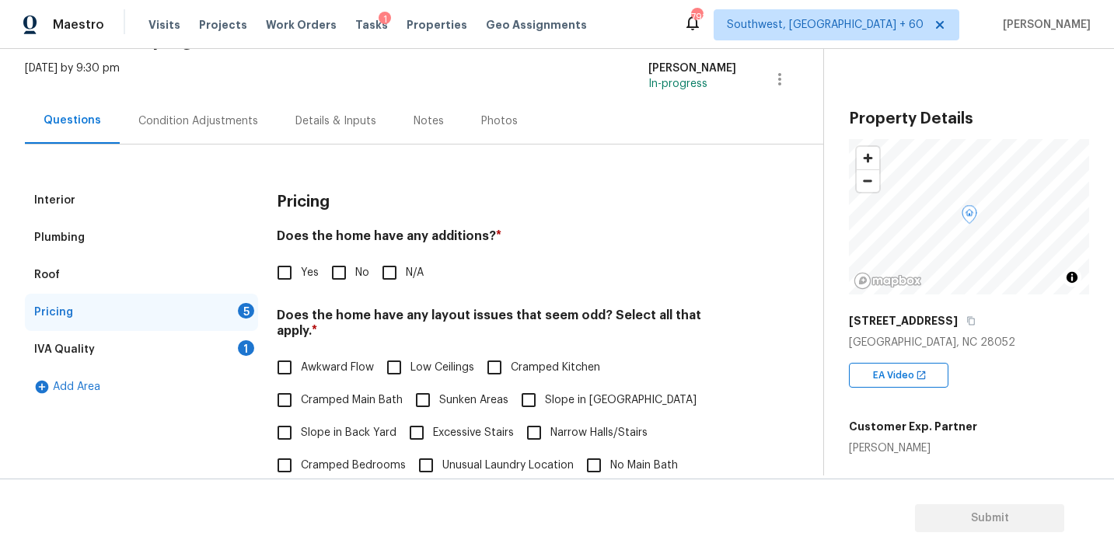
click at [403, 288] on input "N/A" at bounding box center [389, 272] width 33 height 33
checkbox input "true"
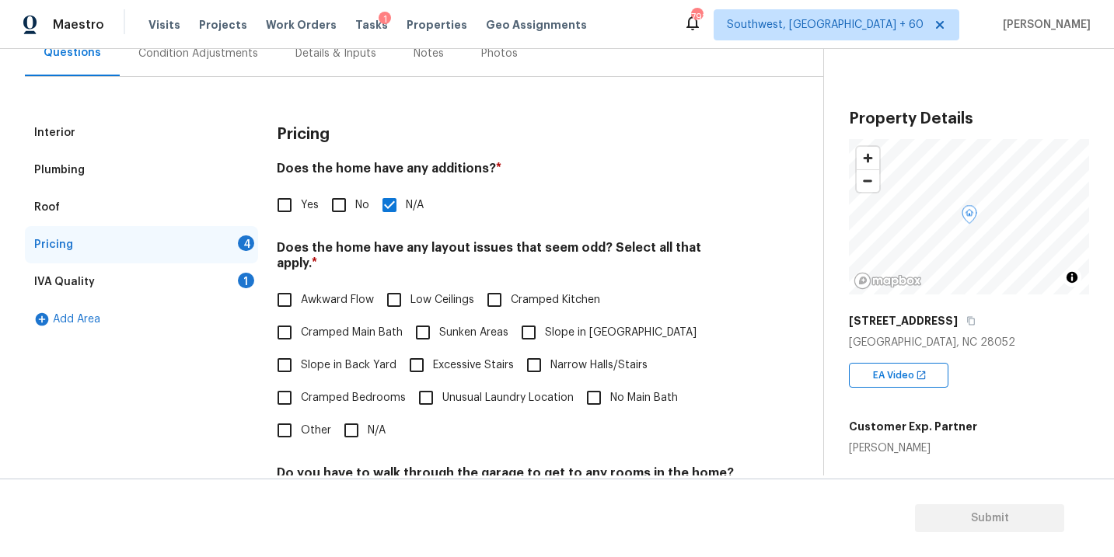
scroll to position [203, 0]
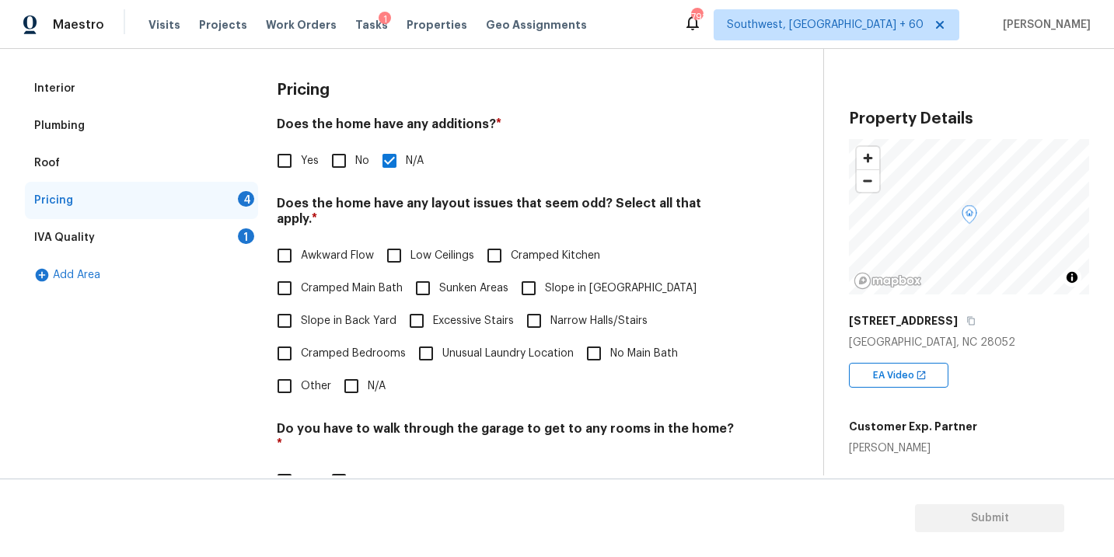
click at [385, 368] on div "Awkward Flow Low Ceilings Cramped Kitchen Cramped Main Bath Sunken Areas Slope …" at bounding box center [506, 320] width 459 height 163
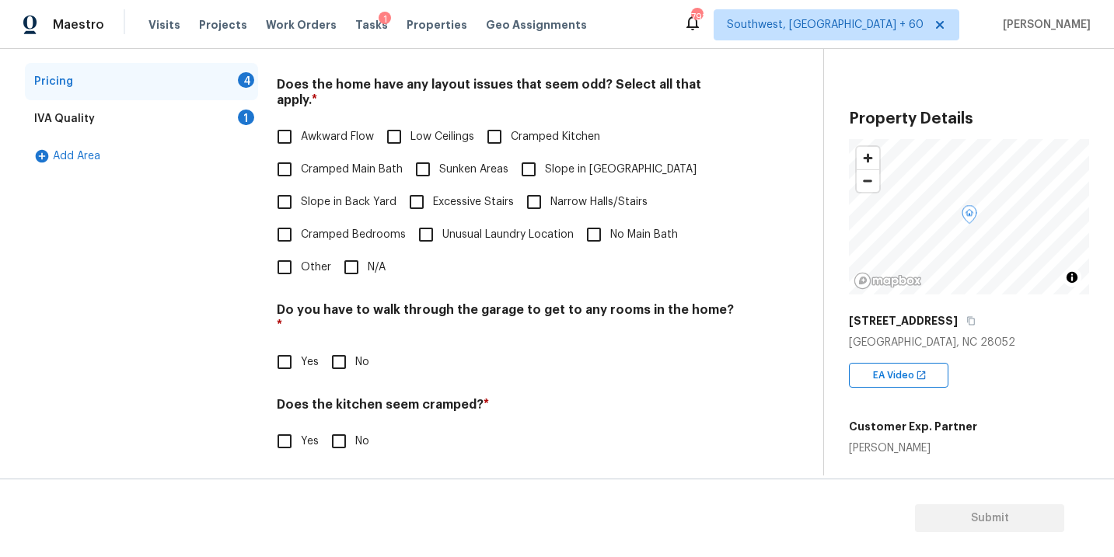
scroll to position [375, 0]
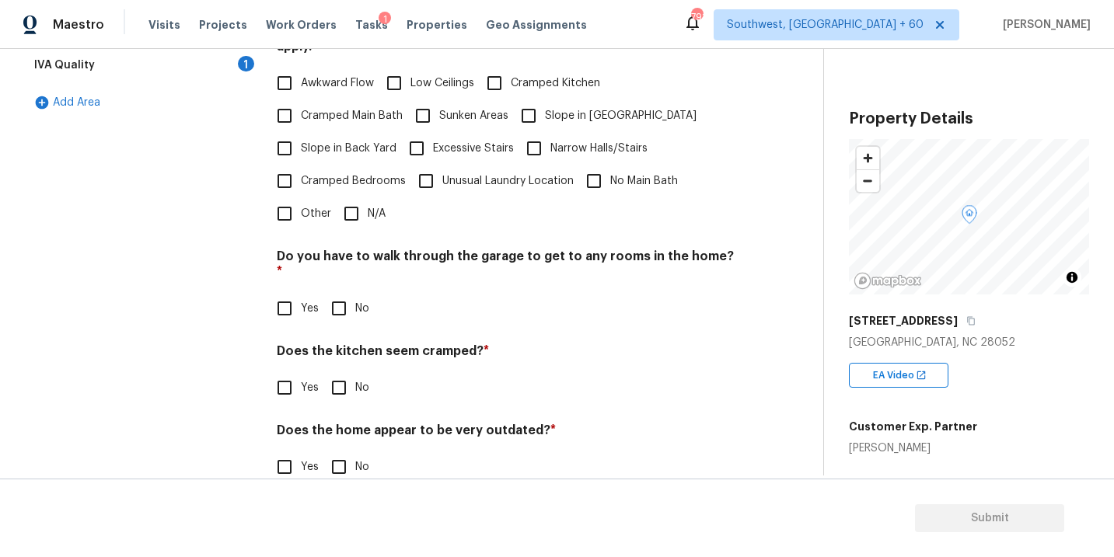
drag, startPoint x: 363, startPoint y: 203, endPoint x: 358, endPoint y: 222, distance: 20.0
click at [363, 203] on input "N/A" at bounding box center [351, 213] width 33 height 33
checkbox input "true"
click at [341, 297] on input "No" at bounding box center [339, 310] width 33 height 33
checkbox input "true"
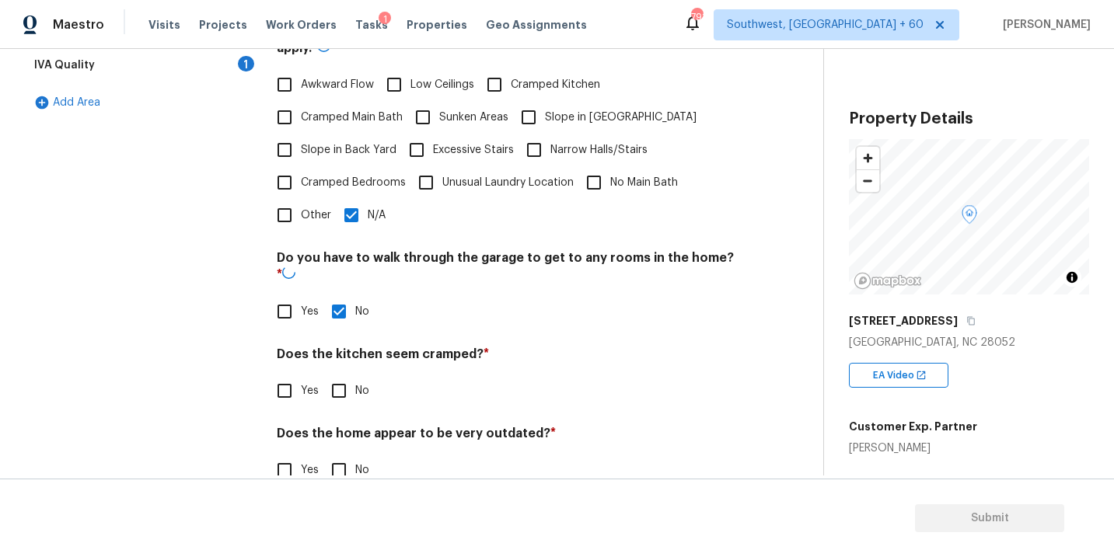
click at [344, 395] on div "Pricing Does the home have any additions? * Yes No N/A Does the home have any l…" at bounding box center [506, 201] width 459 height 608
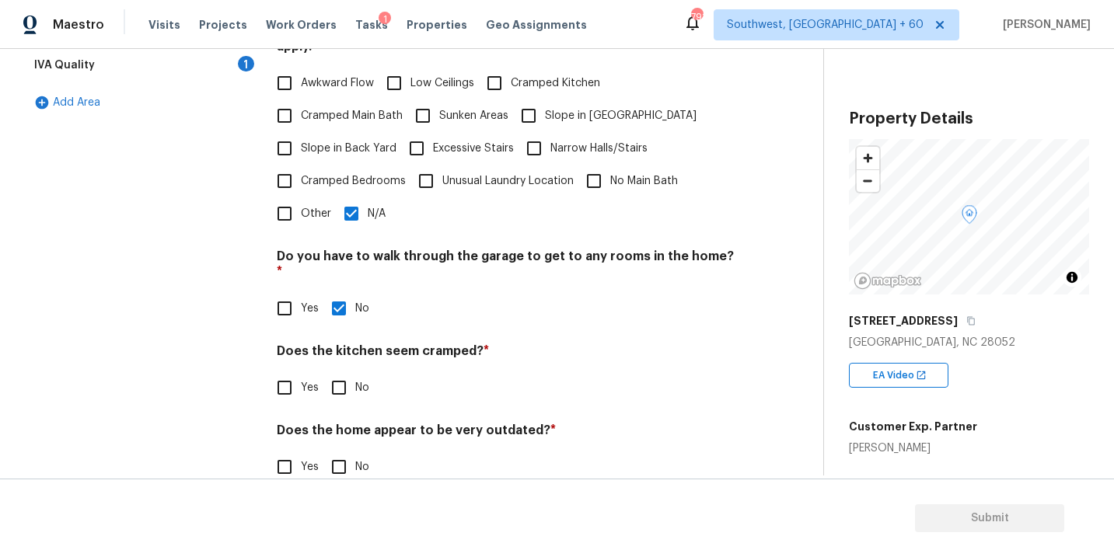
click at [349, 423] on h4 "Does the home appear to be very outdated? *" at bounding box center [506, 434] width 459 height 22
click at [348, 344] on h4 "Does the kitchen seem cramped? *" at bounding box center [506, 355] width 459 height 22
click at [348, 387] on div "Pricing Does the home have any additions? * Yes No N/A Does the home have any l…" at bounding box center [506, 199] width 459 height 605
click at [349, 372] on input "No" at bounding box center [339, 388] width 33 height 33
checkbox input "true"
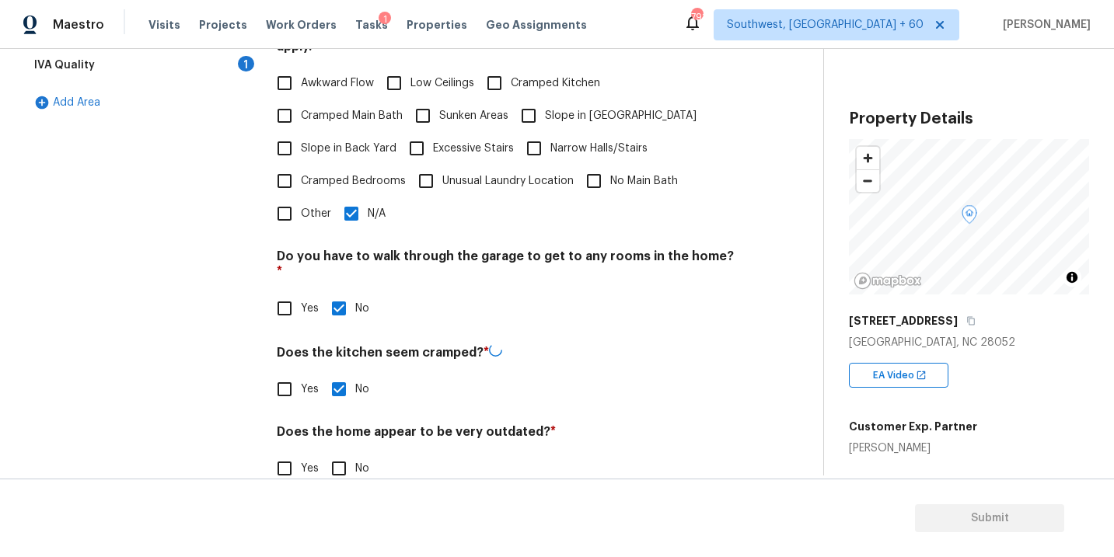
click at [349, 455] on div "Pricing Does the home have any additions? * Yes No N/A Does the home have any l…" at bounding box center [506, 200] width 459 height 606
click at [351, 451] on input "No" at bounding box center [339, 467] width 33 height 33
checkbox input "true"
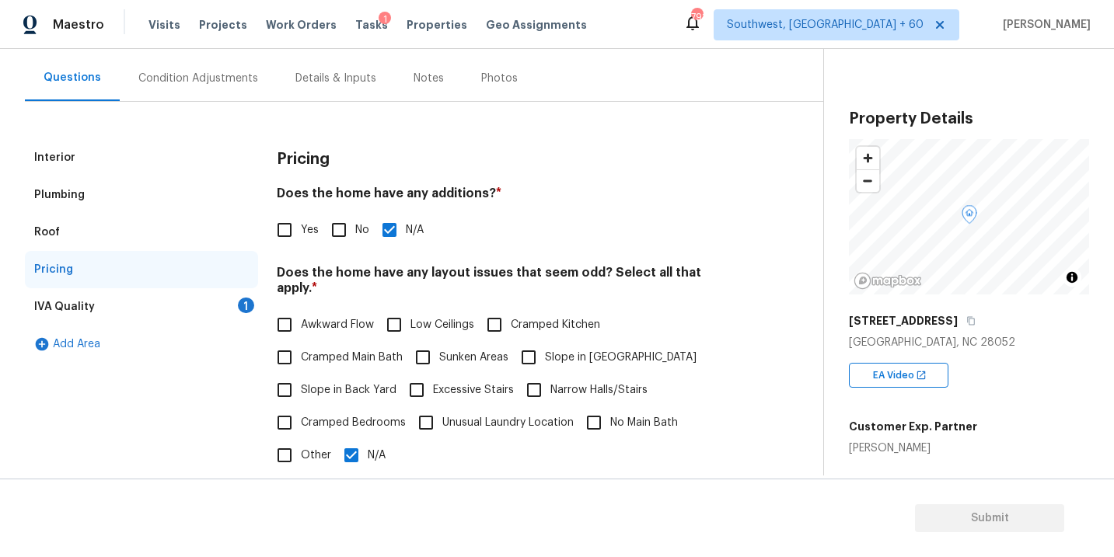
click at [165, 300] on div "IVA Quality 1" at bounding box center [141, 306] width 233 height 37
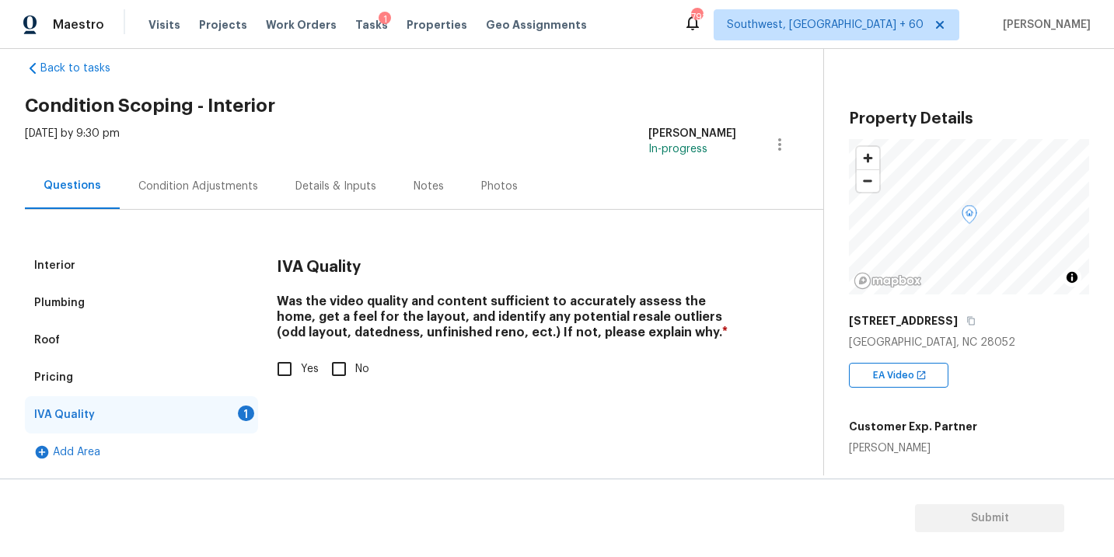
scroll to position [26, 0]
click at [297, 371] on input "Yes" at bounding box center [284, 369] width 33 height 33
checkbox input "true"
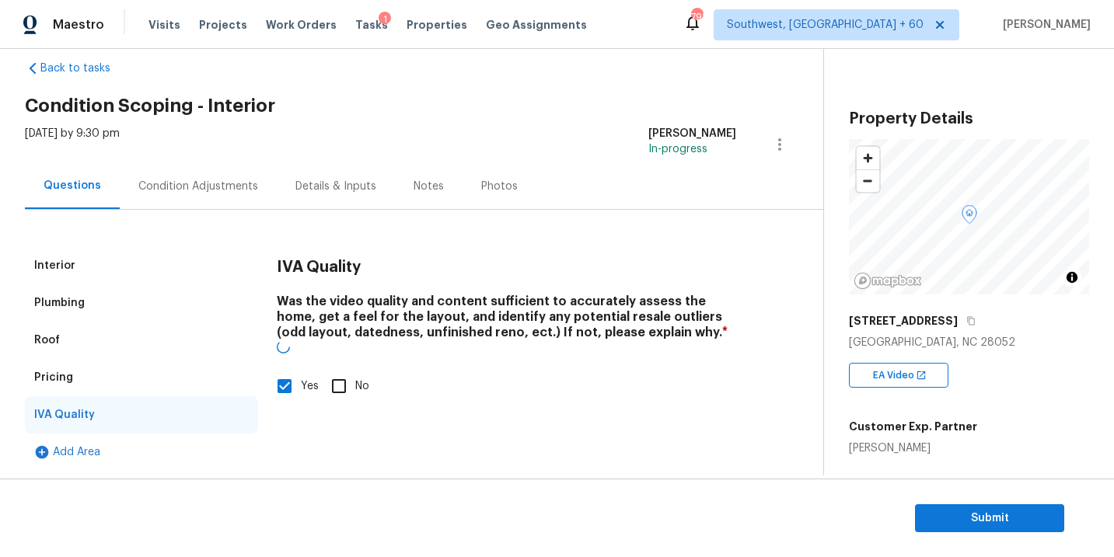
click at [232, 190] on div "Condition Adjustments" at bounding box center [198, 187] width 120 height 16
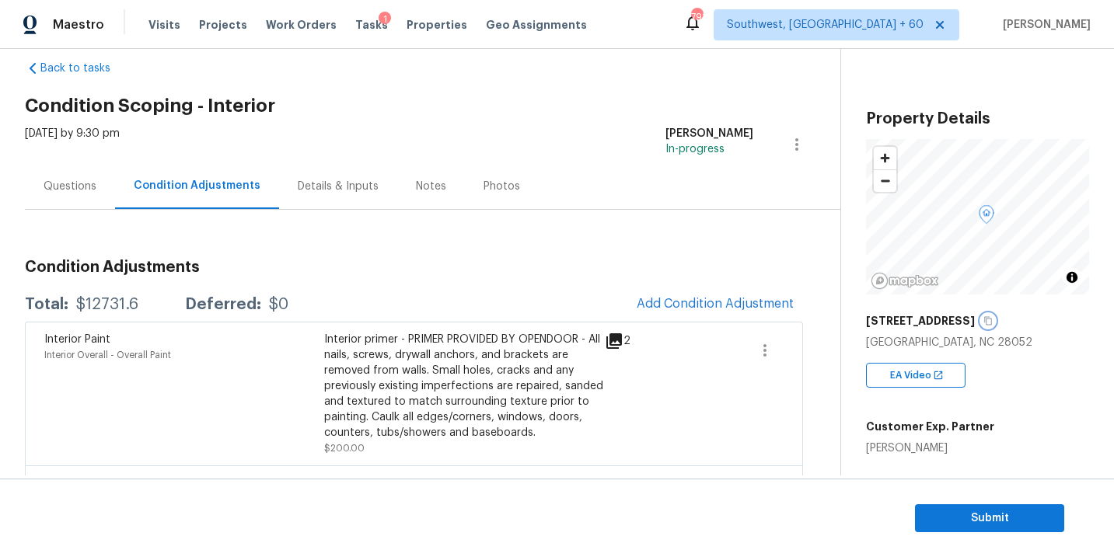
click at [992, 319] on icon "button" at bounding box center [987, 320] width 9 height 9
click at [96, 169] on div "Questions" at bounding box center [70, 186] width 90 height 46
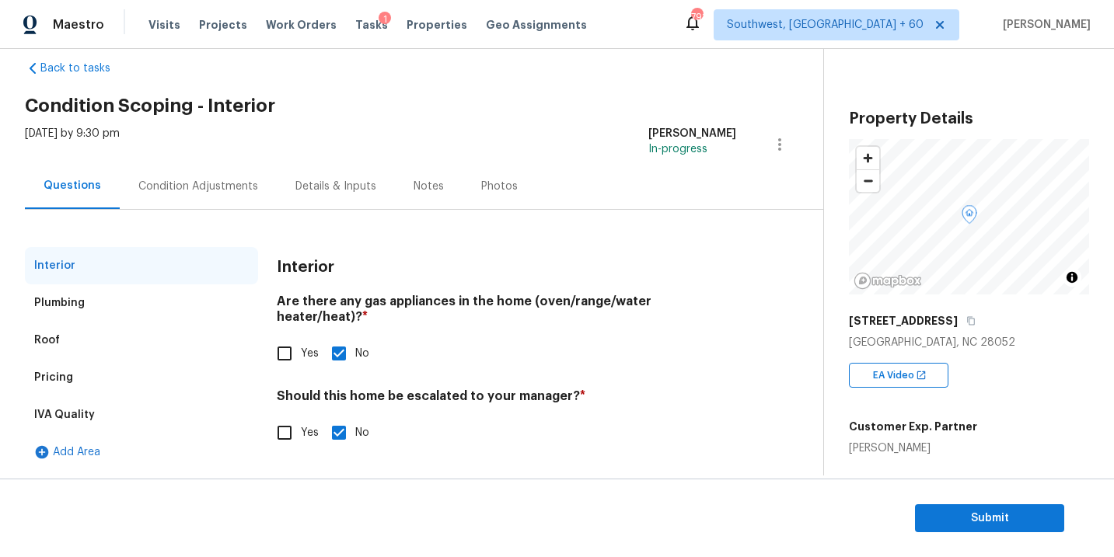
click at [107, 382] on div "Pricing" at bounding box center [141, 377] width 233 height 37
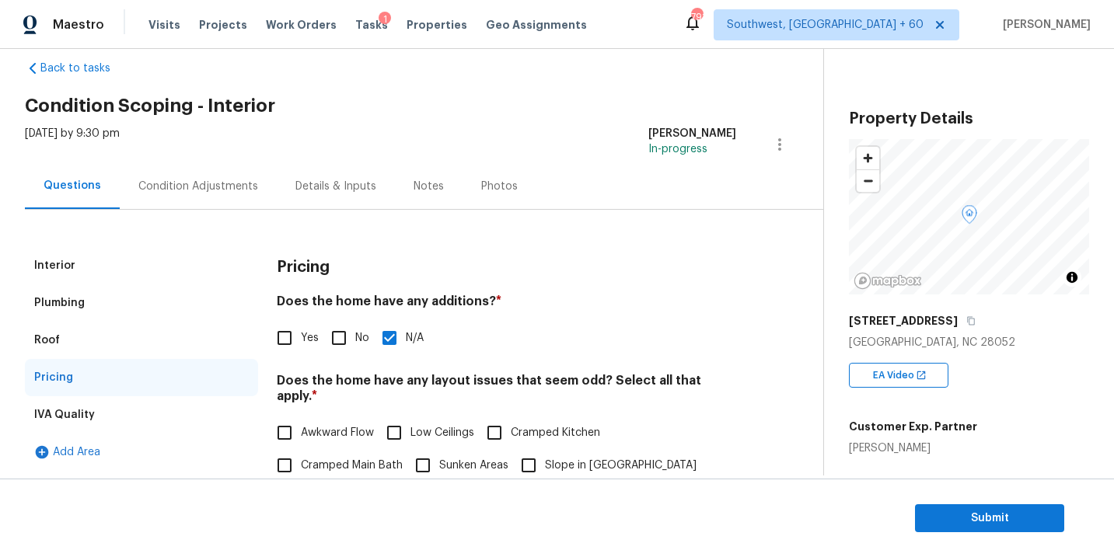
scroll to position [141, 0]
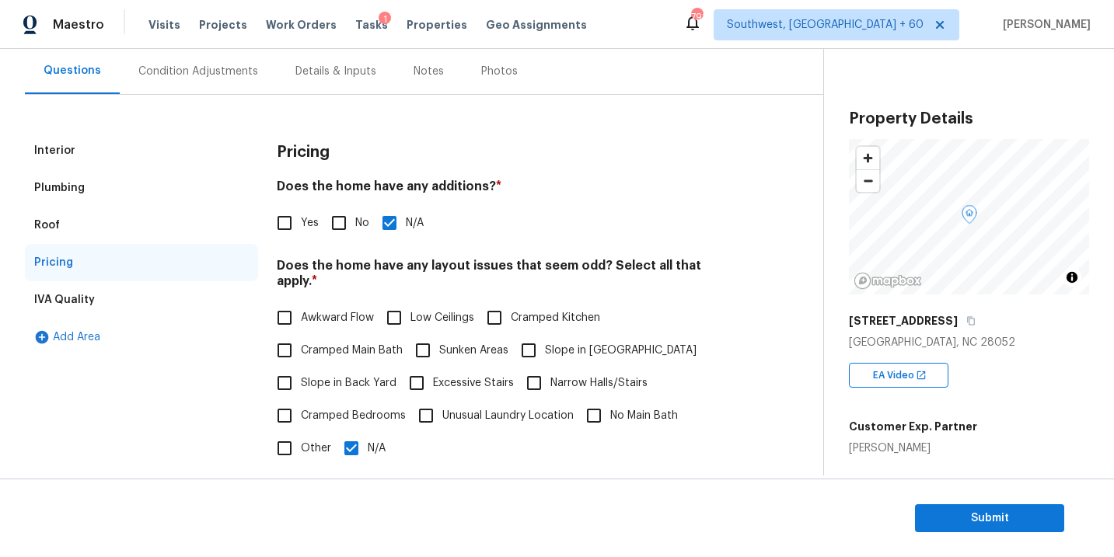
click at [448, 311] on label "Low Ceilings" at bounding box center [426, 318] width 96 height 33
click at [410, 311] on input "Low Ceilings" at bounding box center [394, 318] width 33 height 33
checkbox input "true"
click at [382, 408] on span "Cramped Bedrooms" at bounding box center [353, 416] width 105 height 16
click at [301, 399] on input "Cramped Bedrooms" at bounding box center [284, 415] width 33 height 33
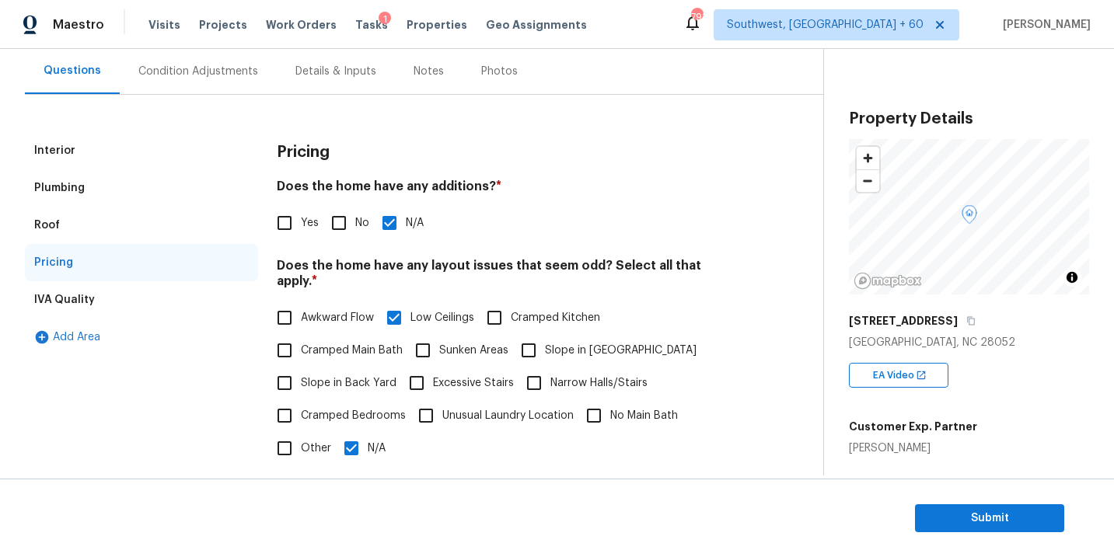
checkbox input "true"
click at [599, 399] on input "No Main Bath" at bounding box center [593, 415] width 33 height 33
checkbox input "true"
click at [351, 432] on input "N/A" at bounding box center [351, 448] width 33 height 33
checkbox input "false"
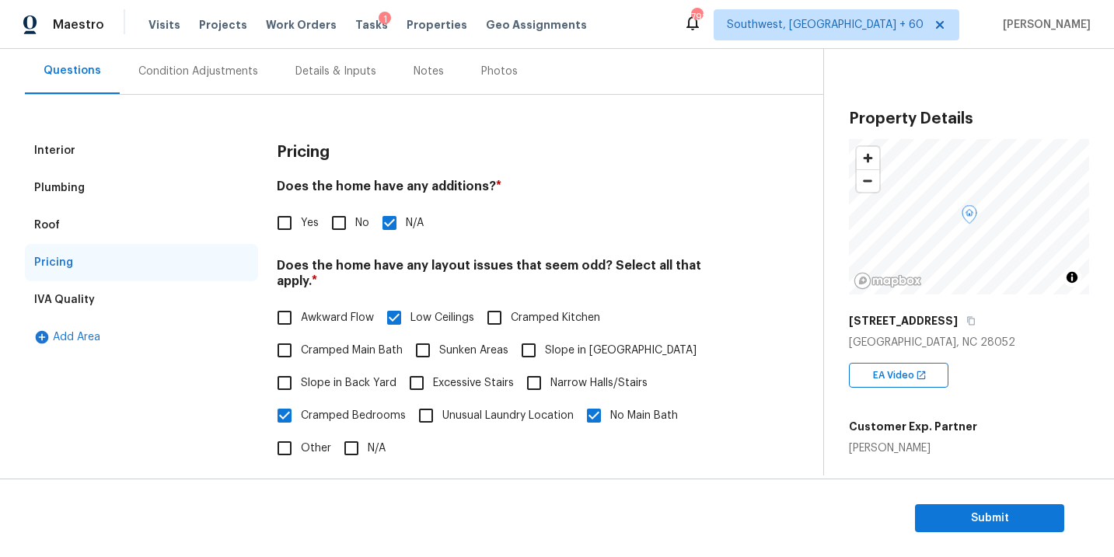
scroll to position [71, 0]
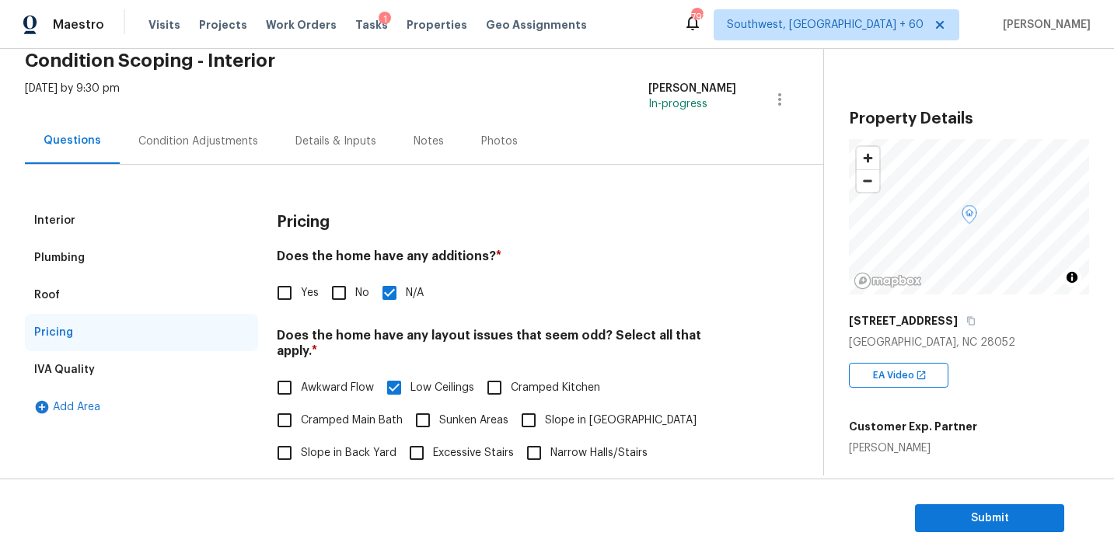
click at [180, 131] on div "Condition Adjustments" at bounding box center [198, 141] width 157 height 46
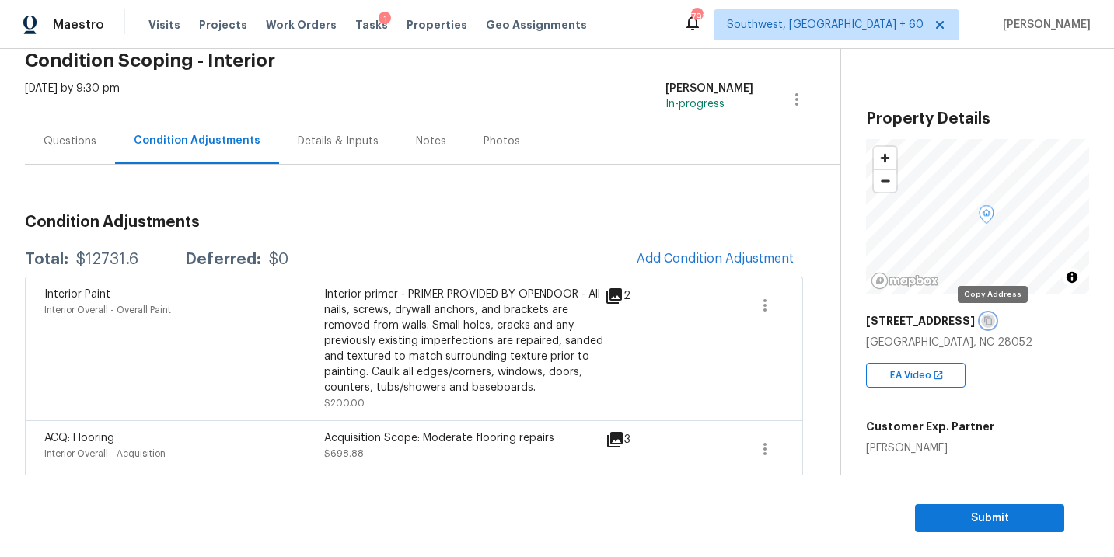
click at [992, 321] on icon "button" at bounding box center [987, 320] width 9 height 9
click at [486, 224] on h3 "Condition Adjustments" at bounding box center [414, 223] width 778 height 16
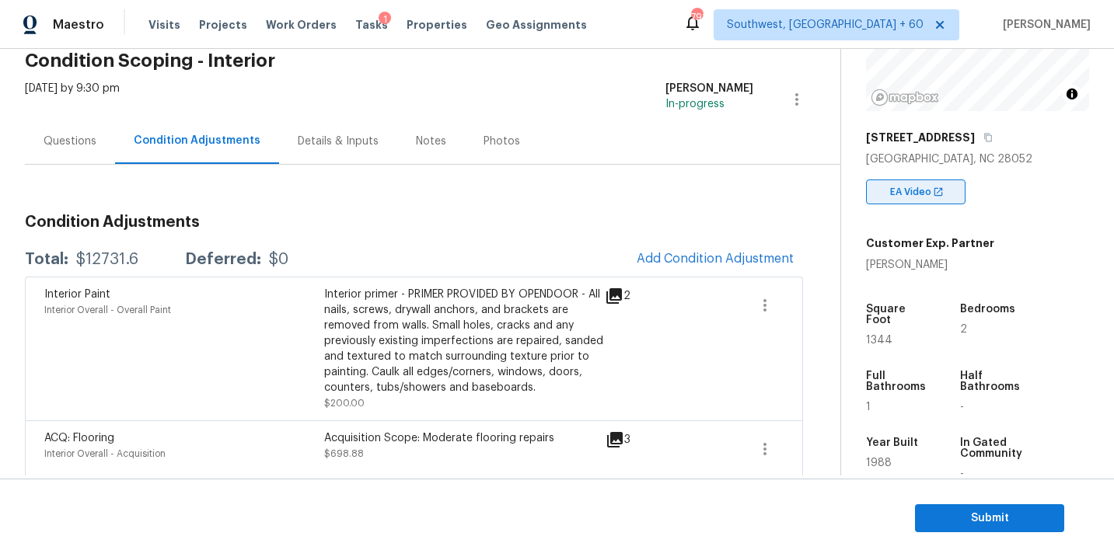
scroll to position [187, 0]
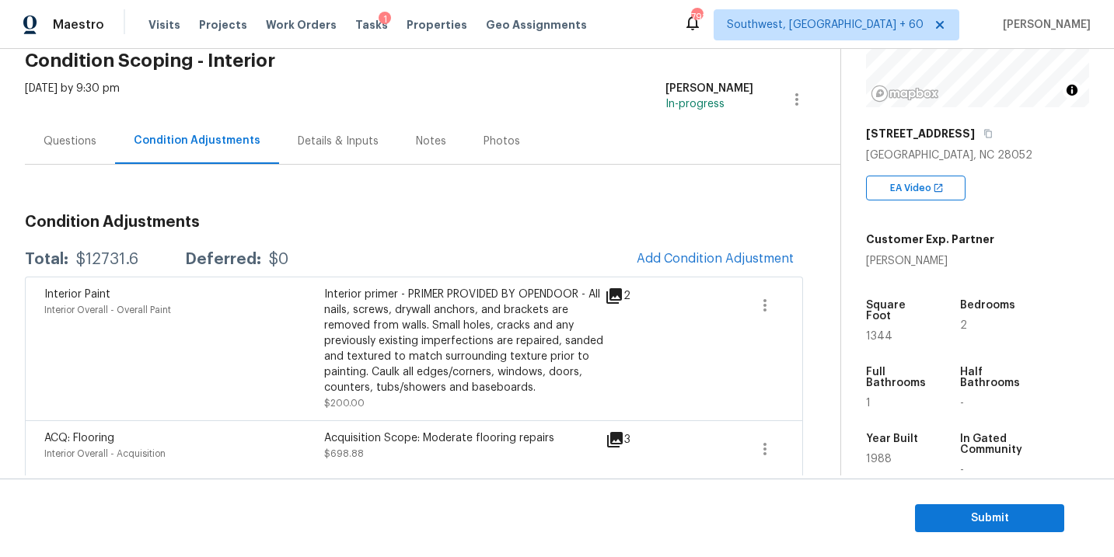
click at [113, 256] on div "$12731.6" at bounding box center [107, 260] width 62 height 16
copy div "$12731.6"
click at [420, 243] on div "Total: $12731.6 Deferred: $0 Add Condition Adjustment" at bounding box center [414, 259] width 778 height 34
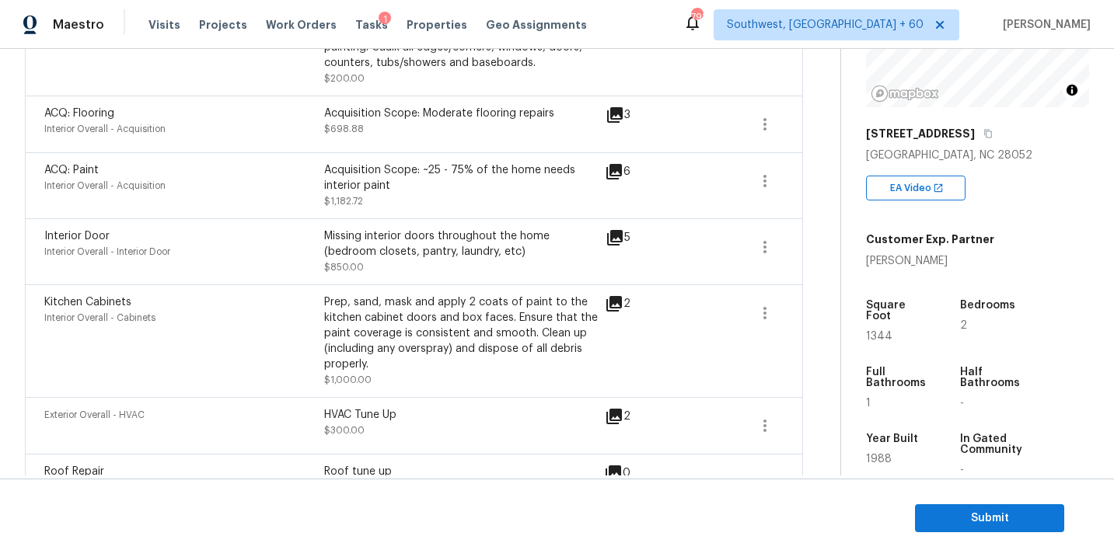
scroll to position [424, 0]
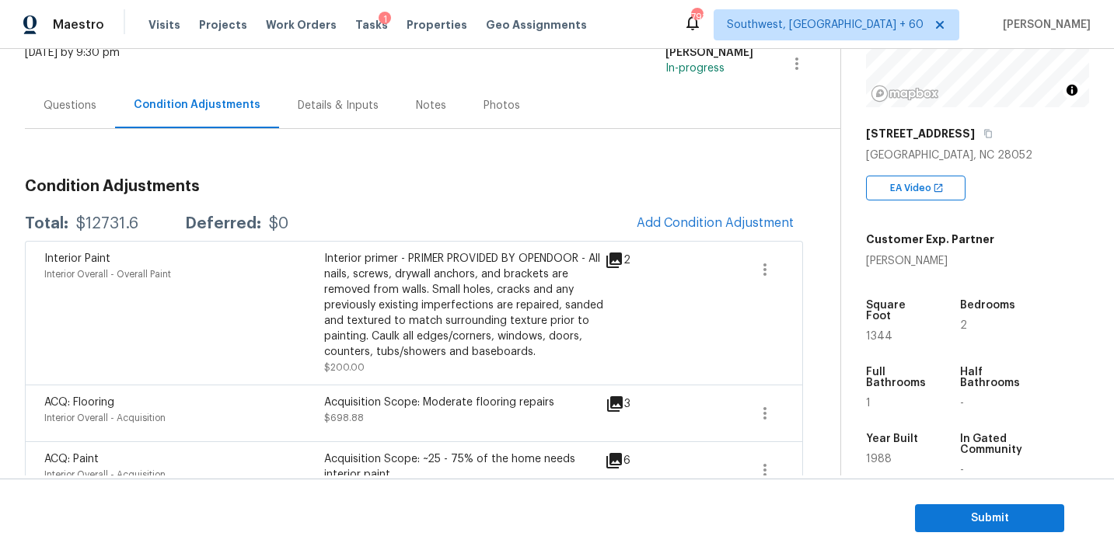
click at [59, 119] on div "Questions" at bounding box center [70, 105] width 90 height 46
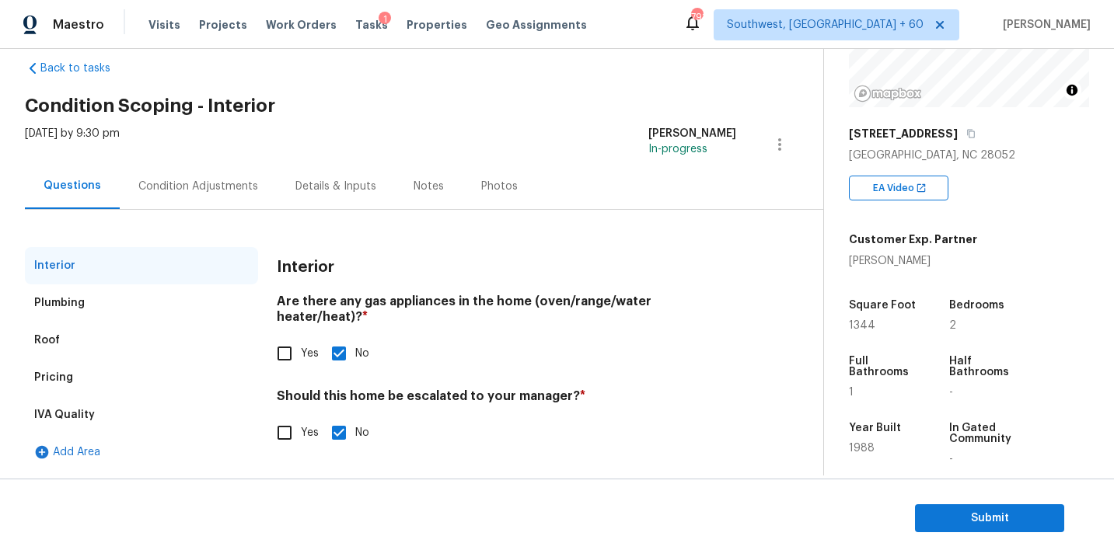
scroll to position [26, 0]
click at [213, 187] on div "Condition Adjustments" at bounding box center [198, 187] width 120 height 16
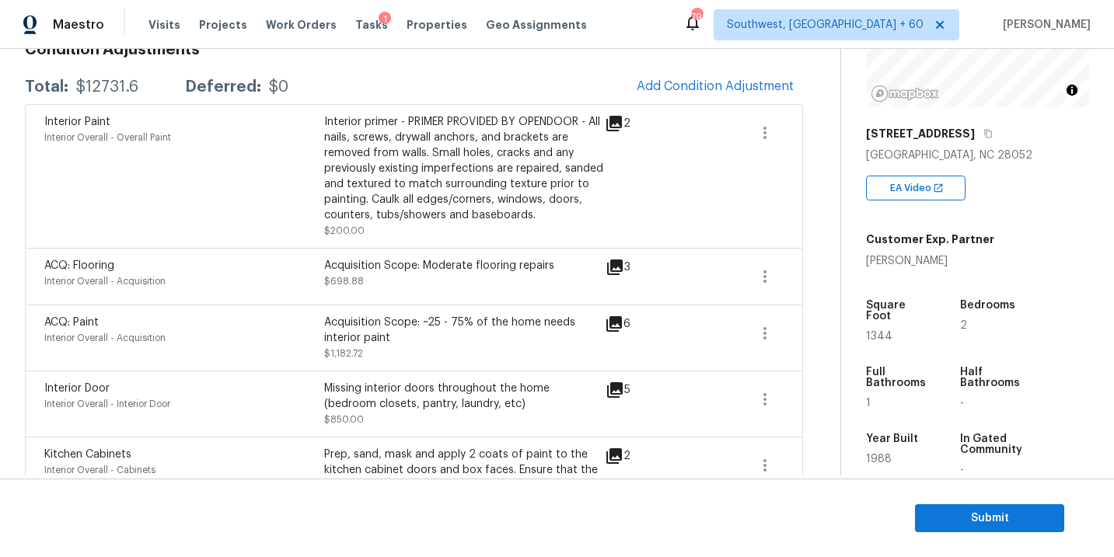
scroll to position [167, 0]
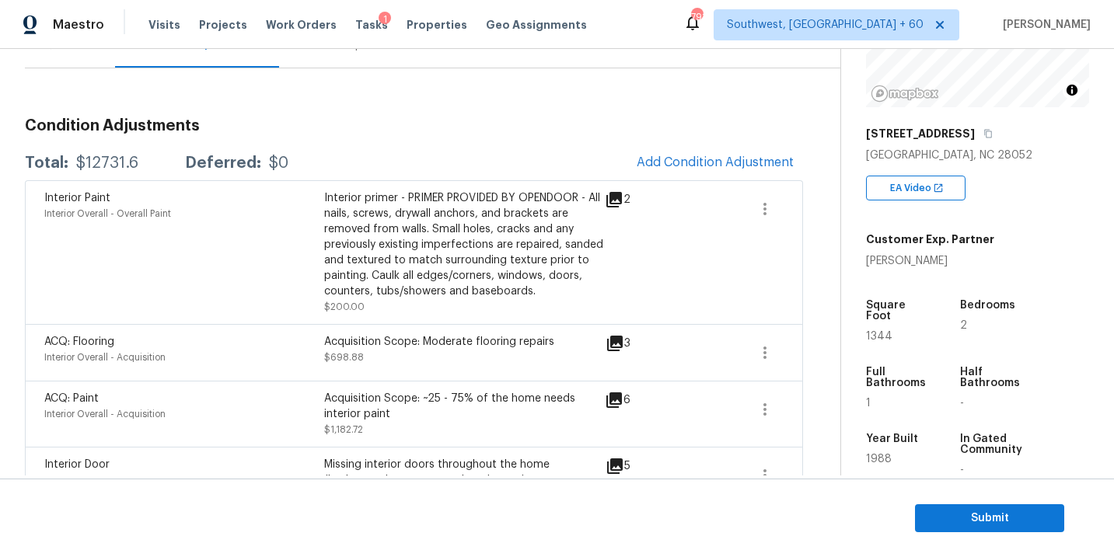
click at [504, 268] on div "Interior primer - PRIMER PROVIDED BY OPENDOOR - All nails, screws, drywall anch…" at bounding box center [464, 244] width 280 height 109
click at [985, 527] on span "Submit" at bounding box center [989, 518] width 124 height 19
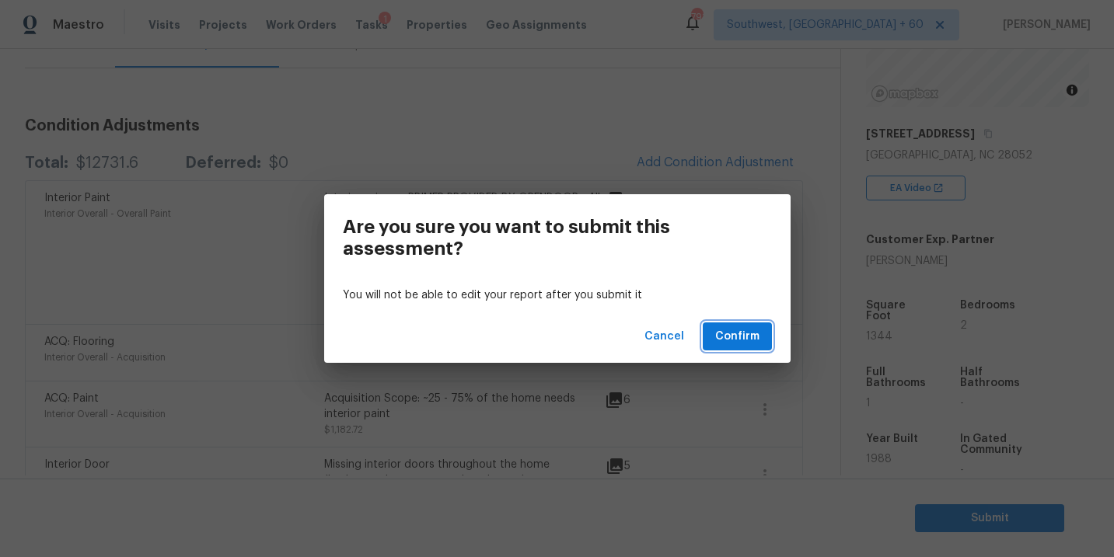
click at [724, 333] on span "Confirm" at bounding box center [737, 336] width 44 height 19
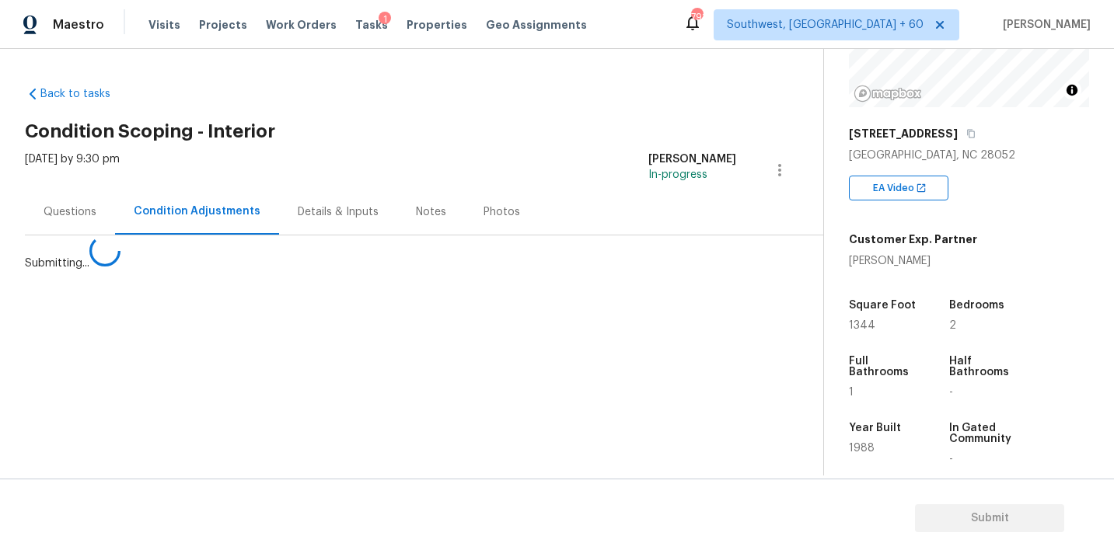
scroll to position [0, 0]
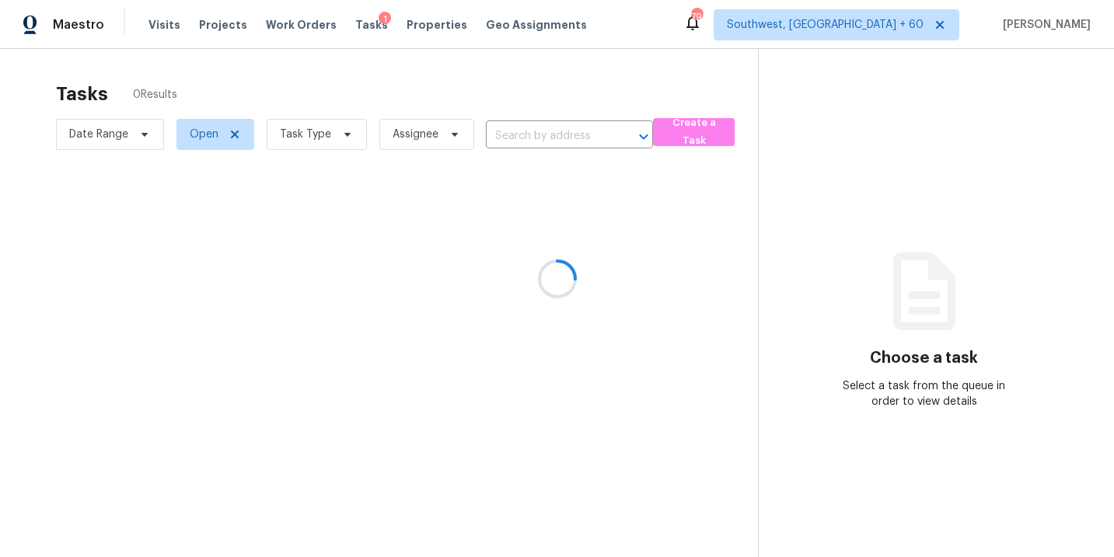
click at [515, 136] on div at bounding box center [557, 278] width 1114 height 557
click at [520, 136] on div at bounding box center [557, 278] width 1114 height 557
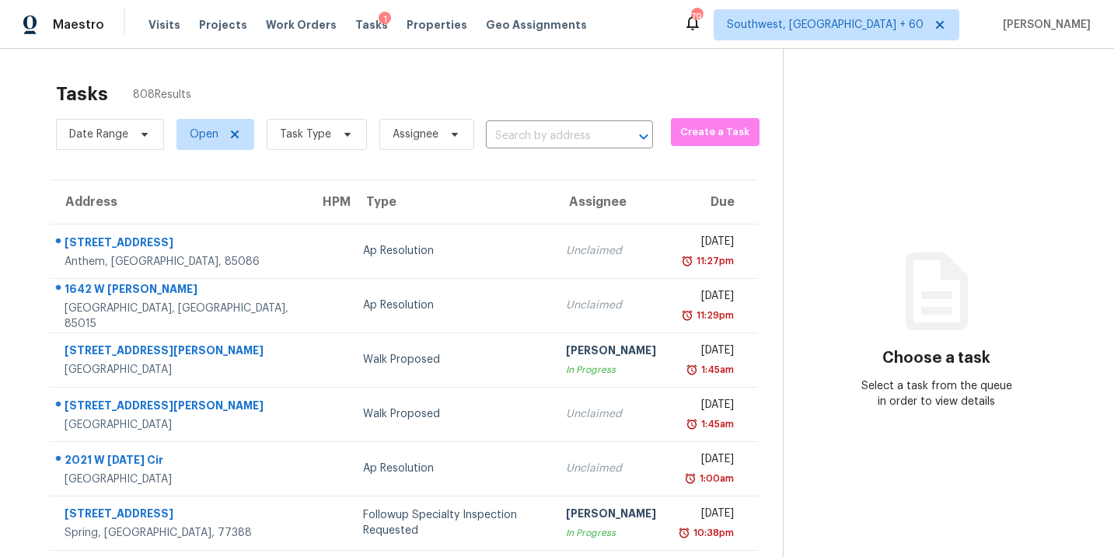
click at [520, 136] on input "text" at bounding box center [548, 136] width 124 height 24
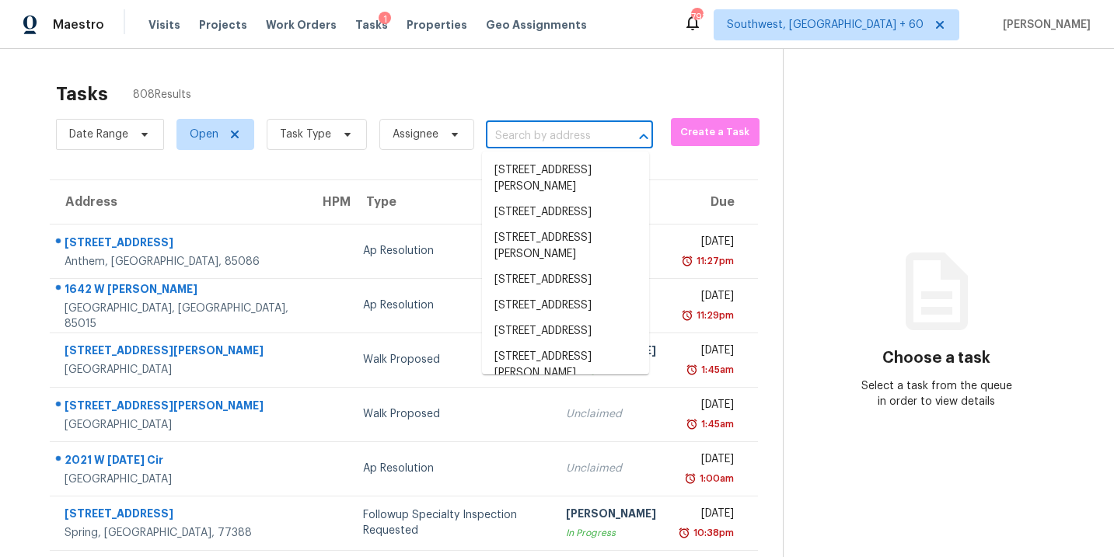
paste input "216 Loocock Dr, Goose Creek, SC, 29445"
type input "216 Loocock Dr, Goose Creek, SC, 29445"
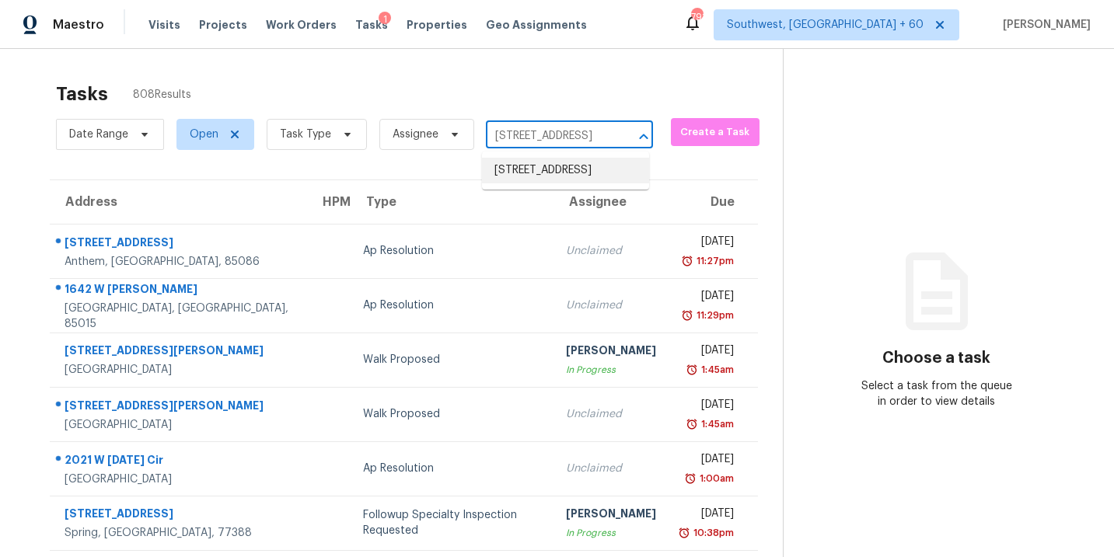
click at [544, 183] on li "[STREET_ADDRESS]" at bounding box center [565, 171] width 167 height 26
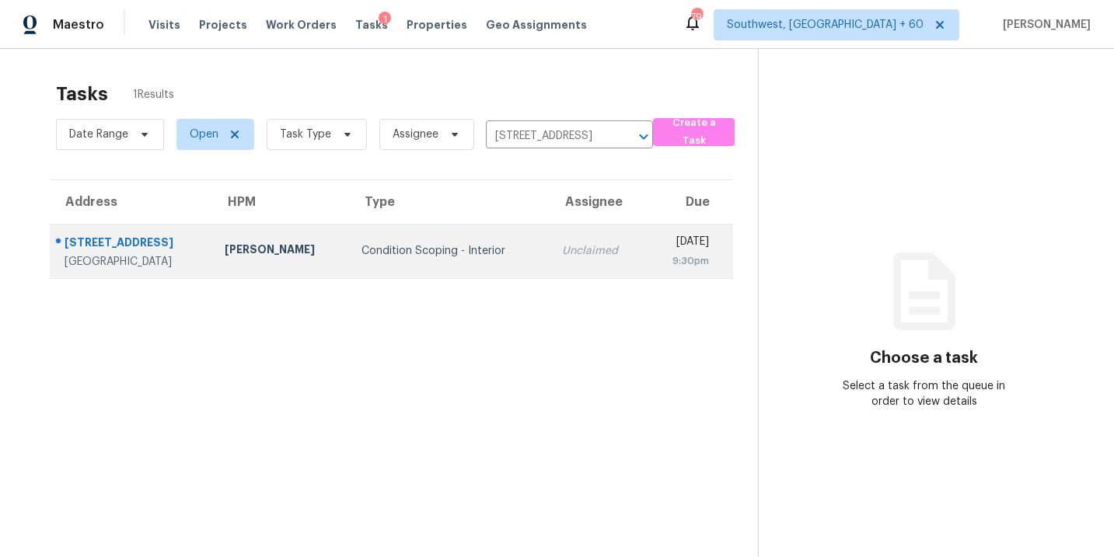
click at [374, 255] on div "Condition Scoping - Interior" at bounding box center [449, 251] width 176 height 16
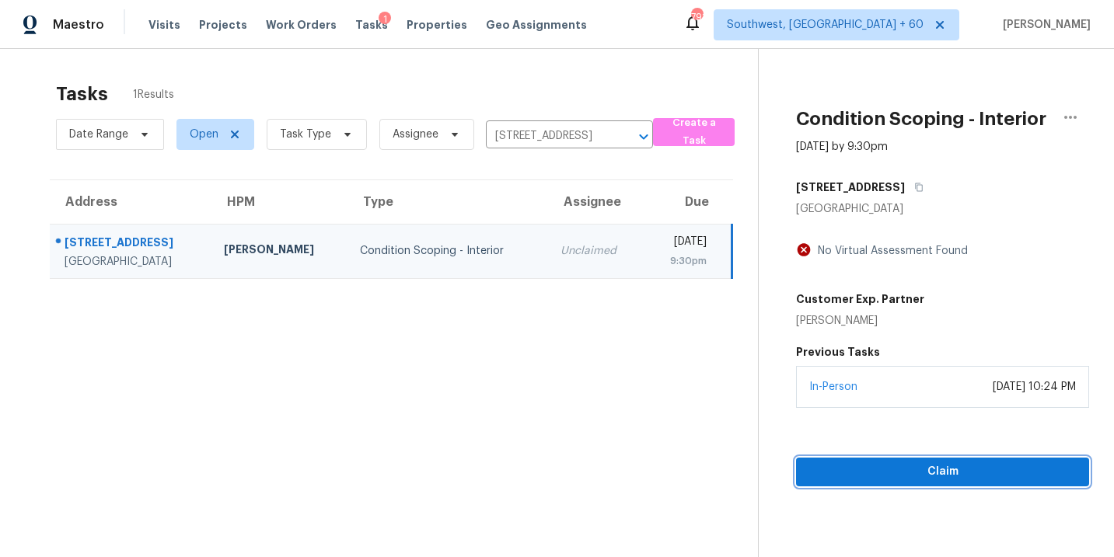
click at [965, 480] on span "Claim" at bounding box center [942, 471] width 268 height 19
click at [847, 475] on span "Start Assessment" at bounding box center [942, 471] width 268 height 19
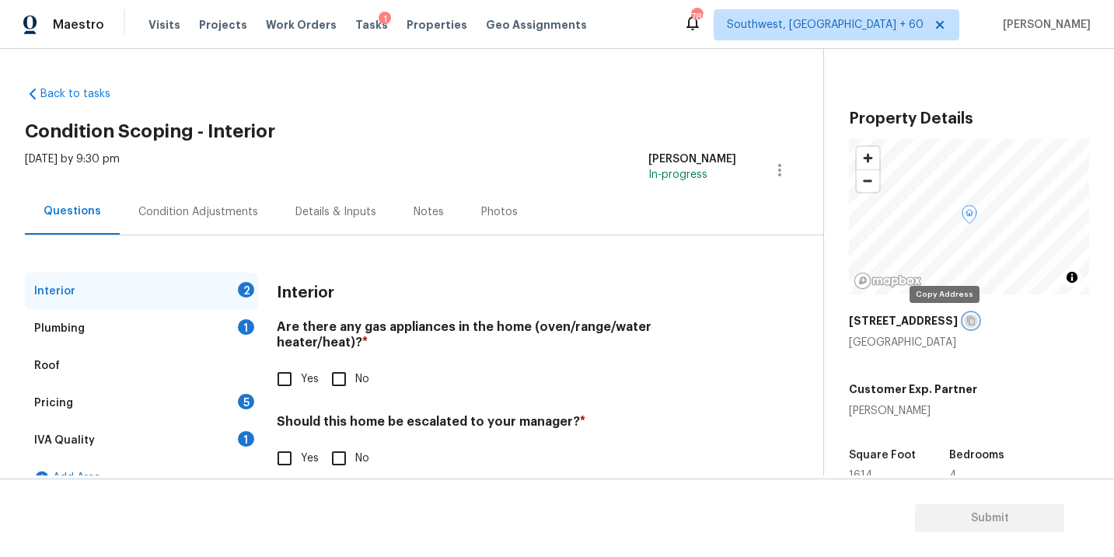
click at [966, 323] on icon "button" at bounding box center [970, 320] width 9 height 9
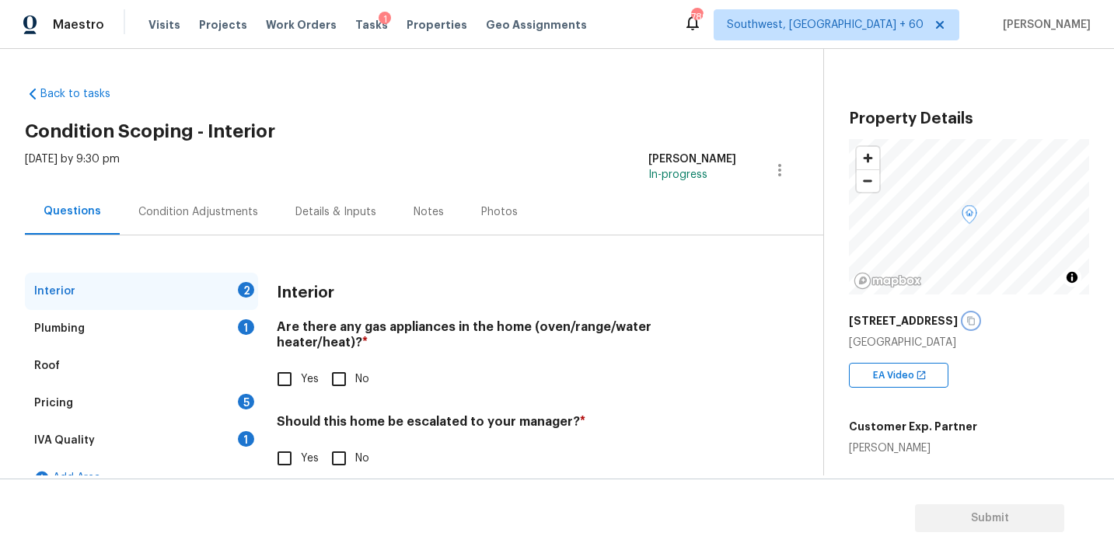
click at [966, 325] on icon "button" at bounding box center [970, 320] width 9 height 9
click at [245, 220] on div "Condition Adjustments" at bounding box center [198, 212] width 157 height 46
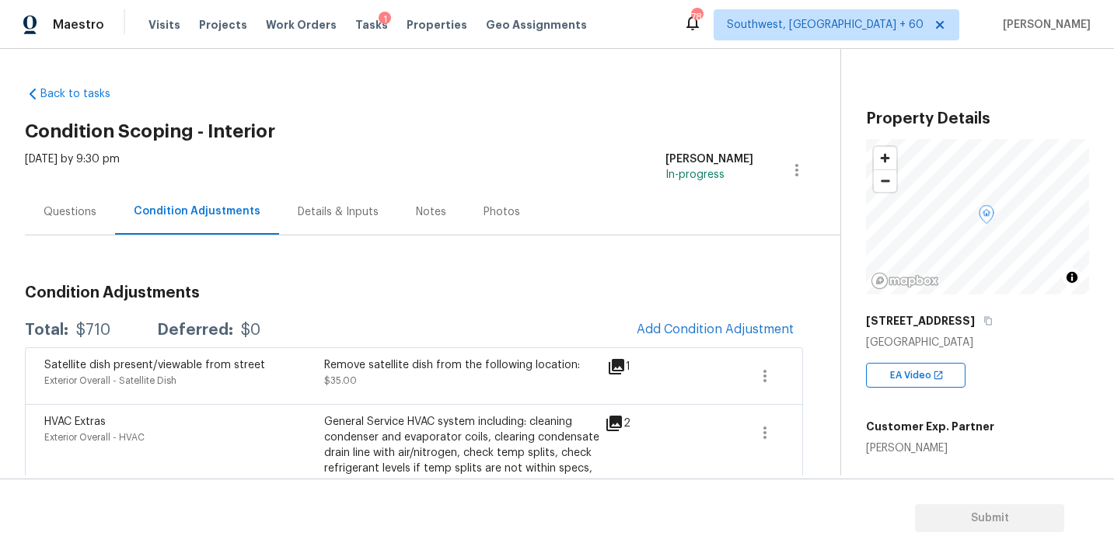
click at [457, 250] on div "Condition Adjustments Total: $710 Deferred: $0 Add Condition Adjustment Satelli…" at bounding box center [414, 551] width 778 height 632
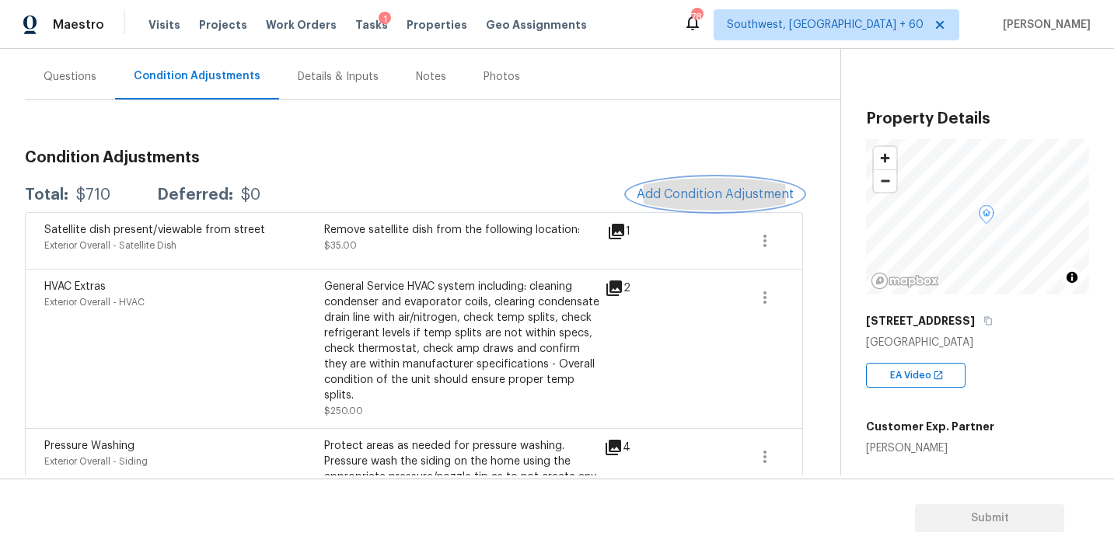
click at [707, 201] on span "Add Condition Adjustment" at bounding box center [715, 194] width 157 height 14
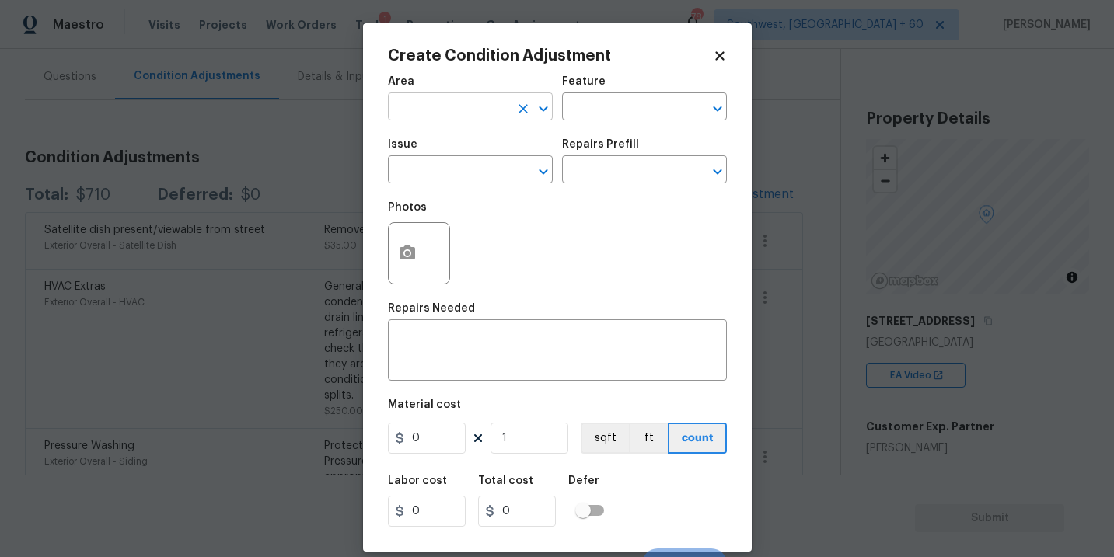
click at [457, 113] on input "text" at bounding box center [448, 108] width 121 height 24
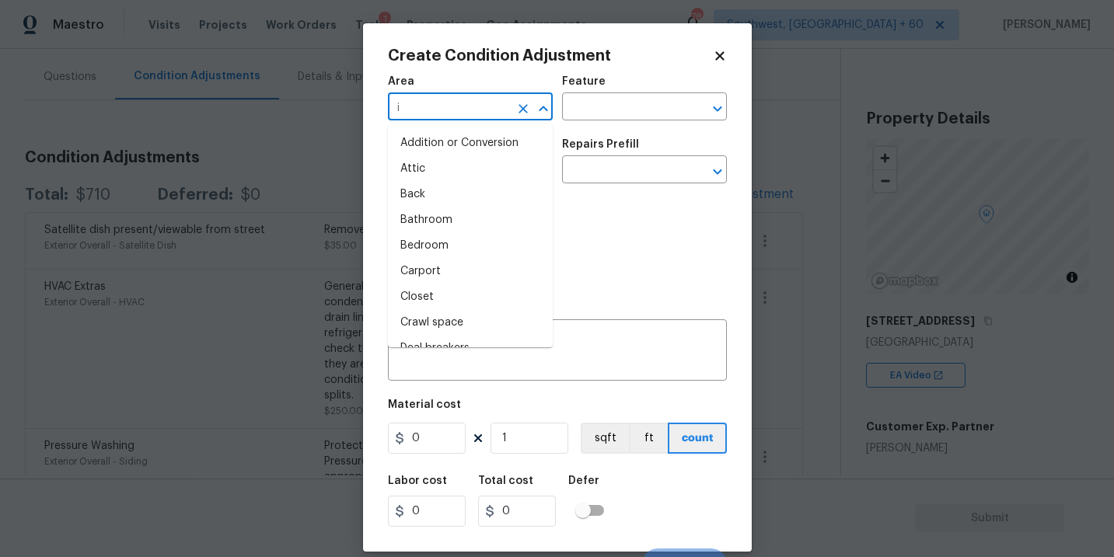
type input "in"
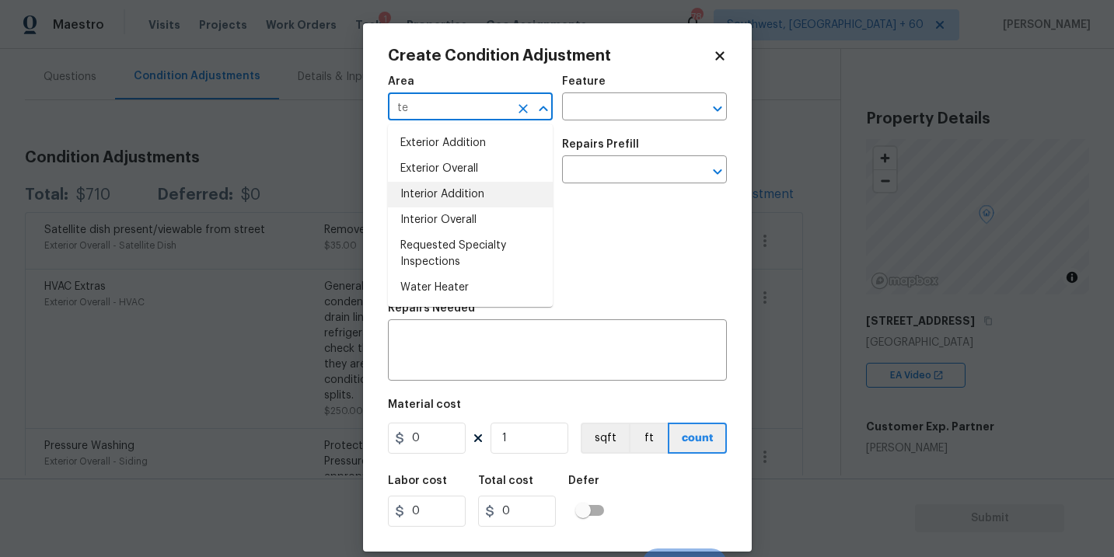
click at [464, 219] on li "Interior Overall" at bounding box center [470, 221] width 165 height 26
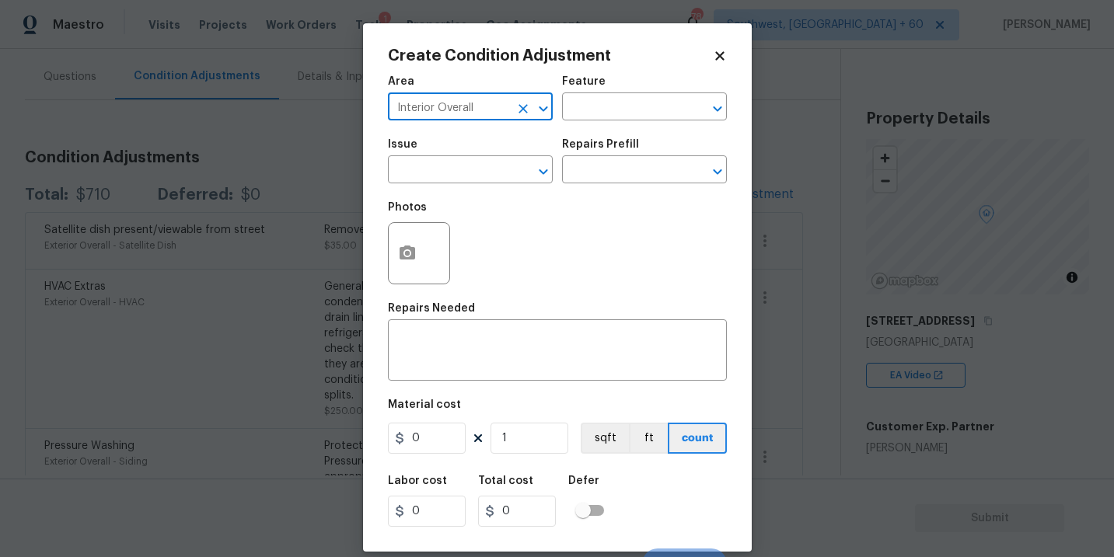
type input "Interior Overall"
click at [606, 135] on div "Issue ​ Repairs Prefill ​" at bounding box center [557, 161] width 339 height 63
click at [637, 110] on input "text" at bounding box center [622, 108] width 121 height 24
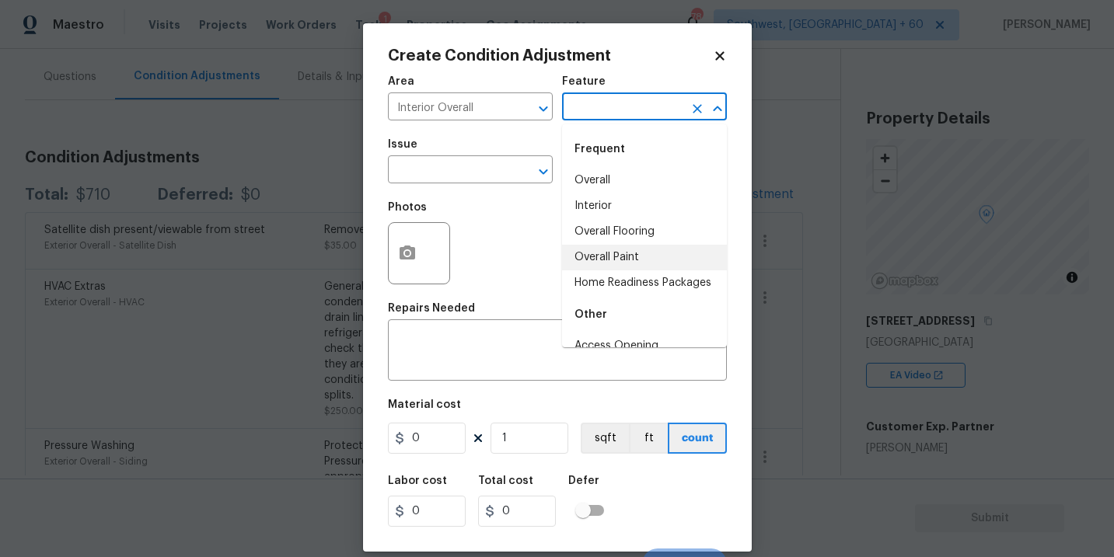
click at [612, 256] on li "Overall Paint" at bounding box center [644, 258] width 165 height 26
type input "Overall Paint"
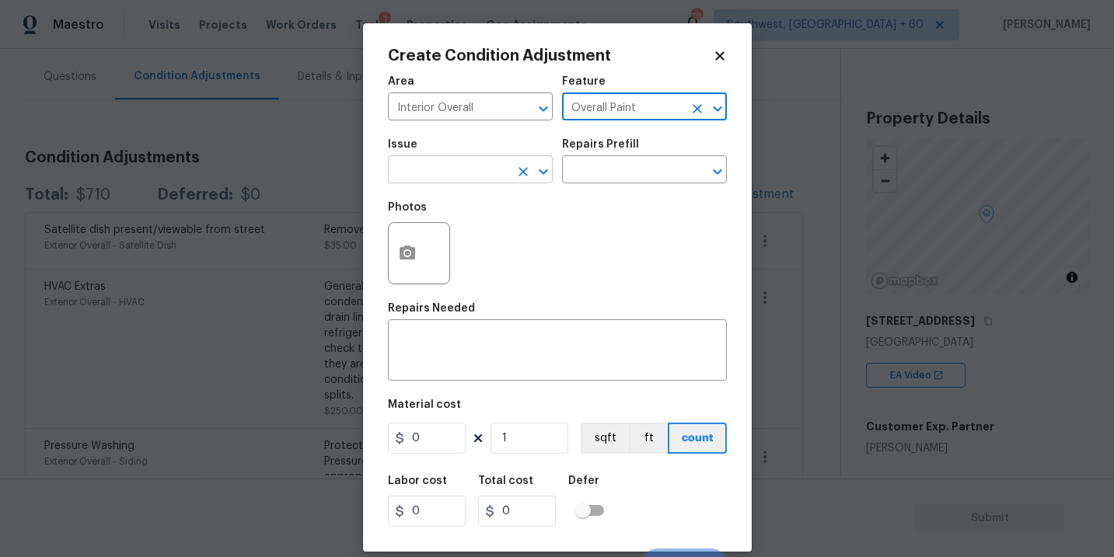
click at [489, 178] on input "text" at bounding box center [448, 171] width 121 height 24
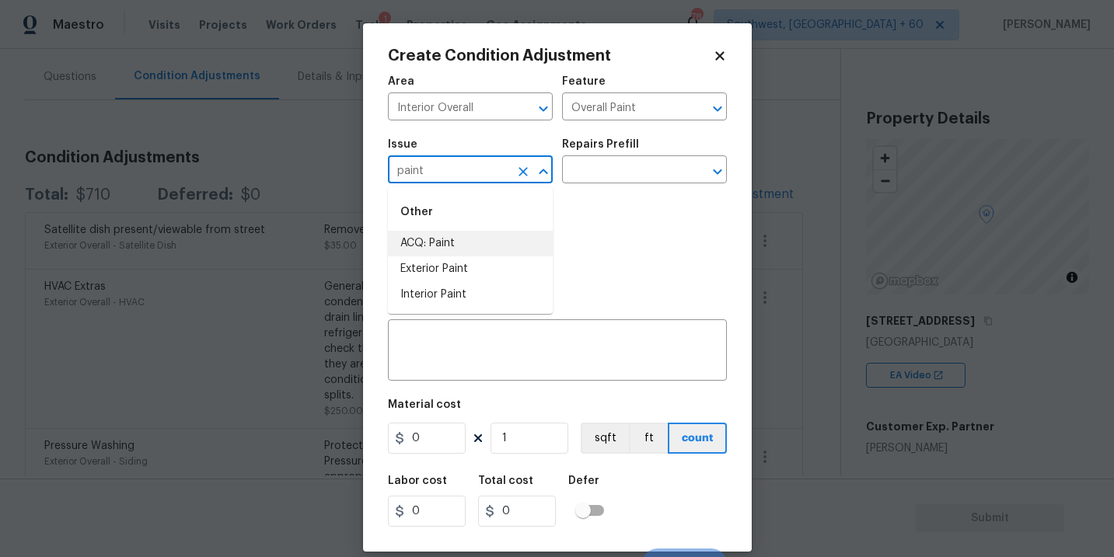
click at [487, 249] on li "ACQ: Paint" at bounding box center [470, 244] width 165 height 26
type input "ACQ: Paint"
click at [604, 196] on div "Photos" at bounding box center [557, 243] width 339 height 101
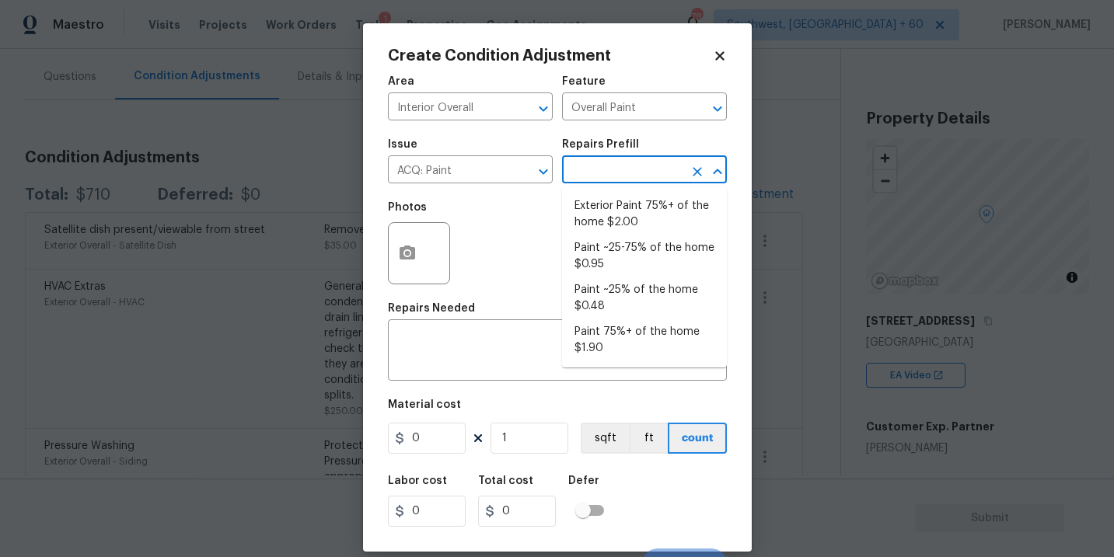
click at [639, 178] on input "text" at bounding box center [622, 171] width 121 height 24
click at [597, 326] on li "Paint 75%+ of the home $1.90" at bounding box center [644, 340] width 165 height 42
type input "Acquisition"
type textarea "Acquisition Scope: 75%+ of the home will likely require interior paint"
type input "1.9"
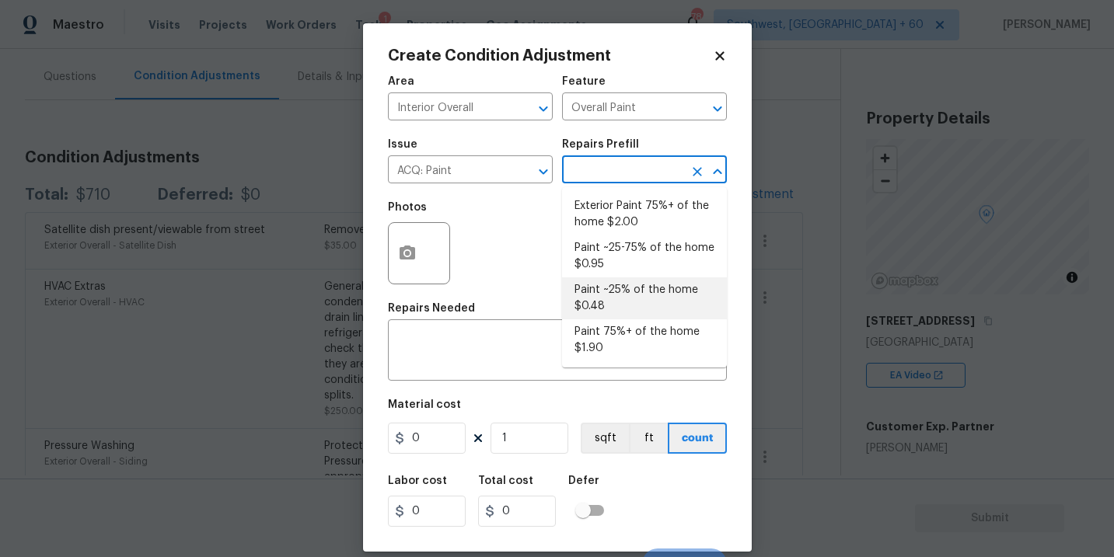
type input "1.9"
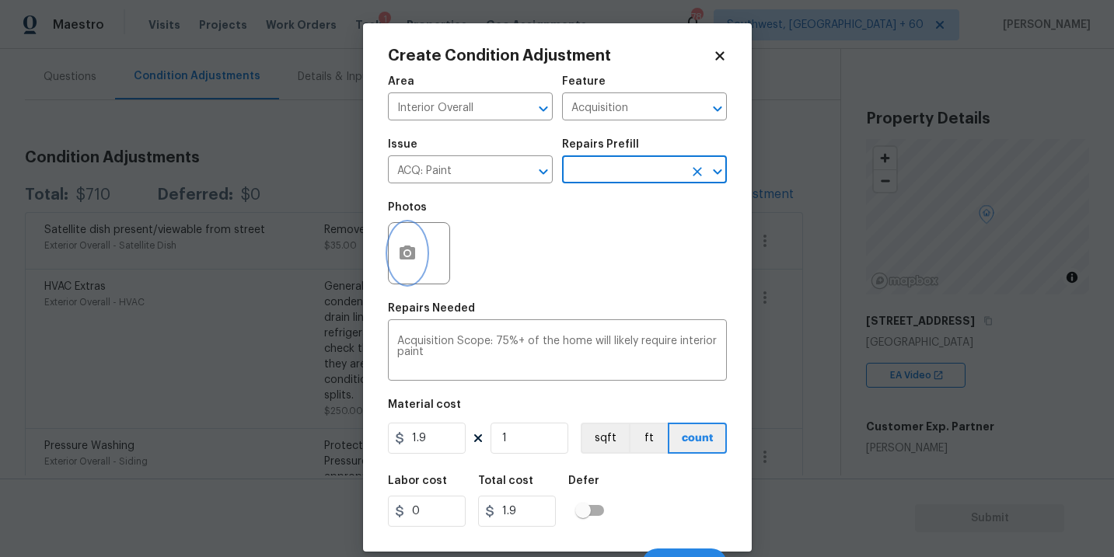
click at [412, 263] on button "button" at bounding box center [407, 253] width 37 height 61
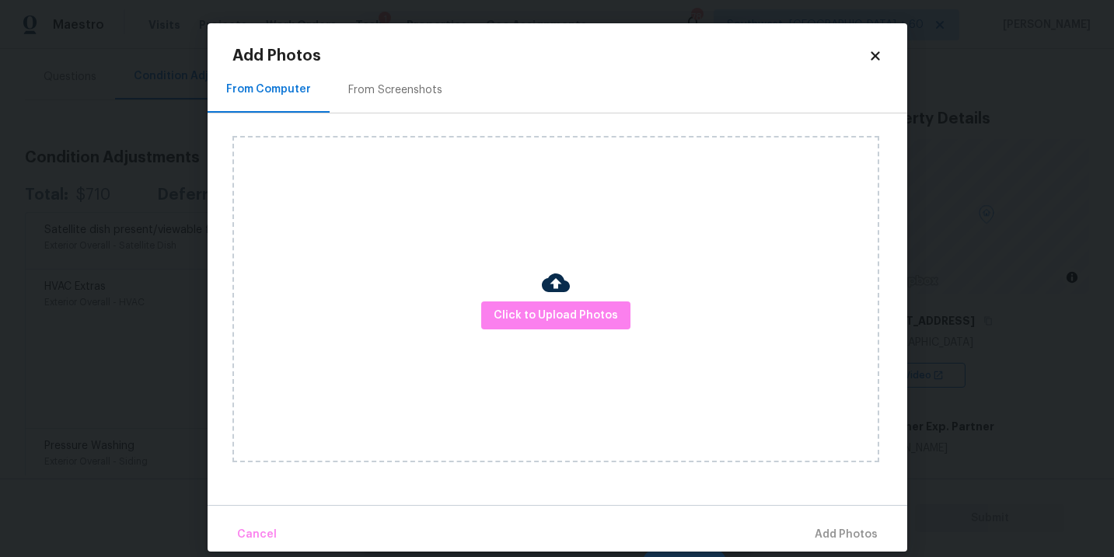
click at [514, 286] on div "Click to Upload Photos" at bounding box center [555, 299] width 647 height 326
click at [545, 309] on span "Click to Upload Photos" at bounding box center [556, 315] width 124 height 19
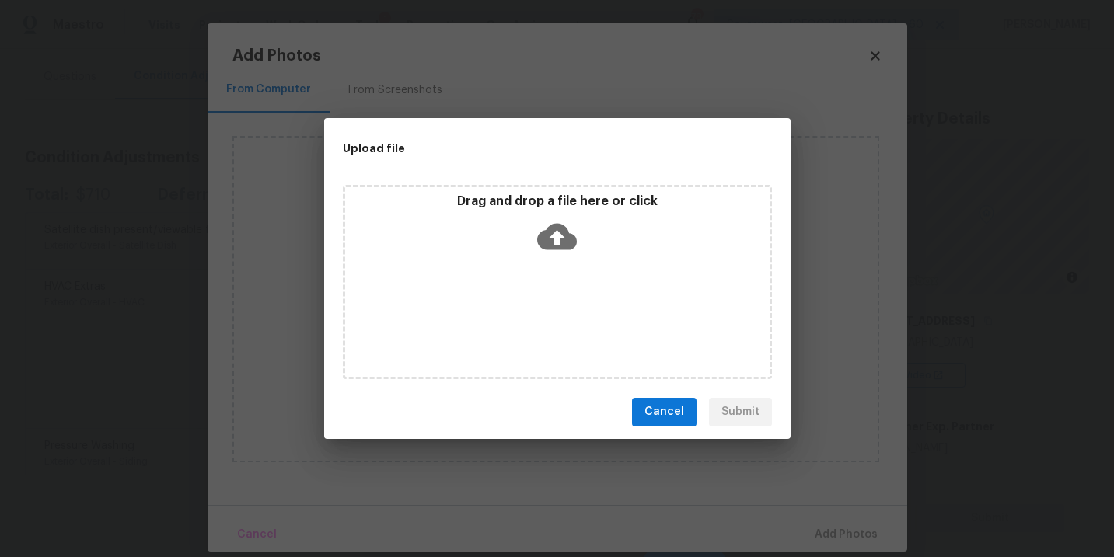
click at [570, 259] on div "Drag and drop a file here or click" at bounding box center [557, 282] width 429 height 194
